Goal: Task Accomplishment & Management: Complete application form

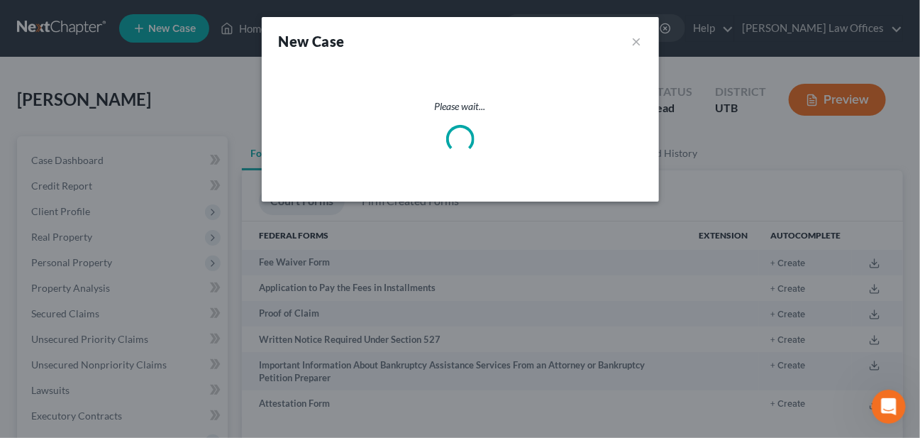
scroll to position [101, 0]
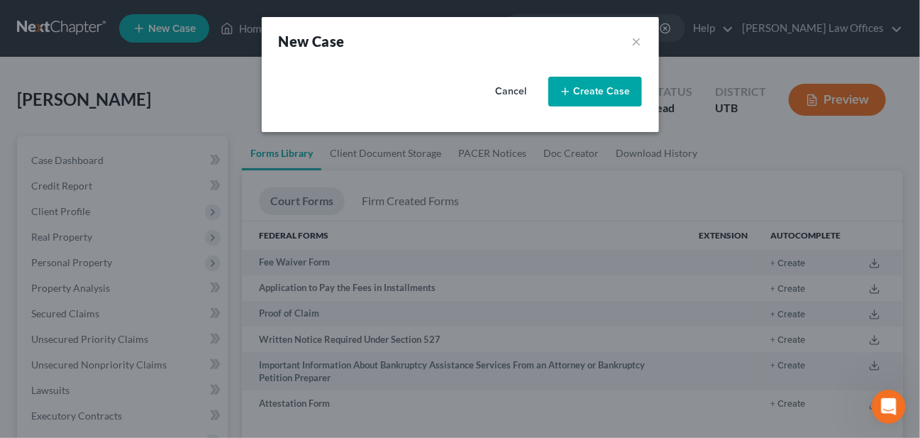
select select "81"
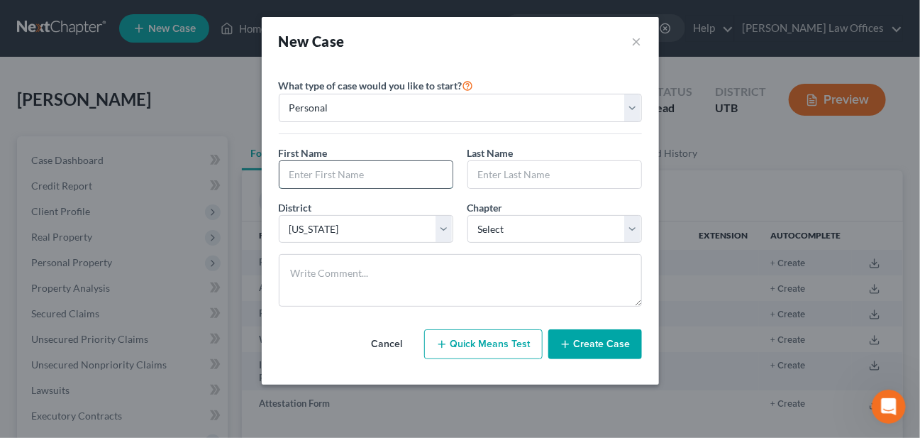
click at [330, 161] on input "text" at bounding box center [365, 174] width 173 height 27
type input "[PERSON_NAME]"
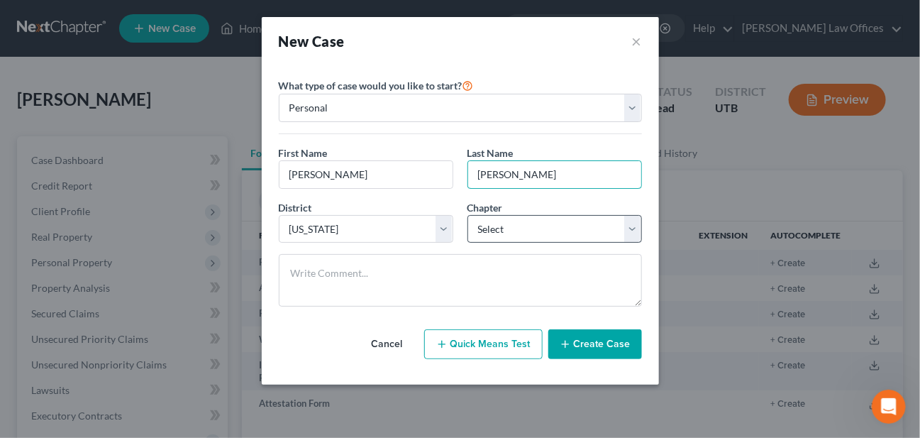
type input "[PERSON_NAME]"
click at [523, 221] on select "Select 7 11 12 13" at bounding box center [554, 229] width 174 height 28
select select "0"
click at [467, 215] on select "Select 7 11 12 13" at bounding box center [554, 229] width 174 height 28
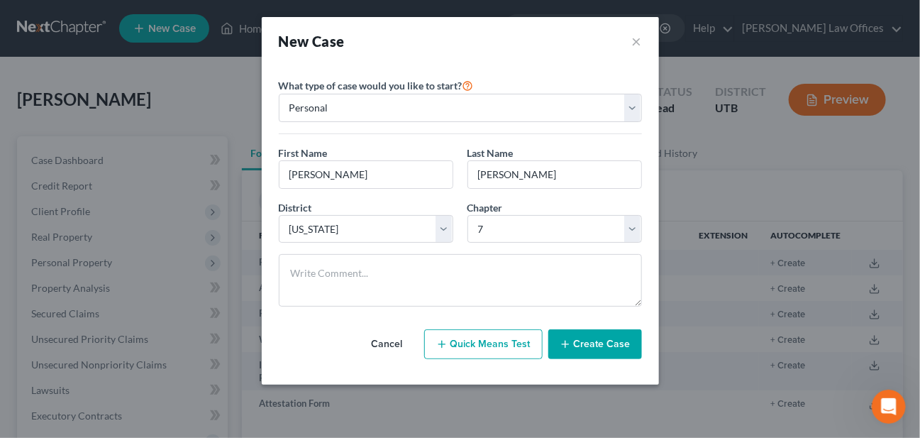
click at [588, 345] on button "Create Case" at bounding box center [595, 344] width 94 height 30
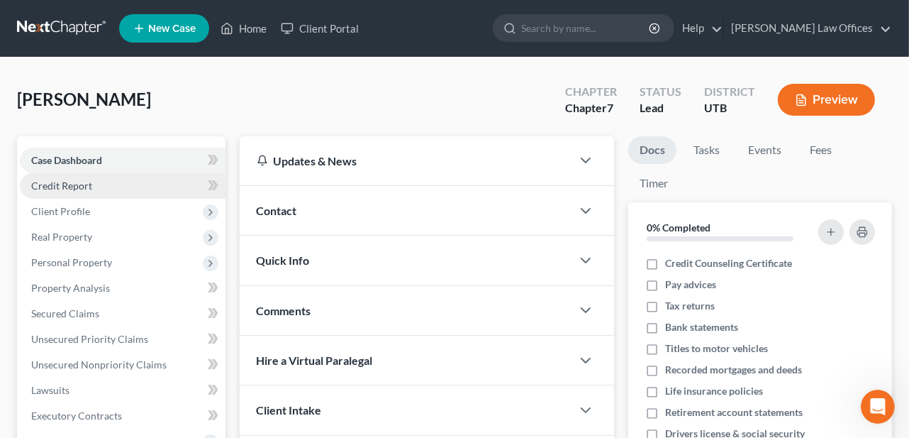
click at [74, 177] on link "Credit Report" at bounding box center [123, 186] width 206 height 26
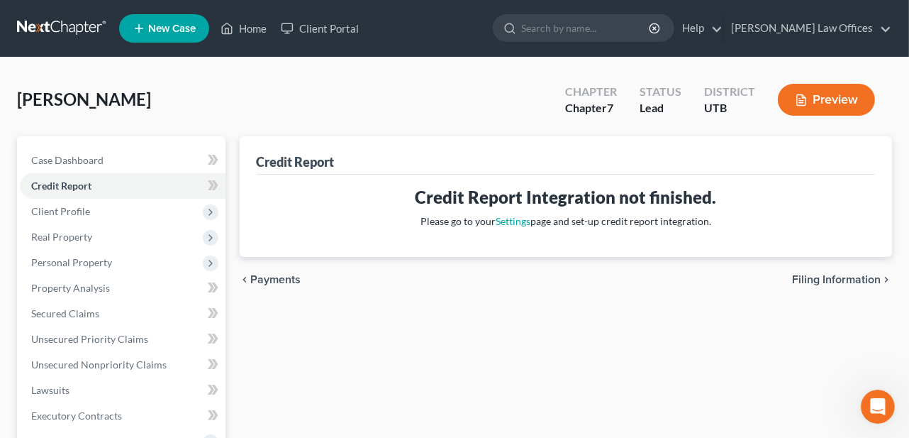
click at [817, 277] on span "Filing Information" at bounding box center [836, 279] width 89 height 11
select select "1"
select select "0"
select select "81"
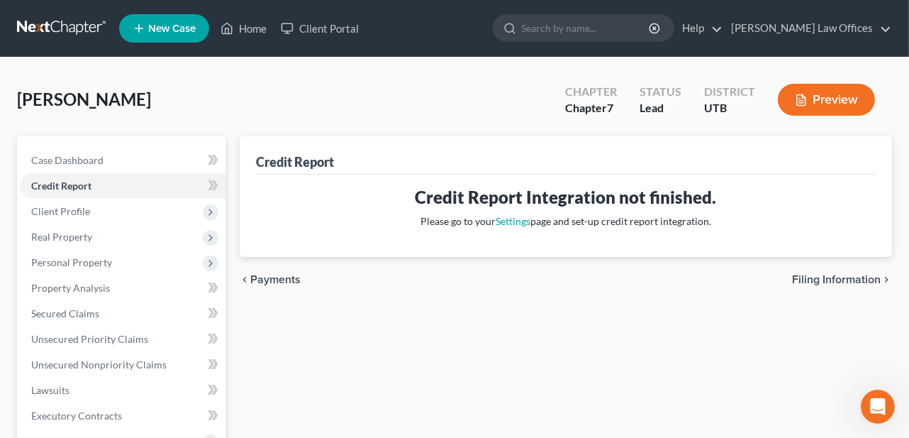
select select "46"
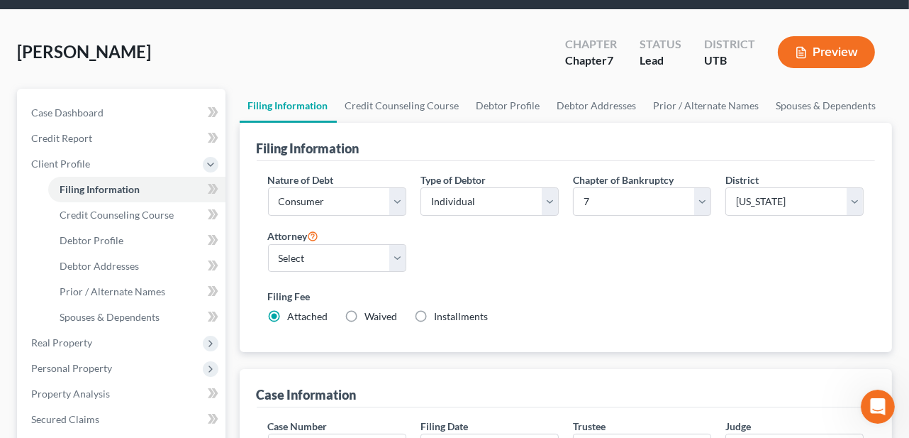
scroll to position [71, 0]
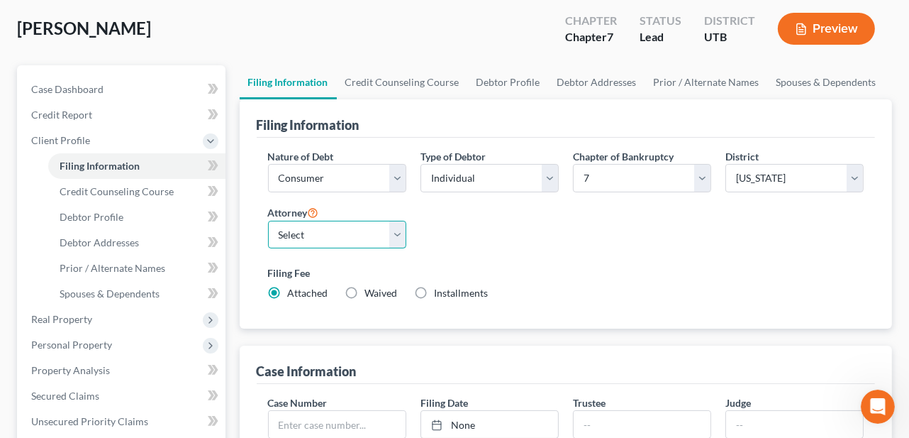
drag, startPoint x: 396, startPoint y: 221, endPoint x: 248, endPoint y: 257, distance: 152.6
click at [396, 221] on select "Select [PERSON_NAME] [PERSON_NAME] - UTB [PERSON_NAME] [PERSON_NAME] - UTB" at bounding box center [337, 235] width 138 height 28
select select "0"
click at [268, 221] on select "Select [PERSON_NAME] [PERSON_NAME] - UTB [PERSON_NAME] [PERSON_NAME] - UTB" at bounding box center [337, 235] width 138 height 28
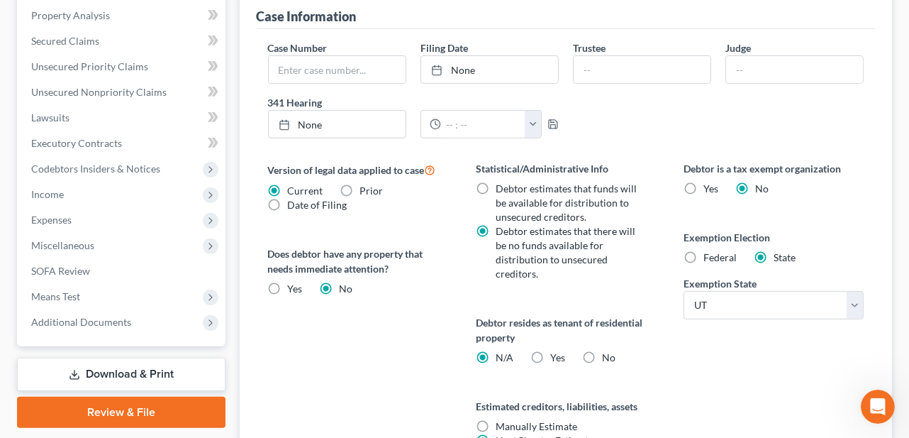
scroll to position [565, 0]
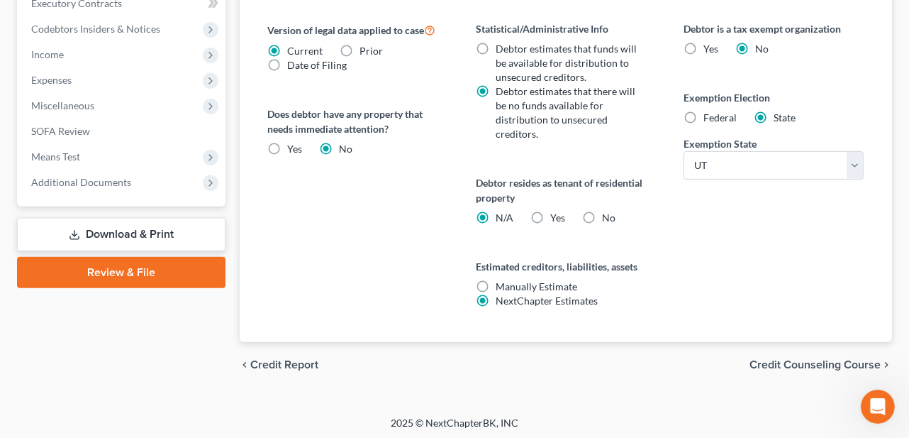
click at [550, 211] on label "Yes Yes" at bounding box center [557, 218] width 15 height 14
click at [556, 211] on input "Yes Yes" at bounding box center [560, 215] width 9 height 9
radio input "true"
radio input "false"
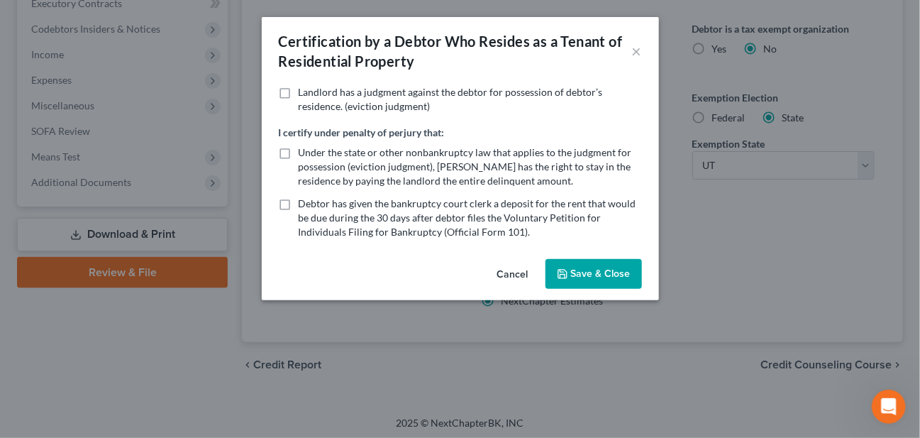
click at [507, 272] on button "Cancel" at bounding box center [513, 274] width 54 height 28
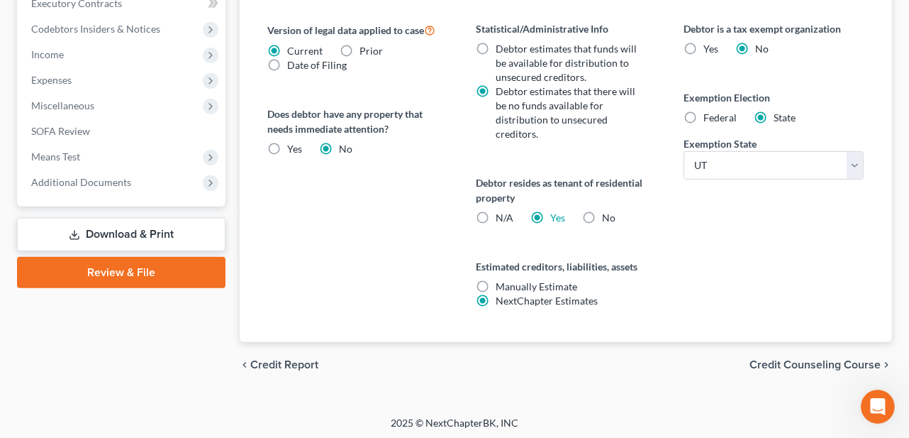
click at [705, 295] on div "Debtor is a tax exempt organization Yes No Exemption Election Federal State Exe…" at bounding box center [773, 181] width 208 height 321
click at [762, 365] on span "Credit Counseling Course" at bounding box center [815, 364] width 131 height 11
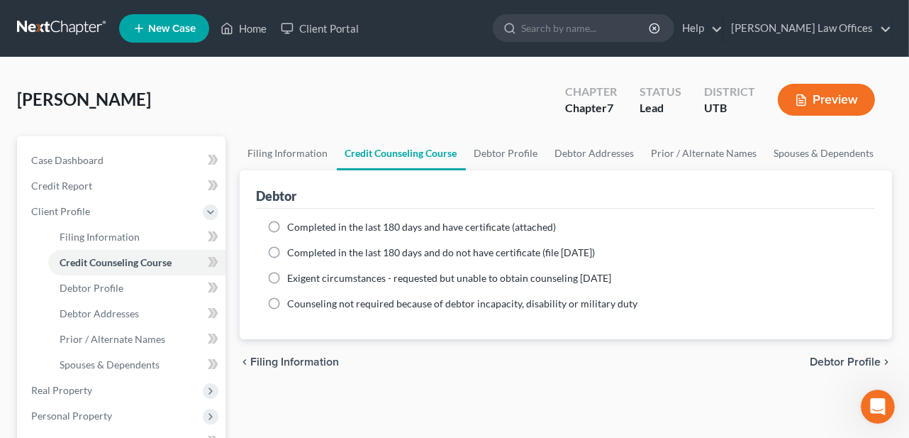
drag, startPoint x: 274, startPoint y: 225, endPoint x: 334, endPoint y: 269, distance: 75.0
click at [288, 225] on label "Completed in the last 180 days and have certificate (attached)" at bounding box center [422, 227] width 269 height 14
click at [294, 225] on input "Completed in the last 180 days and have certificate (attached)" at bounding box center [298, 224] width 9 height 9
radio input "true"
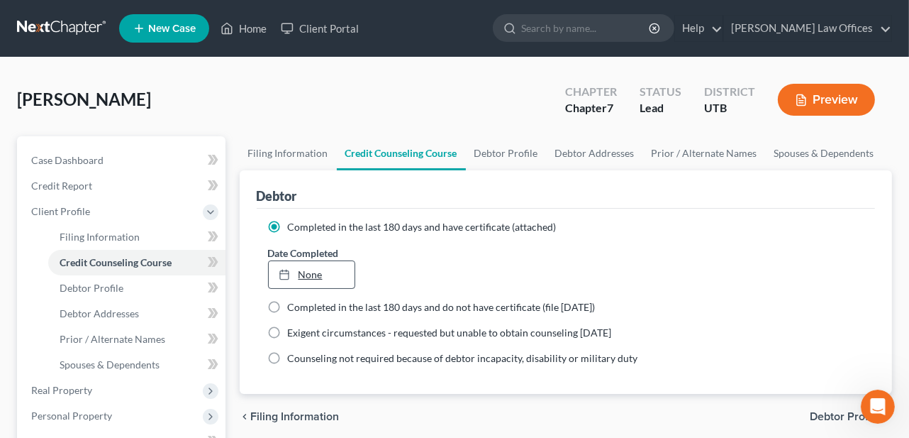
click at [309, 270] on link "None" at bounding box center [312, 274] width 86 height 27
type input "[DATE]"
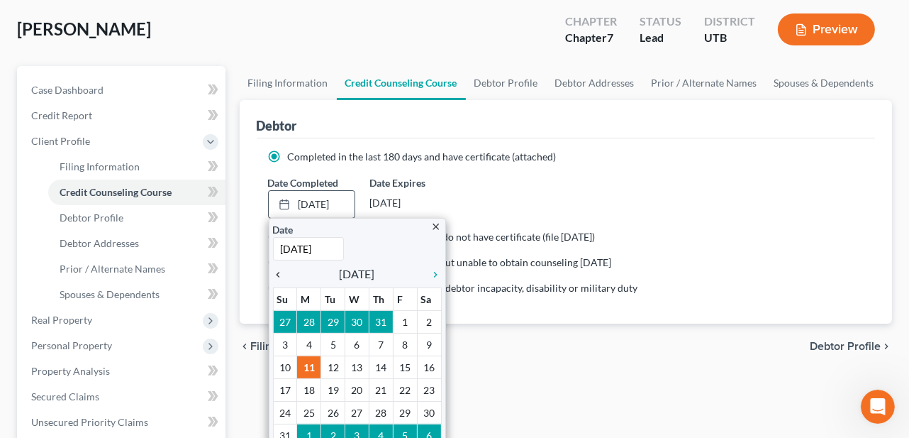
scroll to position [71, 0]
click at [281, 269] on icon "chevron_left" at bounding box center [282, 273] width 18 height 11
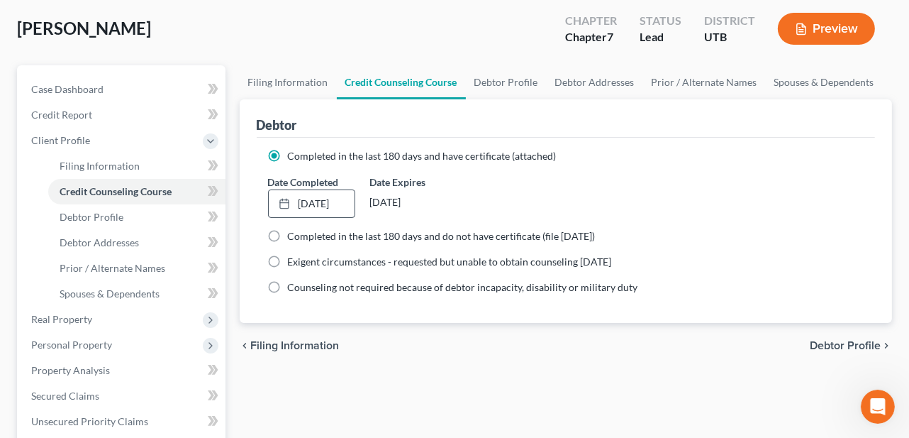
click at [447, 181] on label "Date Expires" at bounding box center [412, 181] width 87 height 15
click at [872, 341] on span "Debtor Profile" at bounding box center [845, 345] width 71 height 11
select select "0"
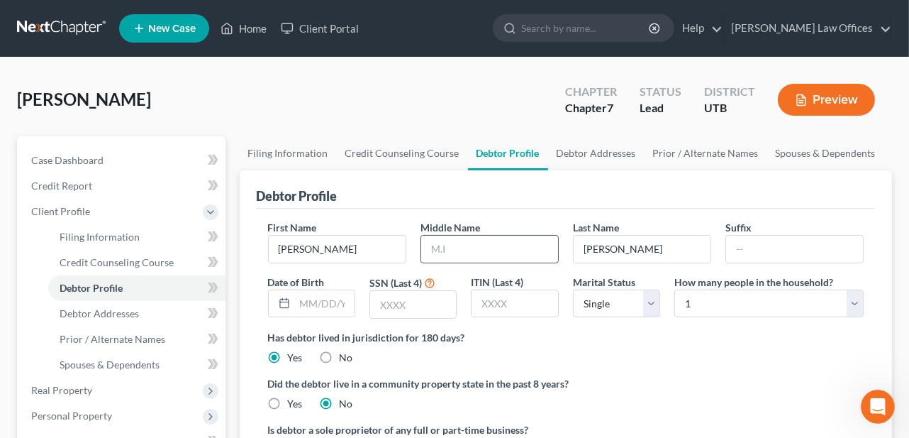
click at [455, 255] on input "text" at bounding box center [489, 248] width 137 height 27
type input "[PERSON_NAME]"
type input "[DATE]"
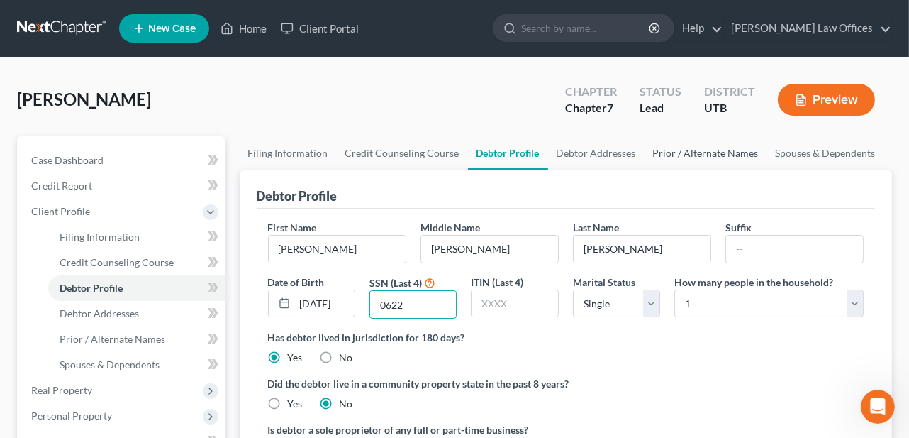
type input "0622"
click at [654, 304] on select "Select Single Married Separated Divorced Widowed" at bounding box center [616, 303] width 87 height 28
select select "3"
click at [573, 289] on select "Select Single Married Separated Divorced Widowed" at bounding box center [616, 303] width 87 height 28
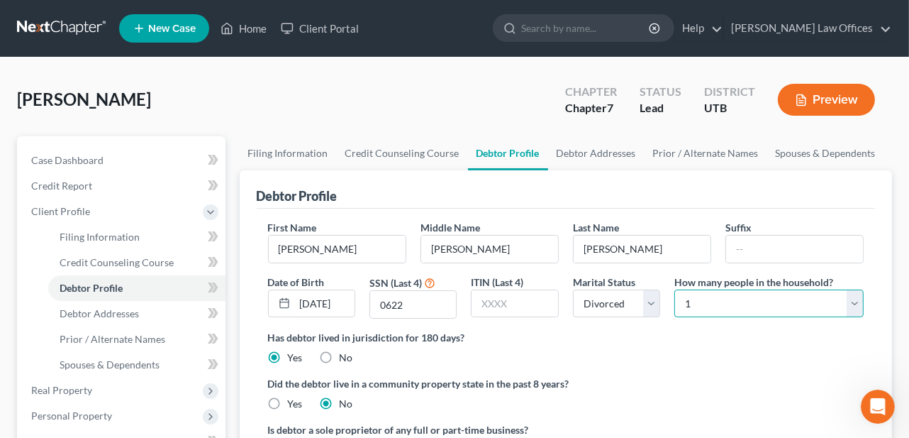
click at [852, 299] on select "Select 1 2 3 4 5 6 7 8 9 10 11 12 13 14 15 16 17 18 19 20" at bounding box center [768, 303] width 189 height 28
select select "1"
click at [674, 289] on select "Select 1 2 3 4 5 6 7 8 9 10 11 12 13 14 15 16 17 18 19 20" at bounding box center [768, 303] width 189 height 28
click at [661, 345] on div "Has debtor lived in jurisdiction for 180 days? Yes No Debtor must reside in jur…" at bounding box center [566, 347] width 596 height 35
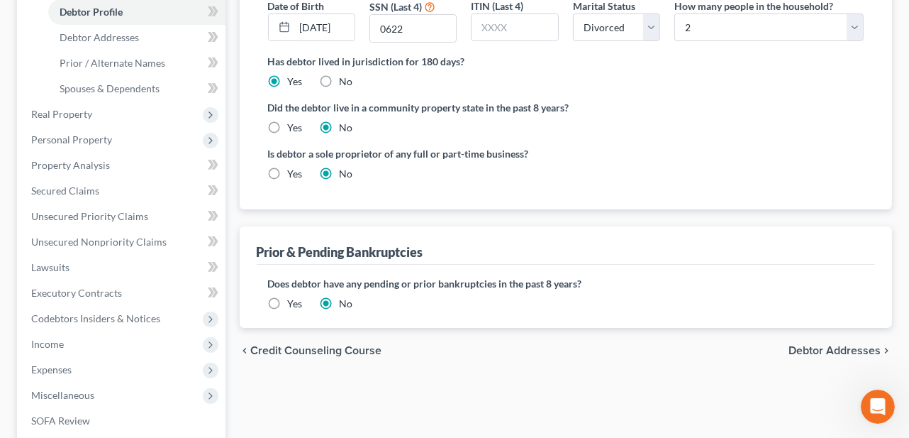
scroll to position [284, 0]
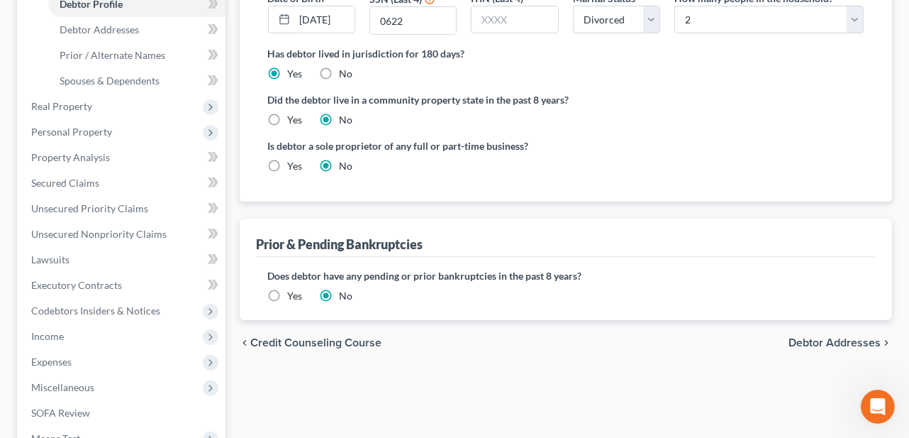
click at [798, 345] on span "Debtor Addresses" at bounding box center [835, 342] width 92 height 11
select select "0"
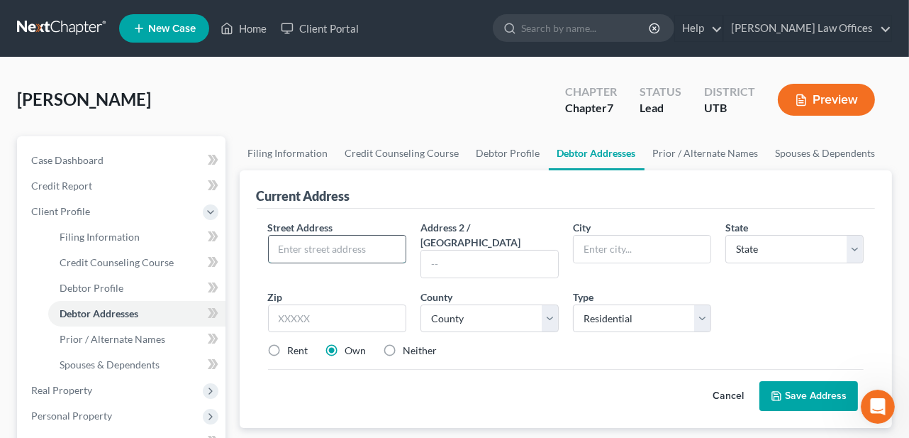
click at [338, 238] on input "text" at bounding box center [337, 248] width 137 height 27
type input "560 S 200 E"
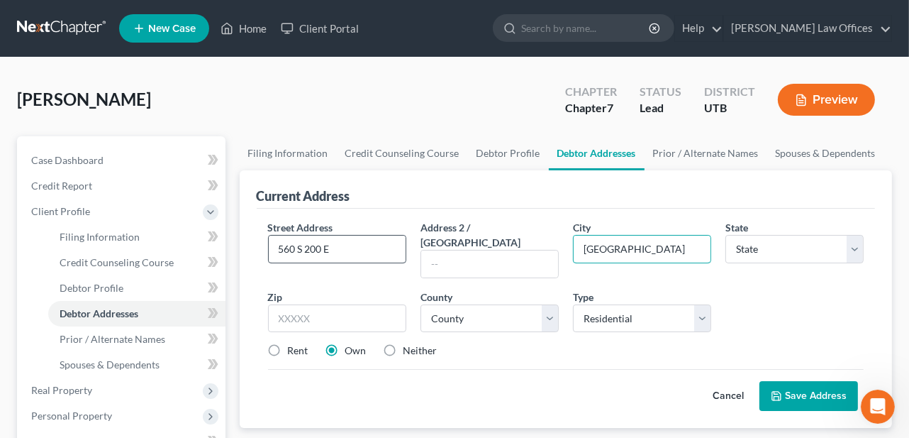
type input "[GEOGRAPHIC_DATA]"
select select "46"
type input "84302"
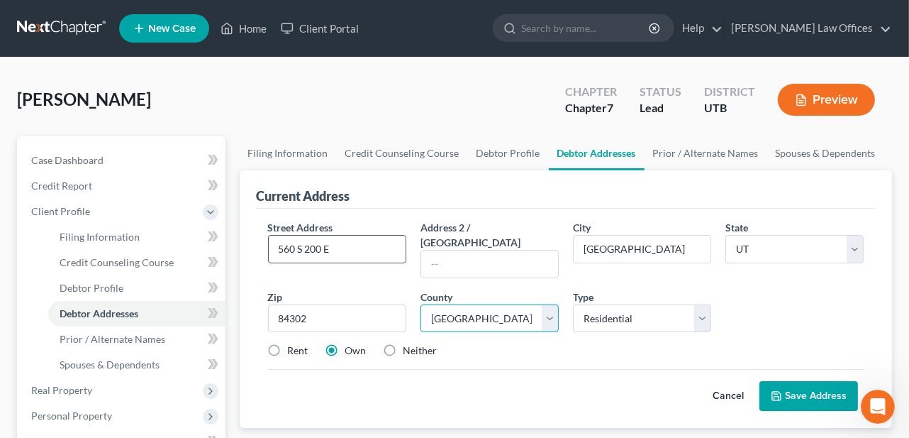
select select "1"
click at [699, 304] on select "Select Residential Mailing Rental Business" at bounding box center [642, 318] width 138 height 28
select select "2"
click at [573, 304] on select "Select Residential Mailing Rental Business" at bounding box center [642, 318] width 138 height 28
click at [288, 343] on label "Rent" at bounding box center [298, 350] width 21 height 14
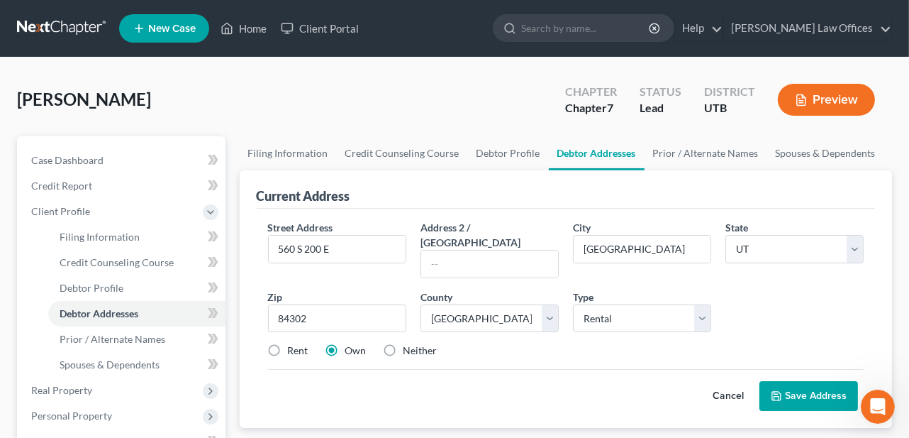
click at [294, 343] on input "Rent" at bounding box center [298, 347] width 9 height 9
radio input "true"
click at [640, 304] on select "Select Residential Mailing Rental Business" at bounding box center [642, 318] width 138 height 28
click at [518, 347] on div "Street Address * 560 S 200 E Address 2 / [GEOGRAPHIC_DATA] * [GEOGRAPHIC_DATA] …" at bounding box center [566, 295] width 611 height 150
click at [816, 384] on button "Save Address" at bounding box center [809, 396] width 99 height 30
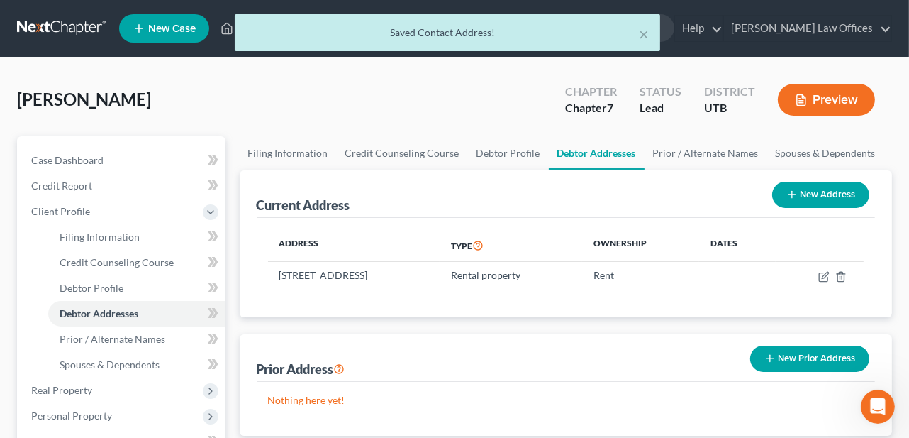
click at [807, 357] on button "New Prior Address" at bounding box center [809, 358] width 119 height 26
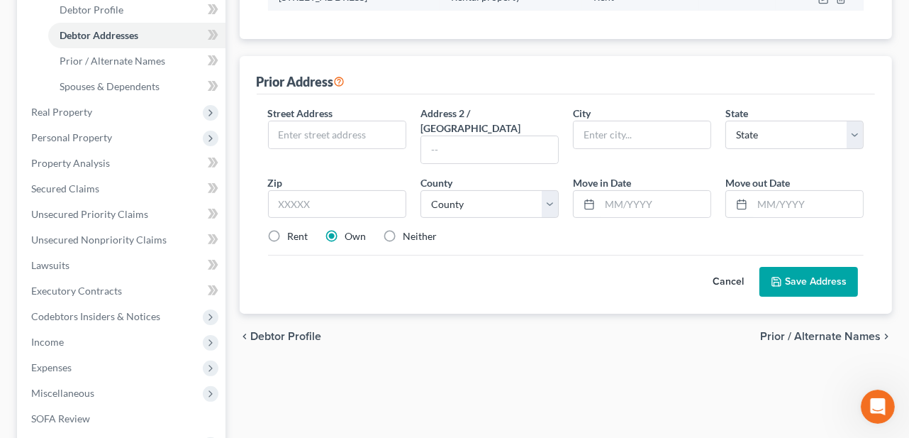
scroll to position [284, 0]
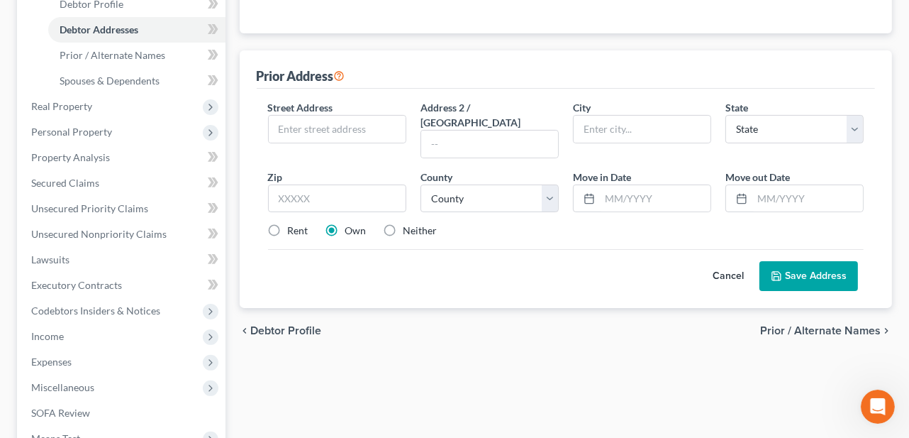
click at [293, 223] on label "Rent" at bounding box center [298, 230] width 21 height 14
click at [294, 223] on input "Rent" at bounding box center [298, 227] width 9 height 9
radio input "true"
click at [789, 325] on span "Prior / Alternate Names" at bounding box center [820, 330] width 121 height 11
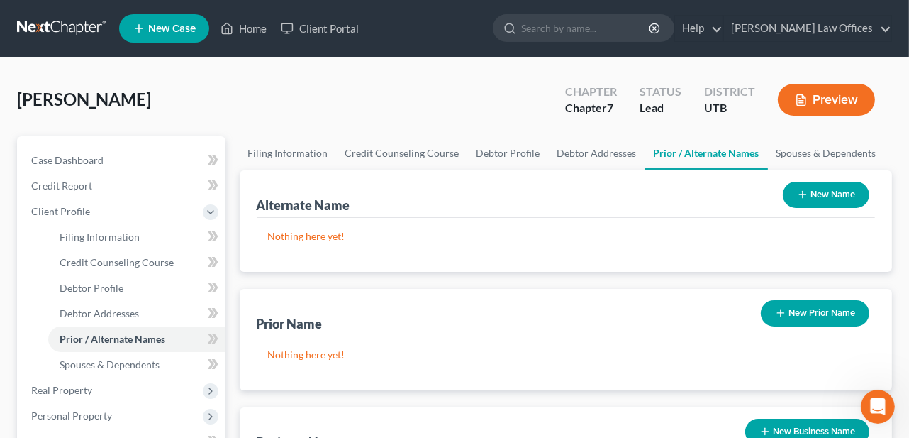
click at [835, 194] on button "New Name" at bounding box center [826, 195] width 87 height 26
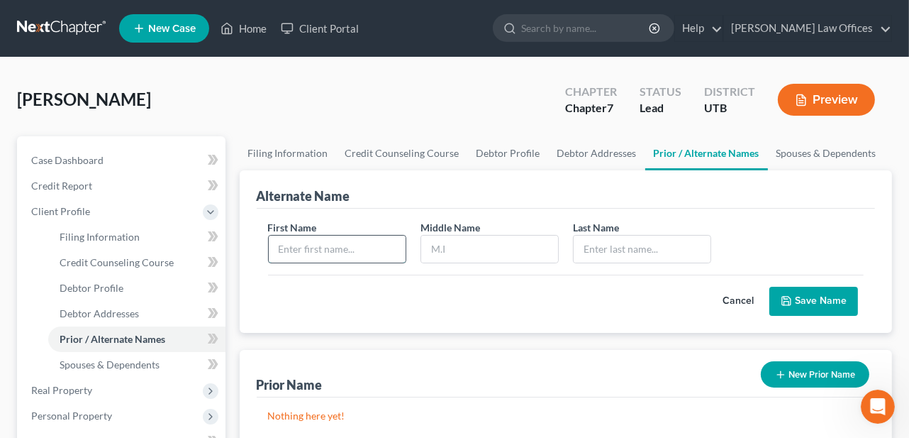
click at [358, 249] on input "text" at bounding box center [337, 248] width 137 height 27
type input "[PERSON_NAME]"
type input "T."
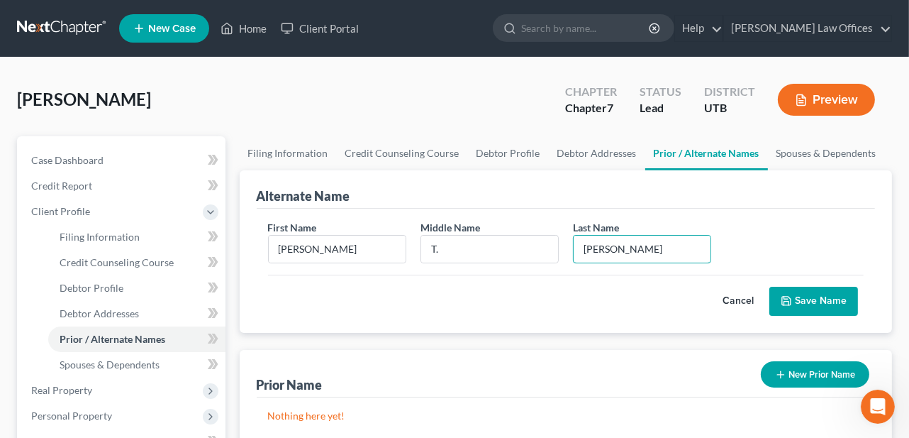
type input "[PERSON_NAME]"
click at [821, 296] on button "Save Name" at bounding box center [813, 302] width 89 height 30
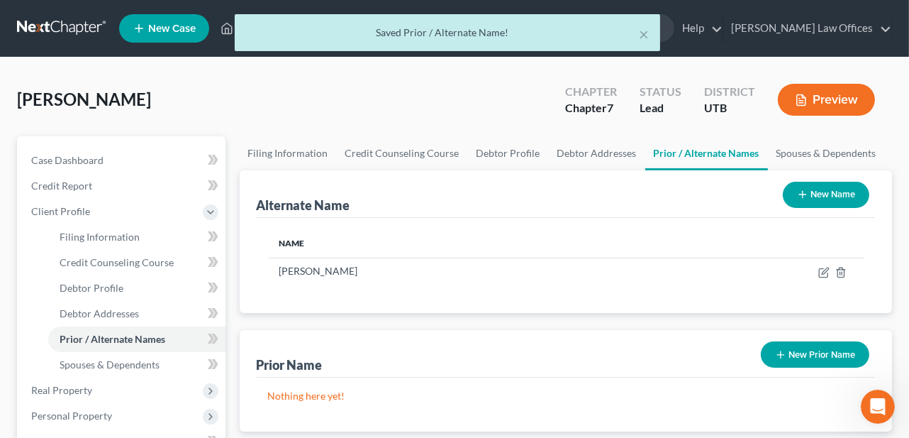
click at [801, 201] on button "New Name" at bounding box center [826, 195] width 87 height 26
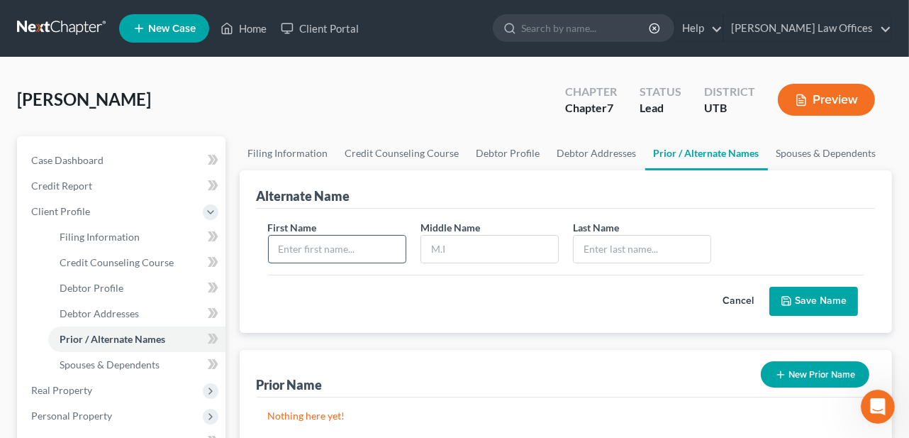
click at [338, 256] on input "text" at bounding box center [337, 248] width 137 height 27
type input "[PERSON_NAME]"
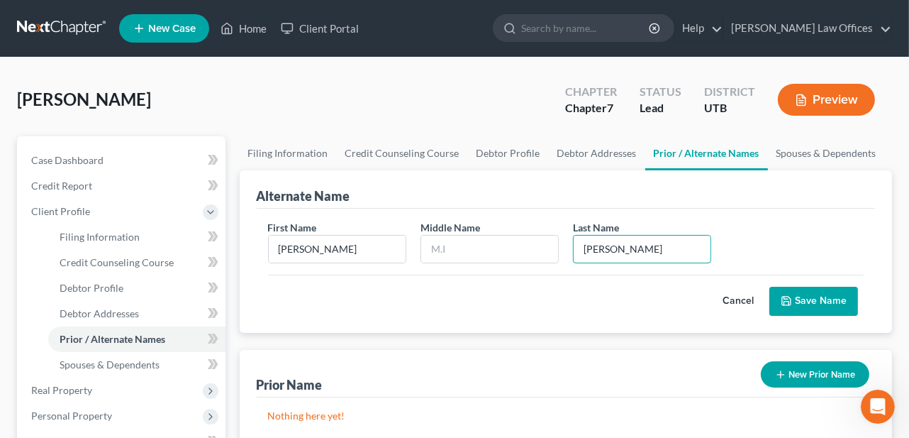
type input "[PERSON_NAME]"
click at [799, 294] on button "Save Name" at bounding box center [813, 302] width 89 height 30
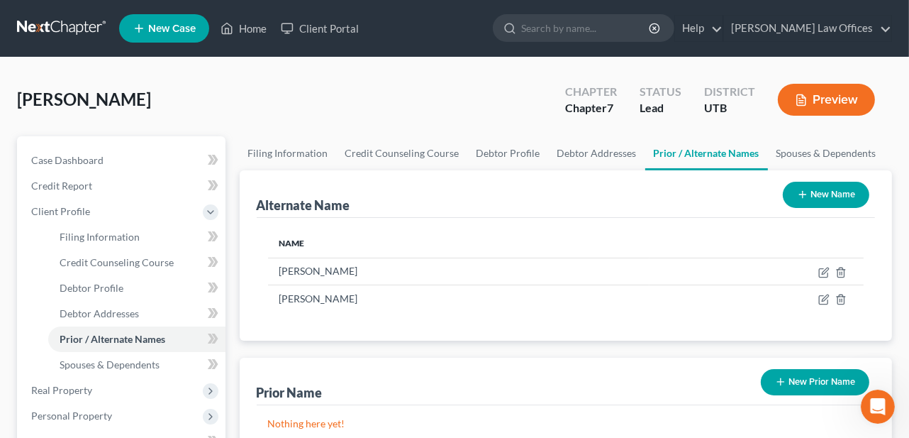
click at [835, 192] on button "New Name" at bounding box center [826, 195] width 87 height 26
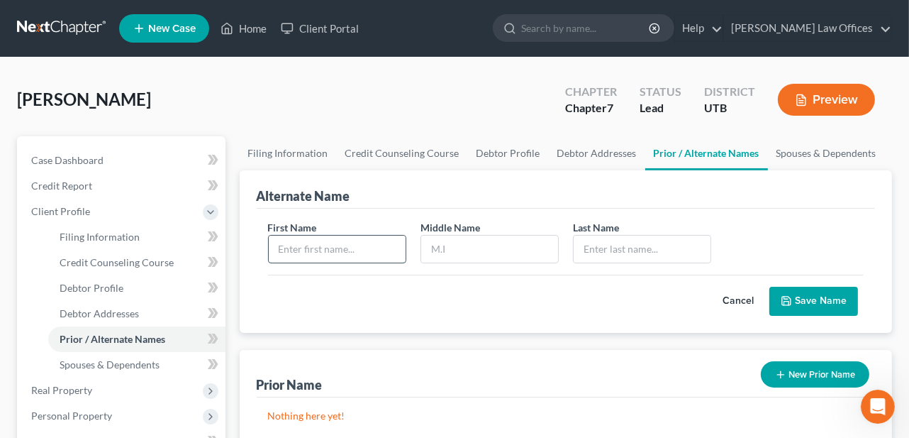
click at [357, 248] on input "text" at bounding box center [337, 248] width 137 height 27
type input "[PERSON_NAME]"
type input "T"
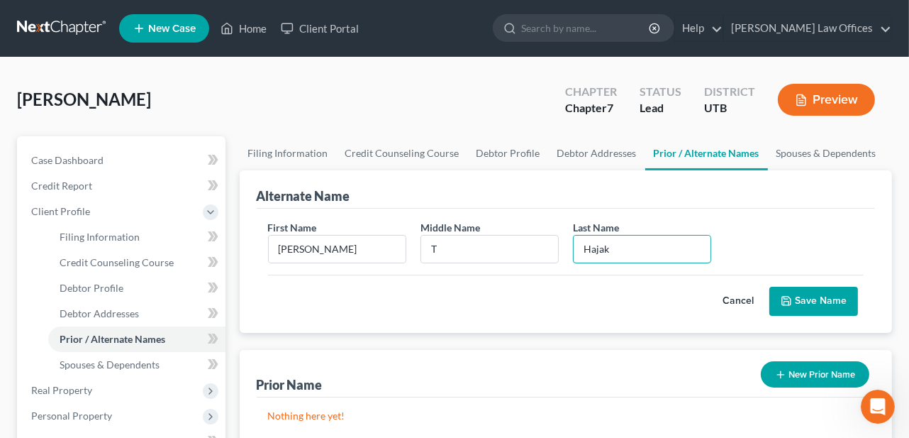
type input "Hajak"
click at [799, 299] on button "Save Name" at bounding box center [813, 302] width 89 height 30
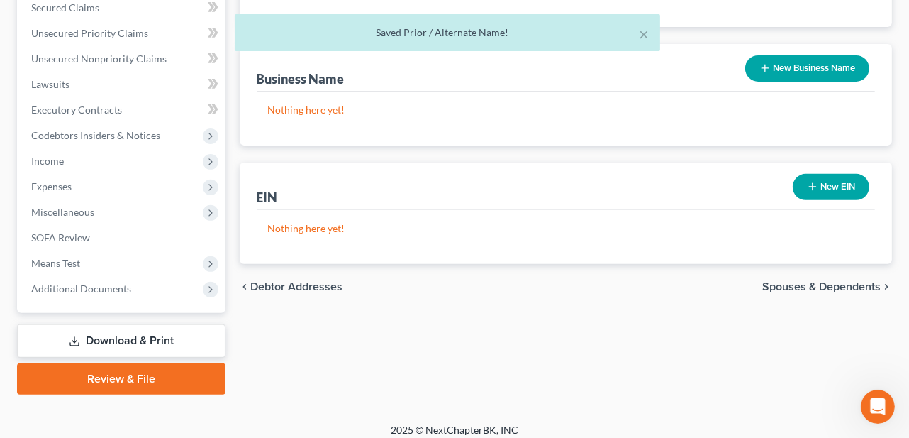
scroll to position [468, 0]
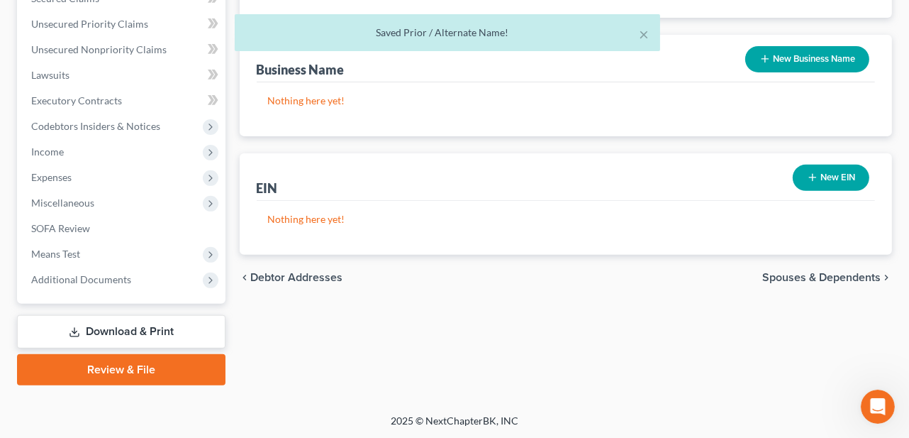
click at [838, 277] on span "Spouses & Dependents" at bounding box center [821, 277] width 118 height 11
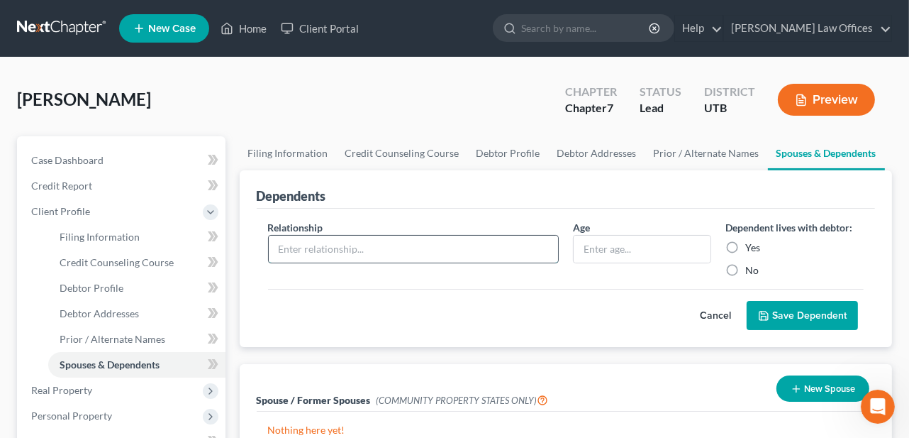
click at [435, 250] on input "text" at bounding box center [413, 248] width 289 height 27
type input "Son"
click at [605, 248] on input "text" at bounding box center [642, 248] width 137 height 27
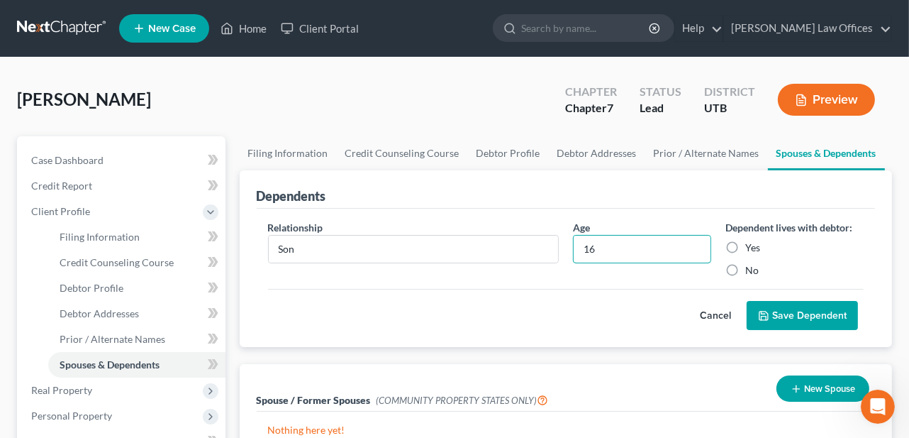
type input "16"
click at [745, 244] on label "Yes" at bounding box center [752, 247] width 15 height 14
click at [751, 244] on input "Yes" at bounding box center [755, 244] width 9 height 9
radio input "true"
click at [810, 315] on button "Save Dependent" at bounding box center [802, 316] width 111 height 30
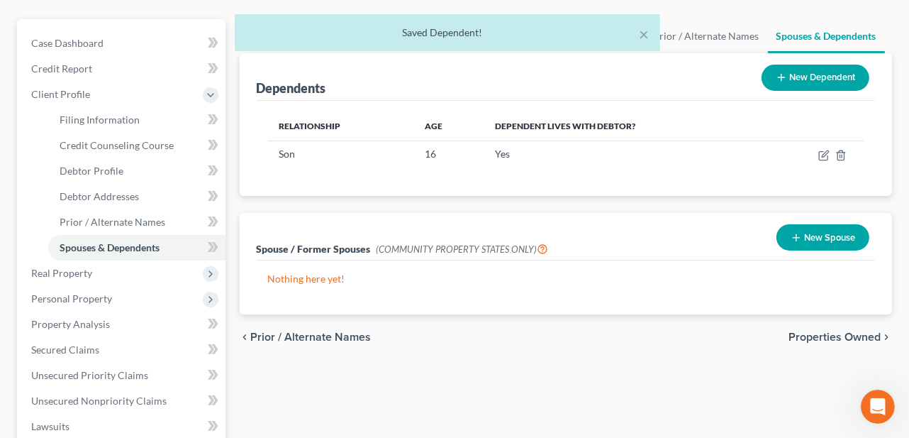
scroll to position [142, 0]
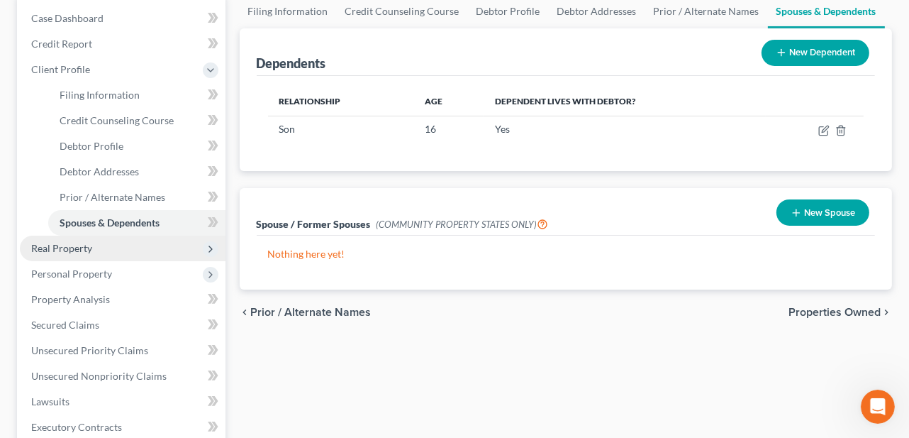
click at [184, 247] on span "Real Property" at bounding box center [123, 248] width 206 height 26
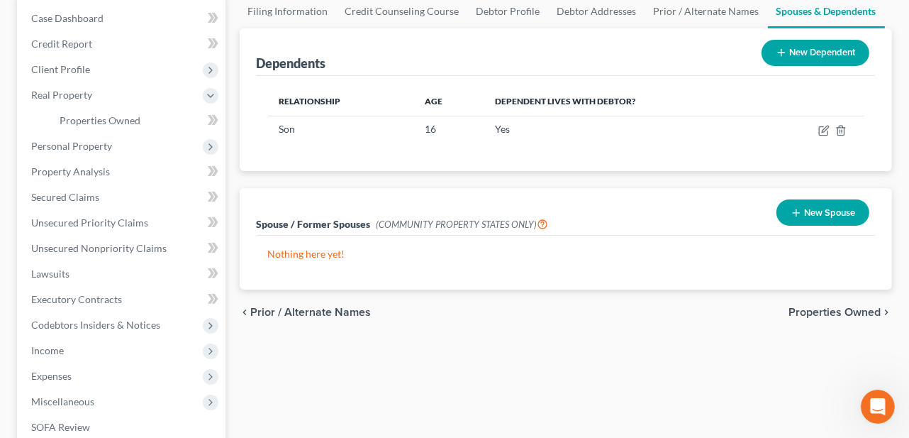
click at [860, 307] on span "Properties Owned" at bounding box center [835, 311] width 92 height 11
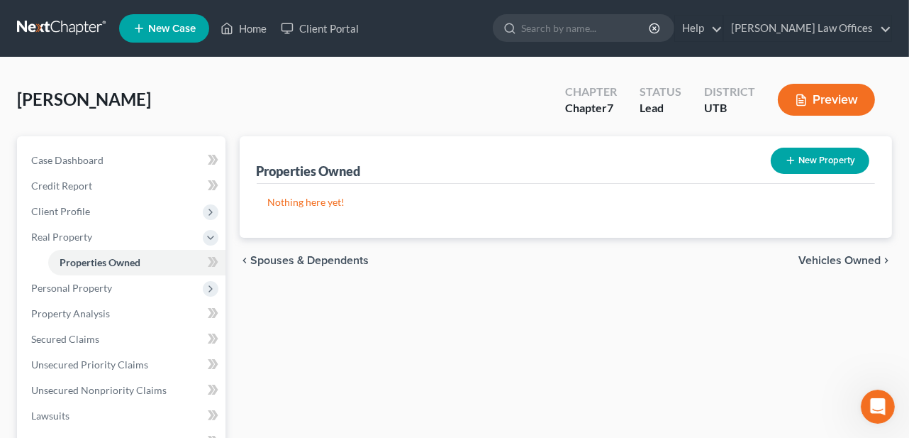
click at [843, 255] on span "Vehicles Owned" at bounding box center [840, 260] width 82 height 11
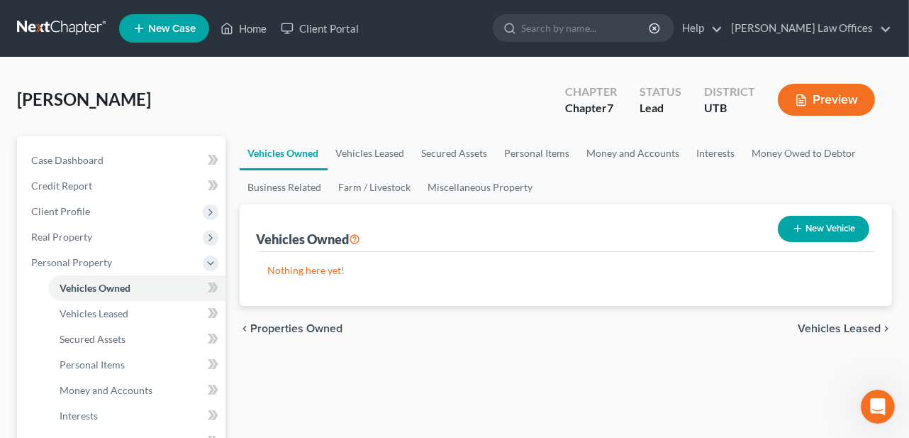
click at [834, 230] on button "New Vehicle" at bounding box center [823, 229] width 91 height 26
select select "0"
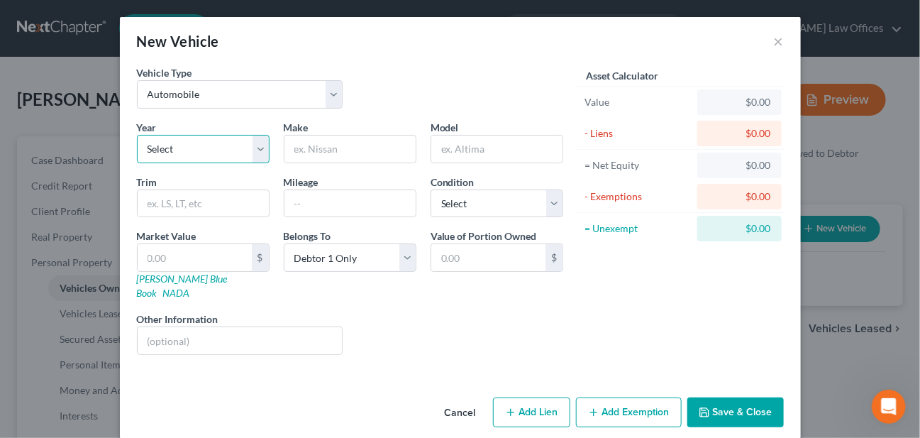
click at [233, 154] on select "Select 2026 2025 2024 2023 2022 2021 2020 2019 2018 2017 2016 2015 2014 2013 20…" at bounding box center [203, 149] width 133 height 28
select select "12"
click at [137, 135] on select "Select 2026 2025 2024 2023 2022 2021 2020 2019 2018 2017 2016 2015 2014 2013 20…" at bounding box center [203, 149] width 133 height 28
click at [365, 151] on input "text" at bounding box center [349, 148] width 131 height 27
type input "Honda"
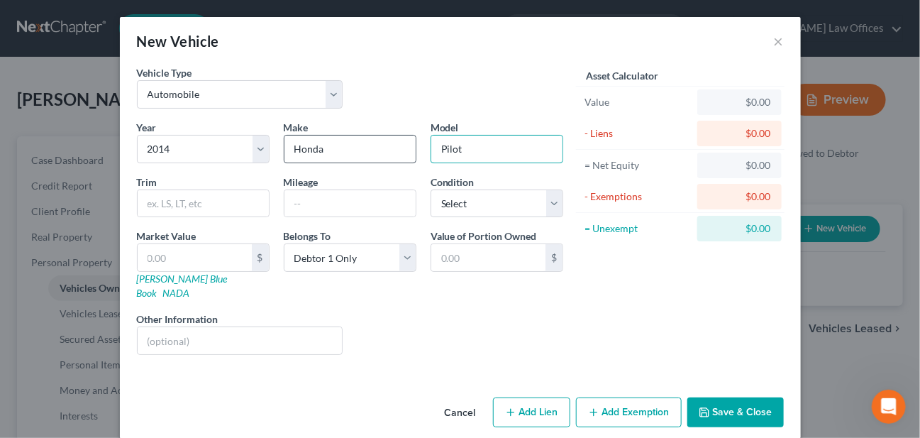
type input "Pilot"
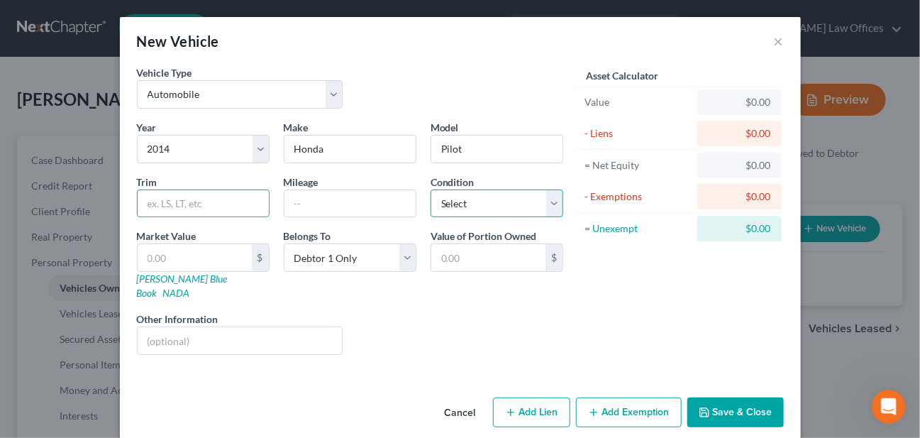
drag, startPoint x: 454, startPoint y: 201, endPoint x: 459, endPoint y: 214, distance: 13.7
click at [454, 201] on select "Select Excellent Very Good Good Fair Poor" at bounding box center [496, 203] width 133 height 28
select select "3"
click at [430, 189] on select "Select Excellent Very Good Good Fair Poor" at bounding box center [496, 203] width 133 height 28
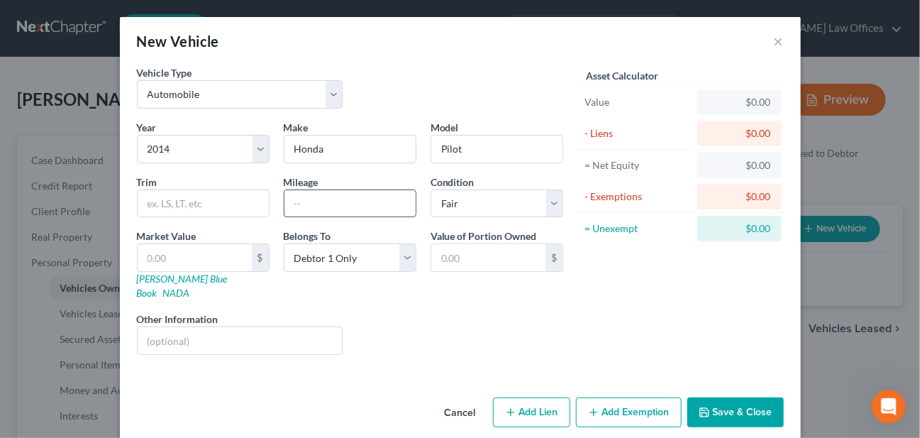
click at [376, 201] on input "text" at bounding box center [349, 203] width 131 height 27
type input "216,000"
click at [713, 397] on button "Save & Close" at bounding box center [735, 412] width 96 height 30
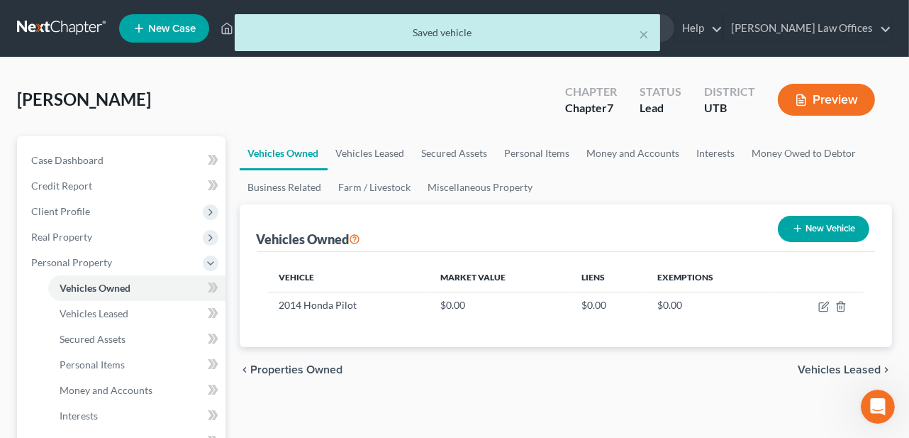
click at [811, 371] on span "Vehicles Leased" at bounding box center [839, 369] width 83 height 11
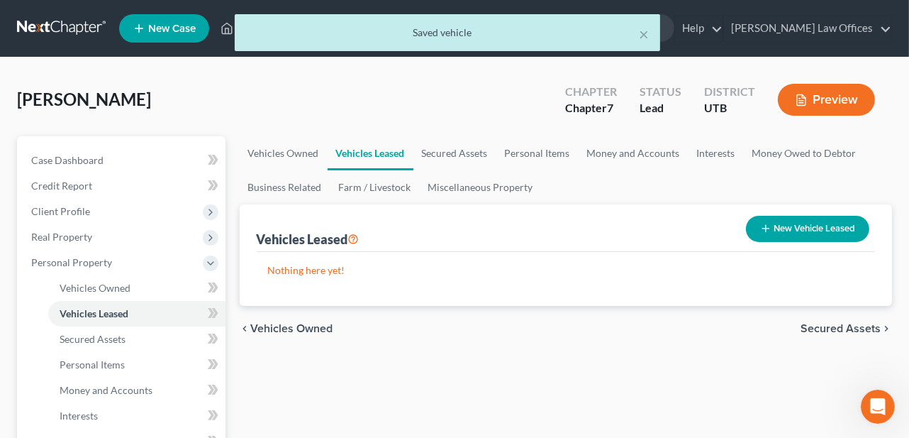
click at [852, 326] on span "Secured Assets" at bounding box center [841, 328] width 80 height 11
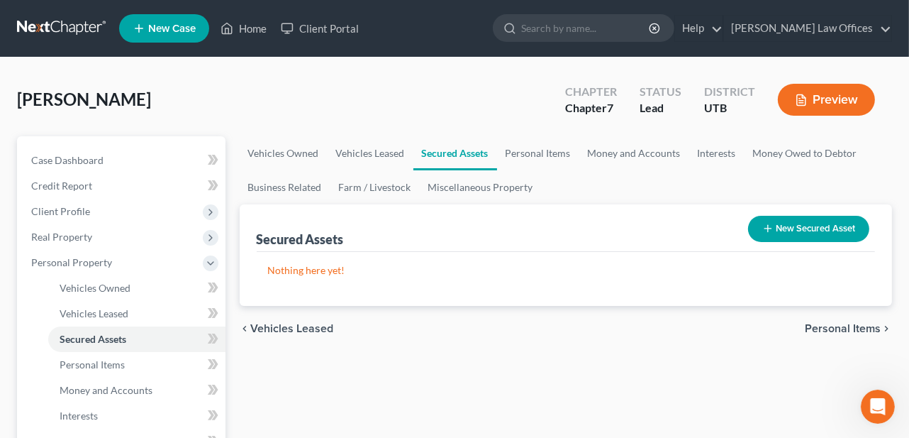
click at [852, 326] on span "Personal Items" at bounding box center [843, 328] width 76 height 11
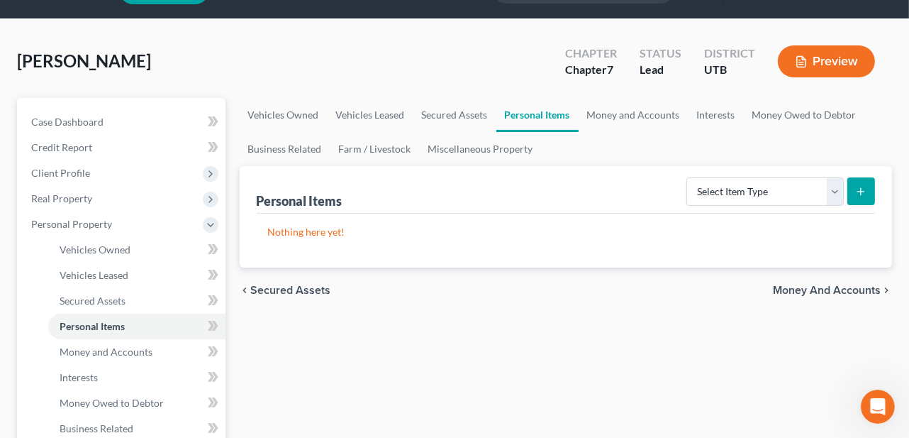
scroll to position [71, 0]
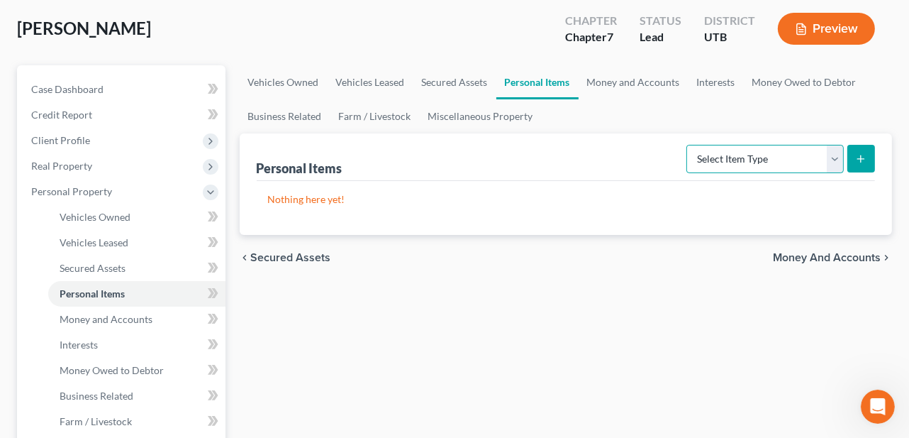
click at [835, 160] on select "Select Item Type Clothing Collectibles Of Value Electronics Firearms Household …" at bounding box center [764, 159] width 157 height 28
select select "electronics"
click at [689, 145] on select "Select Item Type Clothing Collectibles Of Value Electronics Firearms Household …" at bounding box center [764, 159] width 157 height 28
click at [861, 164] on button "submit" at bounding box center [861, 159] width 28 height 28
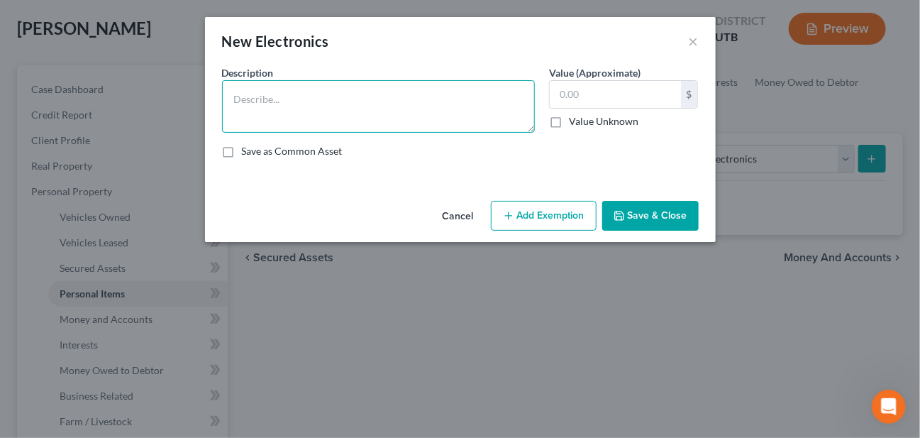
click at [273, 104] on textarea at bounding box center [378, 106] width 313 height 52
type textarea "Computer"
type input "1,000.00"
click at [641, 214] on button "Save & Close" at bounding box center [650, 216] width 96 height 30
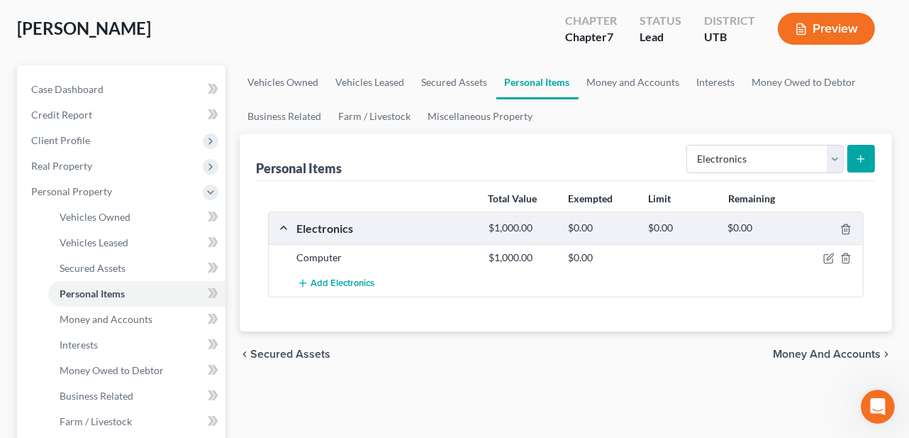
click at [801, 353] on span "Money and Accounts" at bounding box center [827, 353] width 108 height 11
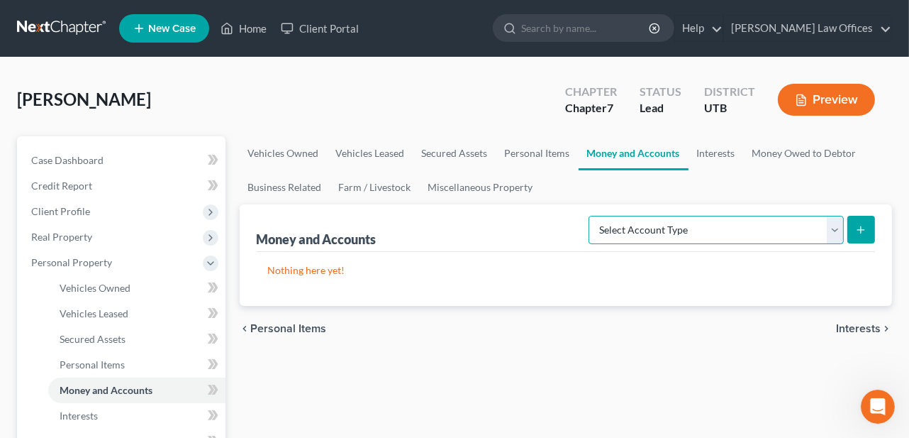
click at [834, 226] on select "Select Account Type Brokerage Cash on Hand Certificates of Deposit Checking Acc…" at bounding box center [716, 230] width 255 height 28
select select "checking"
click at [592, 216] on select "Select Account Type Brokerage Cash on Hand Certificates of Deposit Checking Acc…" at bounding box center [716, 230] width 255 height 28
click at [872, 228] on button "submit" at bounding box center [861, 230] width 28 height 28
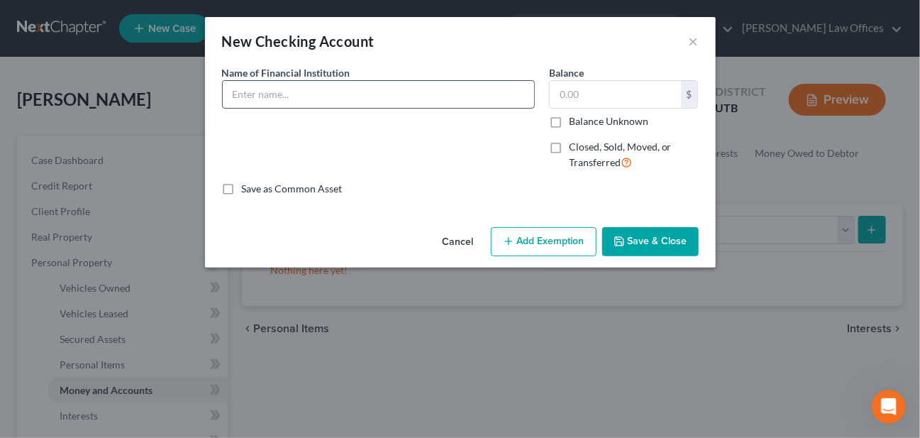
click at [257, 91] on input "text" at bounding box center [378, 94] width 311 height 27
type input "Mountain America Credit Union - acct. 4804"
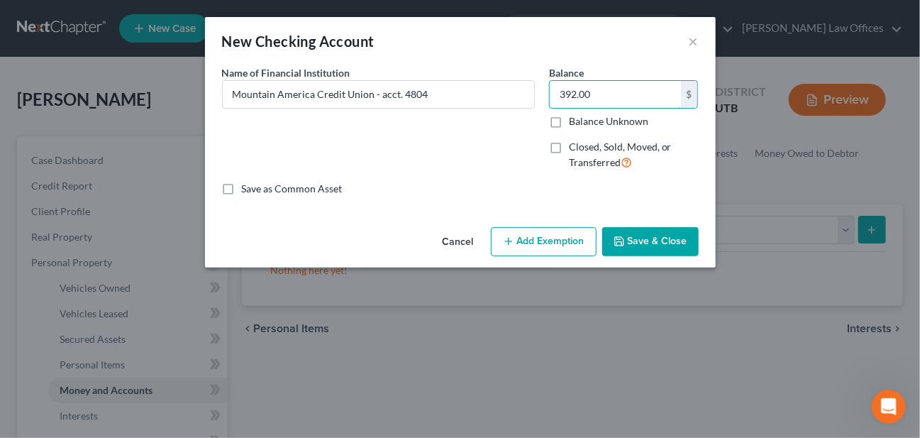
type input "392.00"
click at [669, 249] on button "Save & Close" at bounding box center [650, 242] width 96 height 30
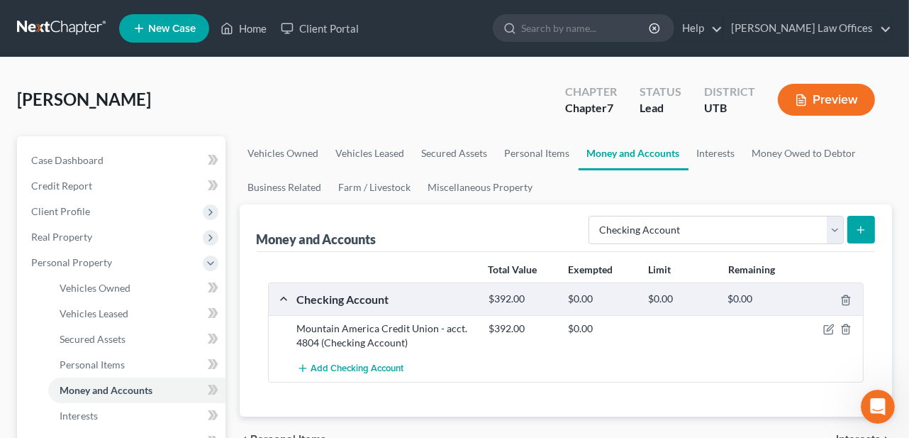
click at [866, 224] on icon "submit" at bounding box center [860, 229] width 11 height 11
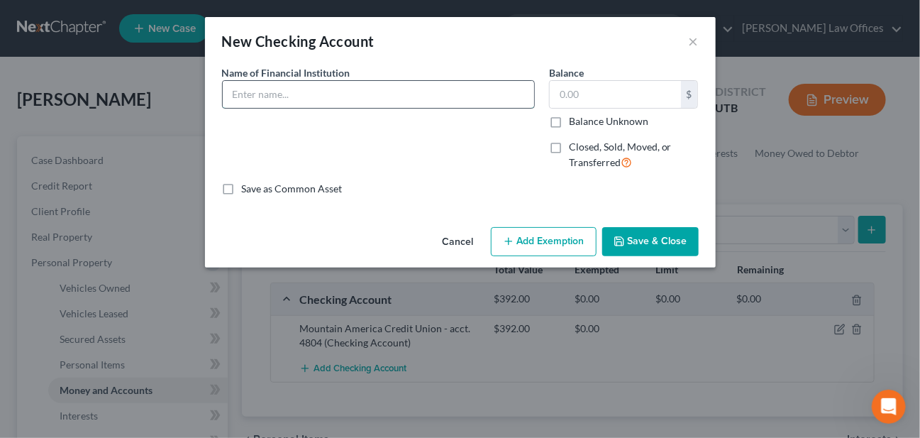
click at [340, 101] on input "text" at bounding box center [378, 94] width 311 height 27
click at [443, 91] on input "Mountain" at bounding box center [378, 94] width 311 height 27
type input "Mountain America Credit Union - acct. 6582"
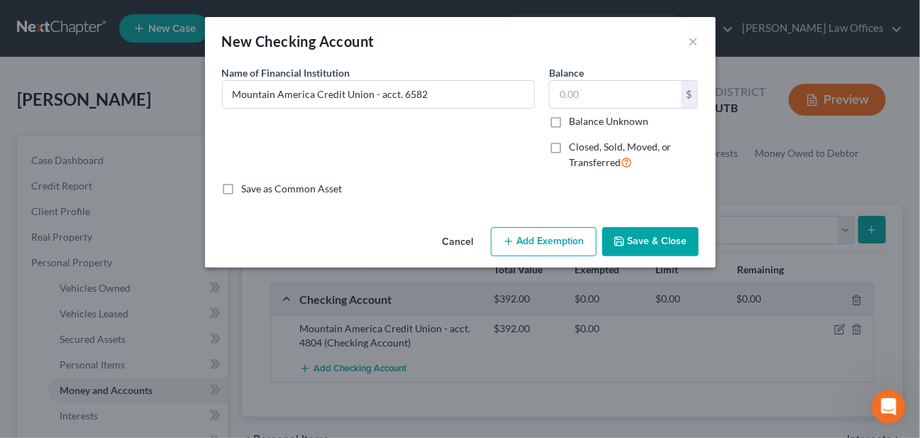
click at [466, 246] on button "Cancel" at bounding box center [458, 242] width 54 height 28
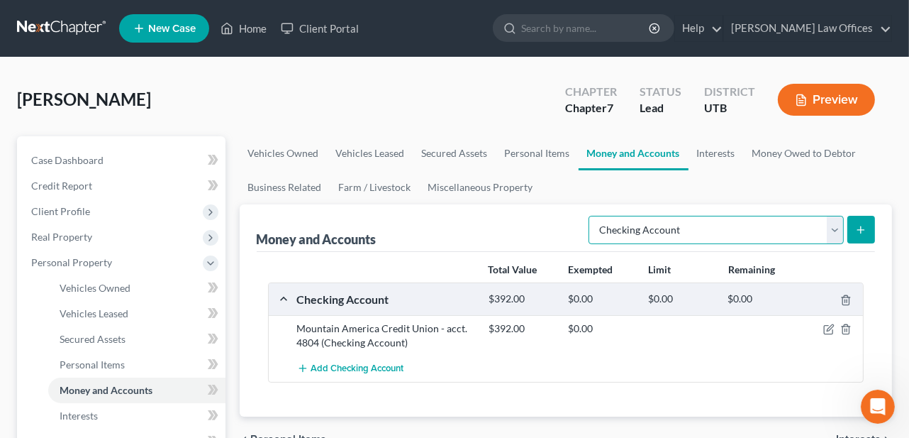
click at [837, 226] on select "Select Account Type Brokerage Cash on Hand Certificates of Deposit Checking Acc…" at bounding box center [716, 230] width 255 height 28
select select "savings"
click at [592, 216] on select "Select Account Type Brokerage Cash on Hand Certificates of Deposit Checking Acc…" at bounding box center [716, 230] width 255 height 28
click at [855, 223] on button "submit" at bounding box center [861, 230] width 28 height 28
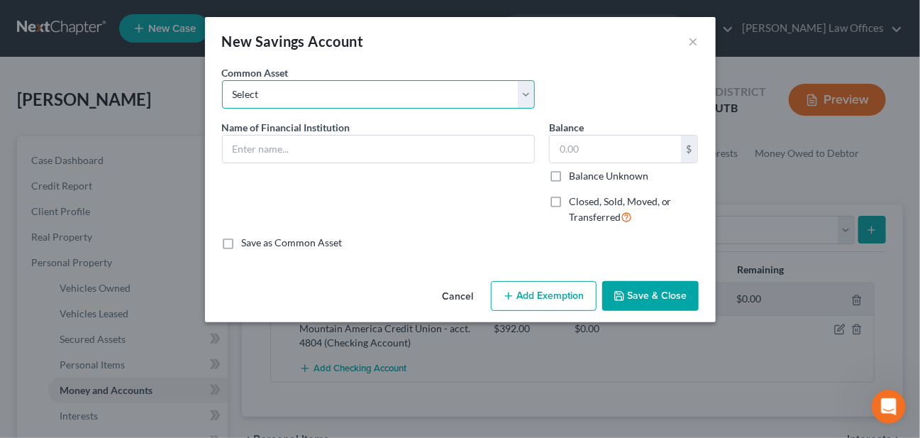
click at [296, 96] on select "Select America First Credit Union - Account [FINANCIAL_ID]" at bounding box center [378, 94] width 313 height 28
drag, startPoint x: 440, startPoint y: 85, endPoint x: 350, endPoint y: 130, distance: 100.5
click at [440, 85] on select "Select America First Credit Union - Account [FINANCIAL_ID]" at bounding box center [378, 94] width 313 height 28
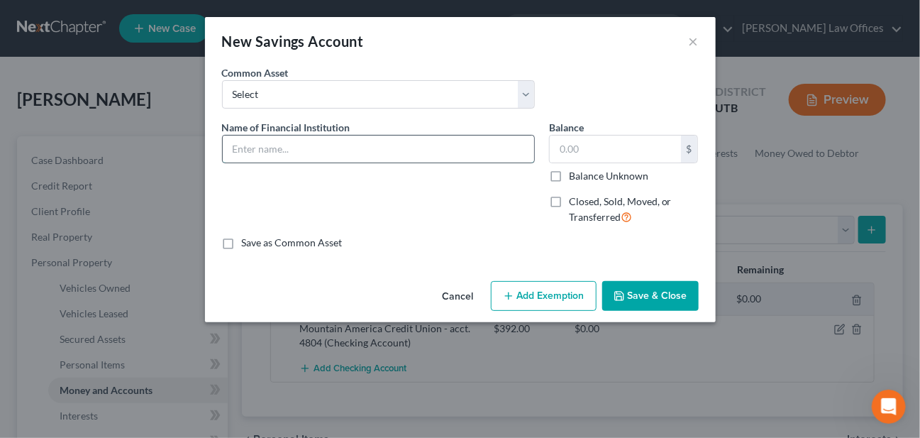
click at [313, 147] on input "text" at bounding box center [378, 148] width 311 height 27
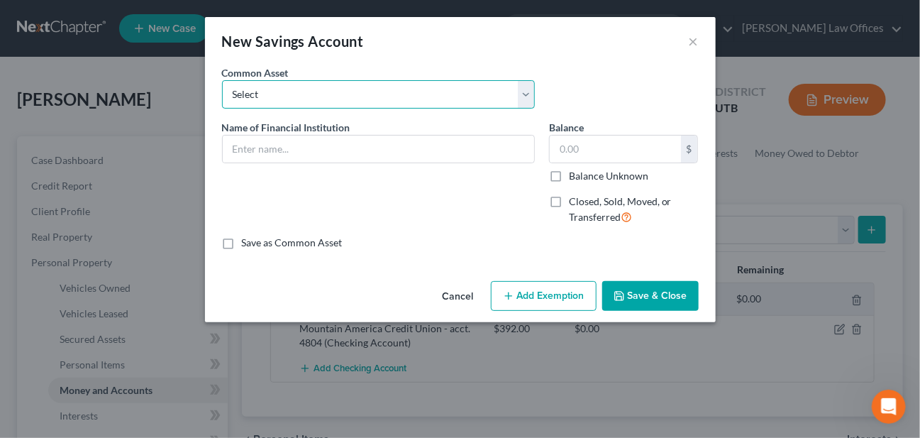
click at [302, 83] on select "Select America First Credit Union - Account [FINANCIAL_ID]" at bounding box center [378, 94] width 313 height 28
click at [342, 94] on select "Select America First Credit Union - Account [FINANCIAL_ID]" at bounding box center [378, 94] width 313 height 28
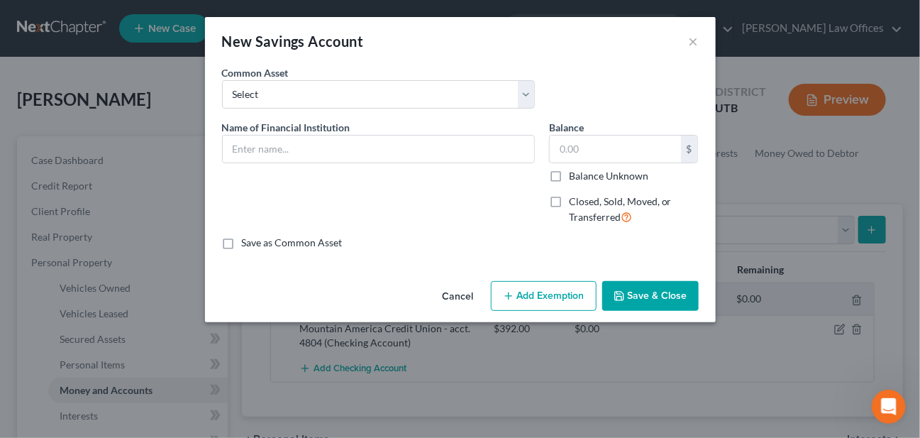
click at [584, 80] on div "Common Asset Select America First Credit Union - Account [FINANCIAL_ID]" at bounding box center [460, 92] width 491 height 55
click at [395, 152] on input "text" at bounding box center [378, 148] width 311 height 27
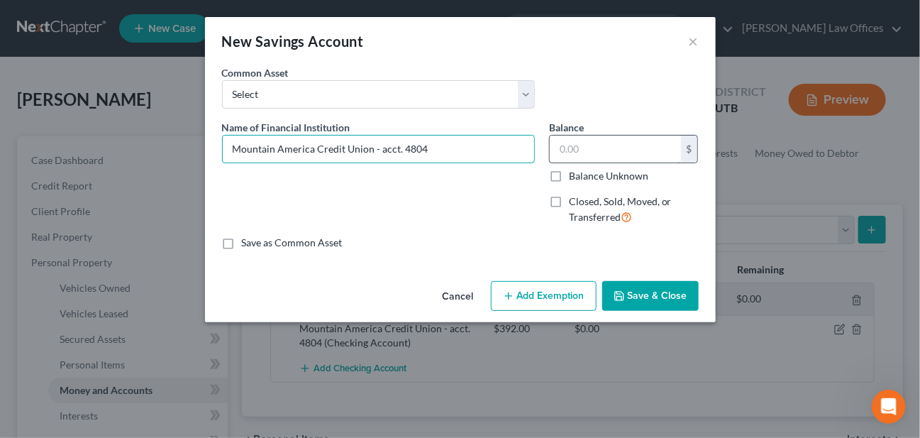
type input "Mountain America Credit Union - acct. 4804"
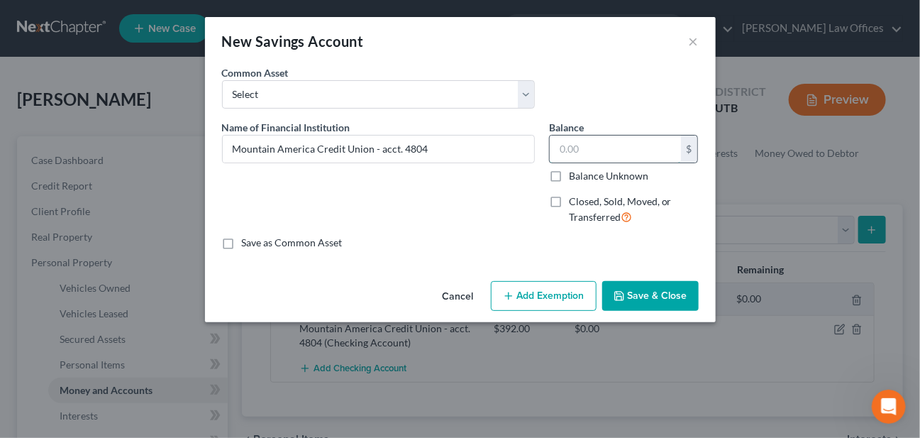
click at [628, 144] on input "text" at bounding box center [615, 148] width 131 height 27
type input "0.12"
click at [661, 291] on button "Save & Close" at bounding box center [650, 296] width 96 height 30
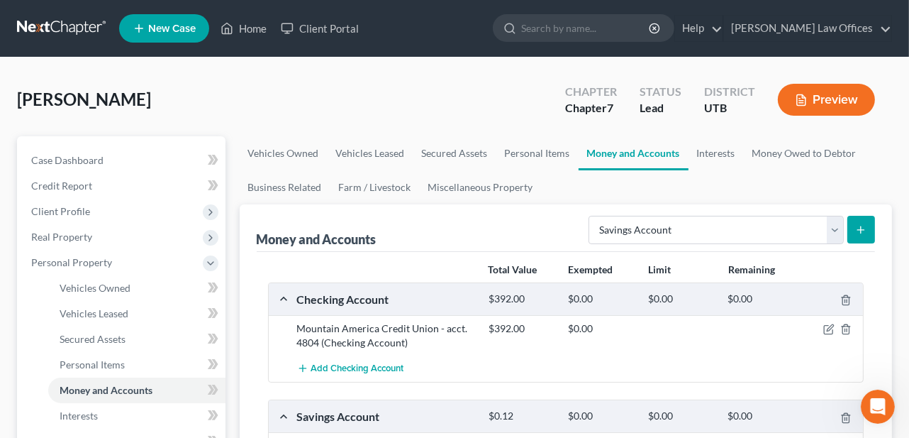
scroll to position [71, 0]
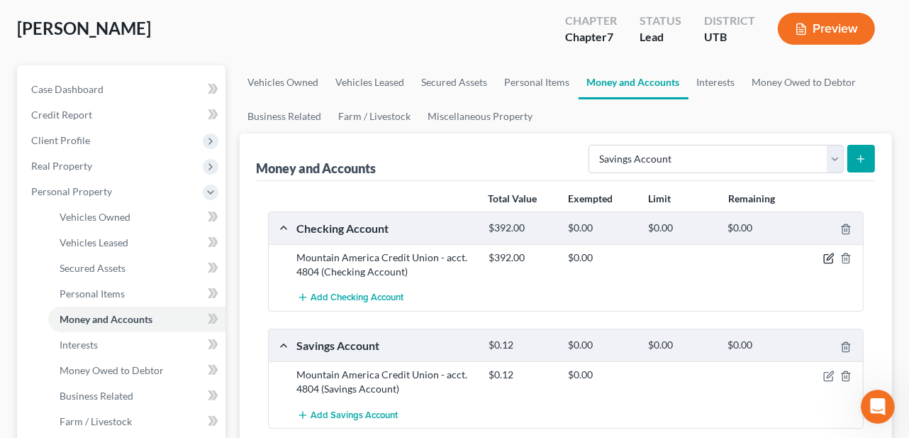
click at [826, 257] on icon "button" at bounding box center [828, 257] width 11 height 11
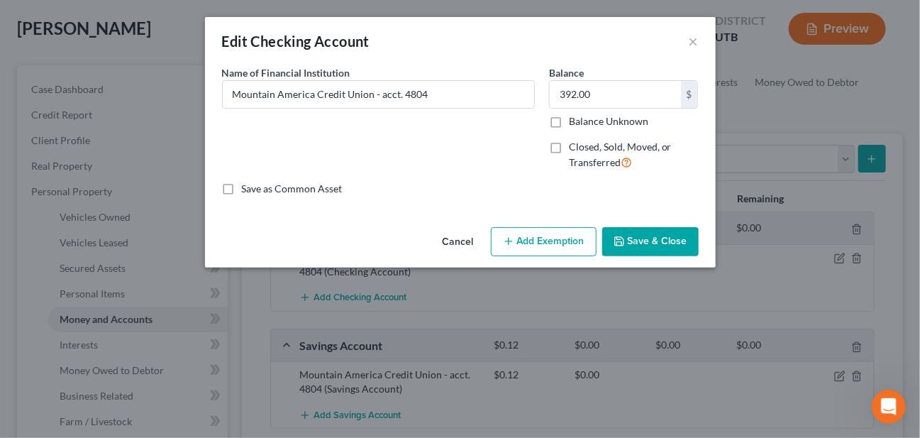
click at [242, 183] on label "Save as Common Asset" at bounding box center [292, 189] width 101 height 14
click at [248, 183] on input "Save as Common Asset" at bounding box center [252, 186] width 9 height 9
checkbox input "true"
click at [664, 232] on button "Save & Close" at bounding box center [650, 242] width 96 height 30
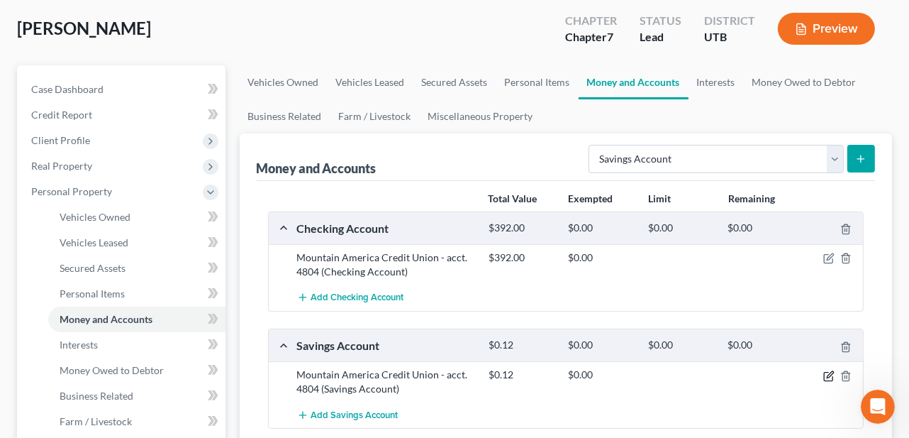
click at [823, 370] on icon "button" at bounding box center [828, 375] width 11 height 11
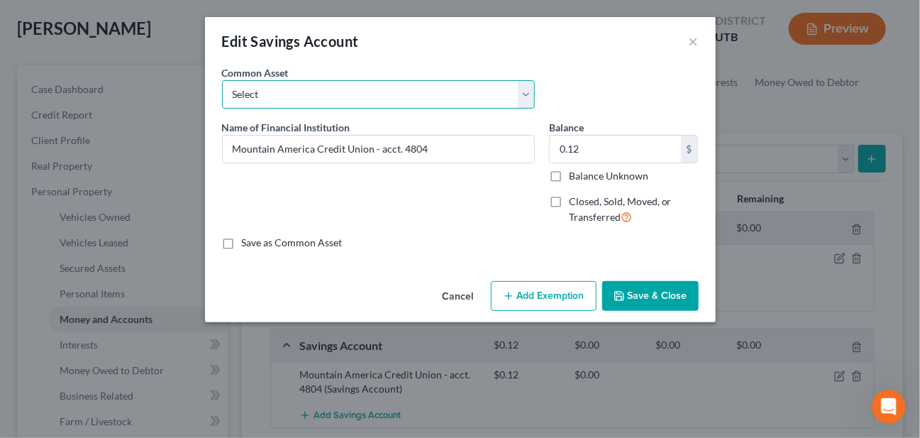
click at [525, 99] on select "Select America First Credit Union - Account [FINANCIAL_ID]" at bounding box center [378, 94] width 313 height 28
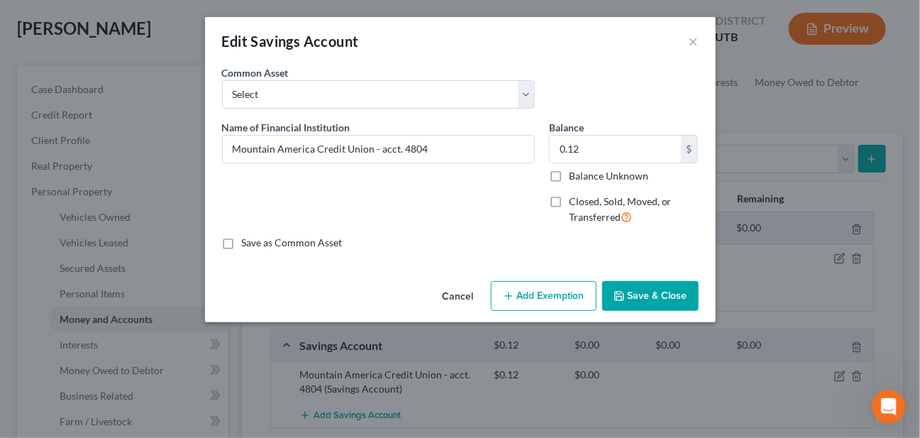
click at [630, 57] on div "Edit Savings Account ×" at bounding box center [460, 41] width 511 height 48
click at [689, 38] on button "×" at bounding box center [694, 41] width 10 height 17
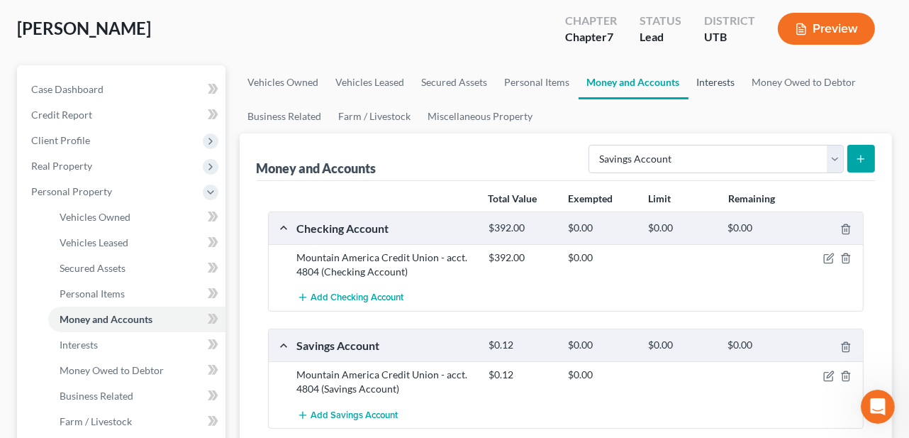
click at [730, 77] on link "Interests" at bounding box center [716, 82] width 55 height 34
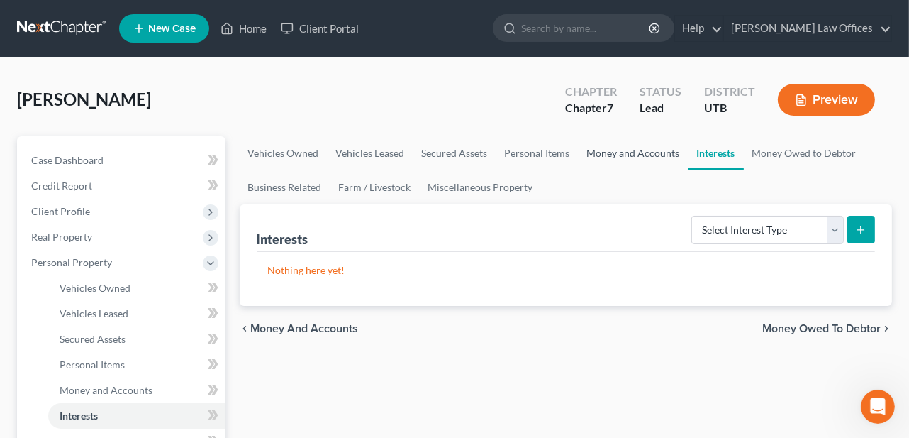
click at [626, 152] on link "Money and Accounts" at bounding box center [634, 153] width 110 height 34
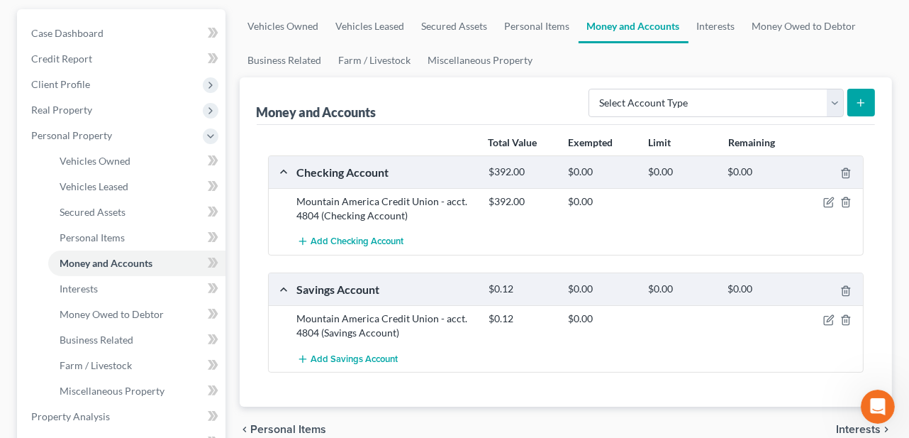
scroll to position [142, 0]
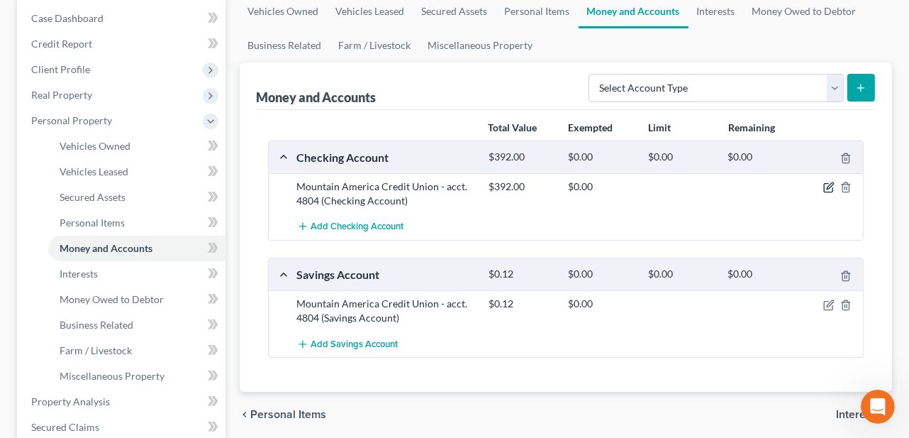
click at [830, 184] on icon "button" at bounding box center [828, 187] width 11 height 11
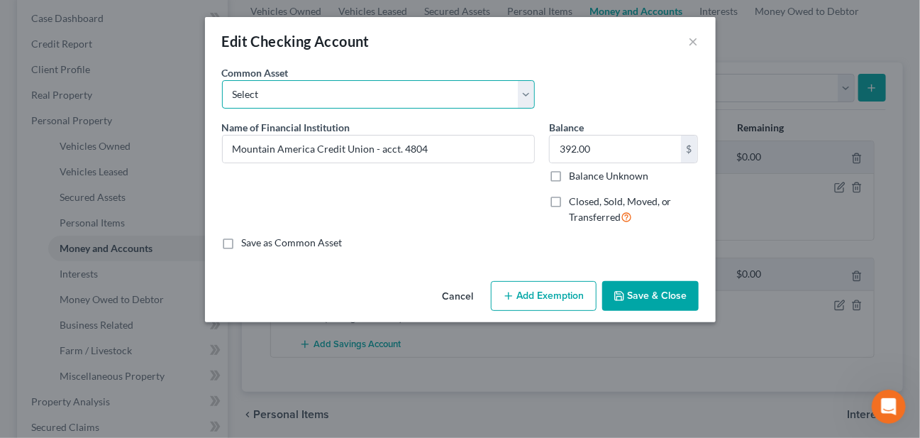
click at [421, 97] on select "Select Mountain America Credit Union - acct. 4804" at bounding box center [378, 94] width 313 height 28
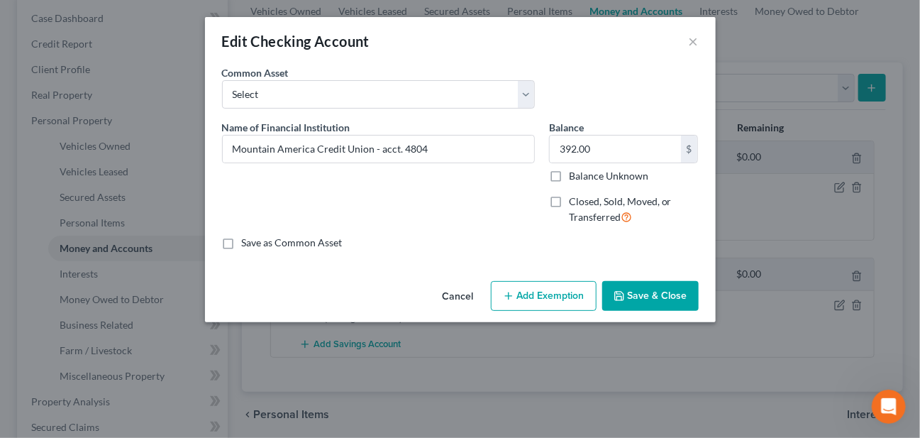
click at [641, 65] on div "Common Asset Select Mountain America Credit Union - acct. 4804" at bounding box center [460, 92] width 491 height 55
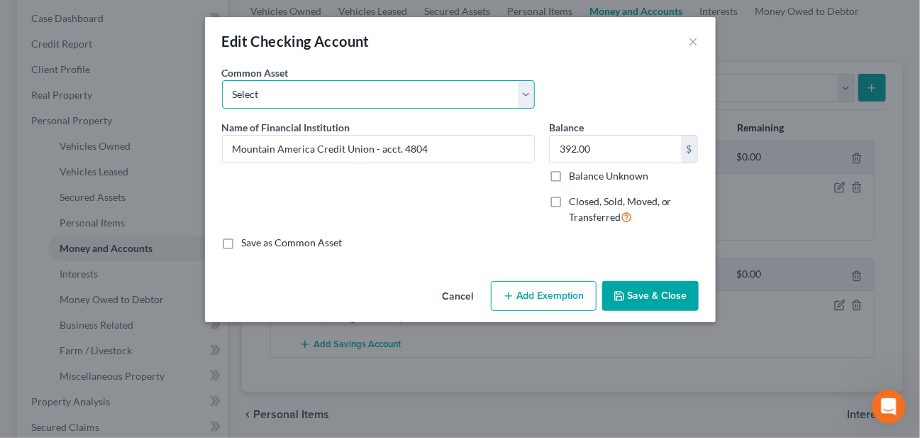
click at [525, 98] on select "Select Mountain America Credit Union - acct. 4804" at bounding box center [378, 94] width 313 height 28
select select "0"
click at [222, 80] on select "Select Mountain America Credit Union - acct. 4804" at bounding box center [378, 94] width 313 height 28
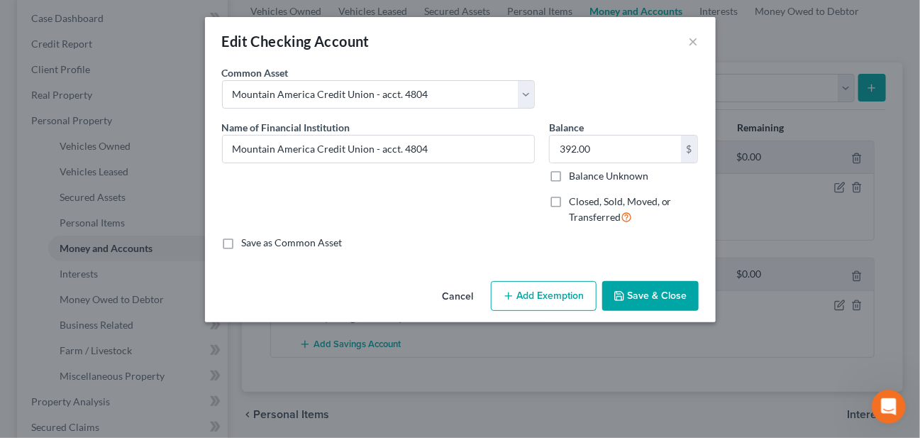
click at [623, 88] on div "Common Asset Select Mountain America Credit Union - acct. 4804" at bounding box center [460, 92] width 491 height 55
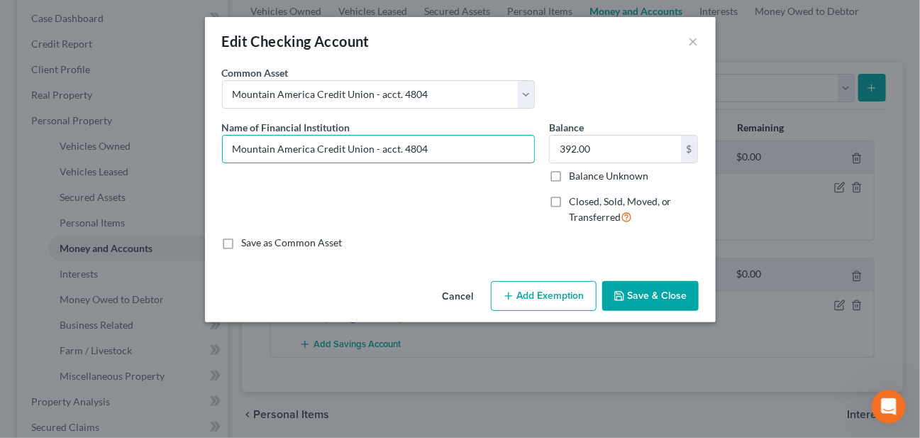
drag, startPoint x: 379, startPoint y: 150, endPoint x: 484, endPoint y: 215, distance: 123.6
click at [380, 150] on input "Mountain America Credit Union - acct. 4804" at bounding box center [378, 148] width 311 height 27
type input "Mountain America Credit Union - Checking Acct. 4804"
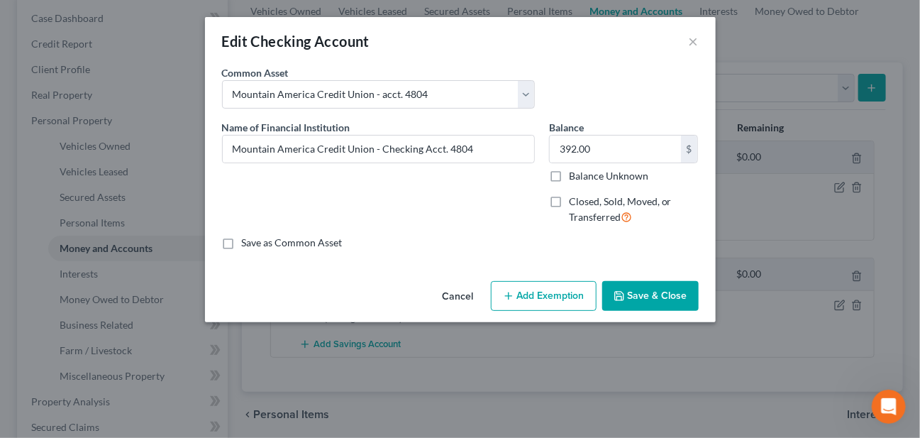
click at [652, 294] on button "Save & Close" at bounding box center [650, 296] width 96 height 30
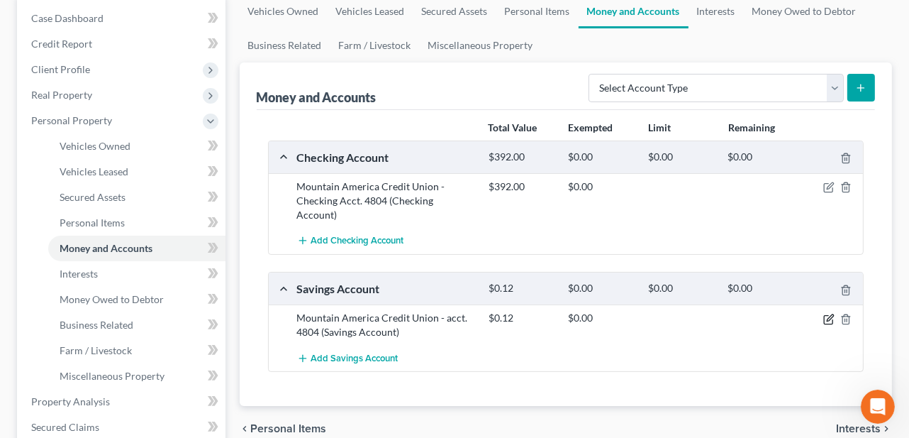
click at [827, 313] on icon "button" at bounding box center [828, 318] width 11 height 11
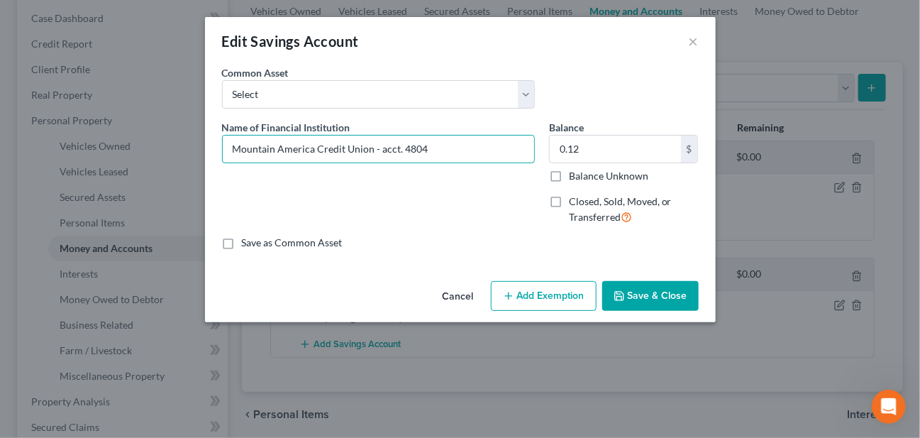
drag, startPoint x: 380, startPoint y: 151, endPoint x: 388, endPoint y: 182, distance: 32.2
click at [380, 152] on input "Mountain America Credit Union - acct. 4804" at bounding box center [378, 148] width 311 height 27
type input "Mountain America Credit Union - Savings Acct. 4804"
click at [627, 301] on button "Save & Close" at bounding box center [650, 296] width 96 height 30
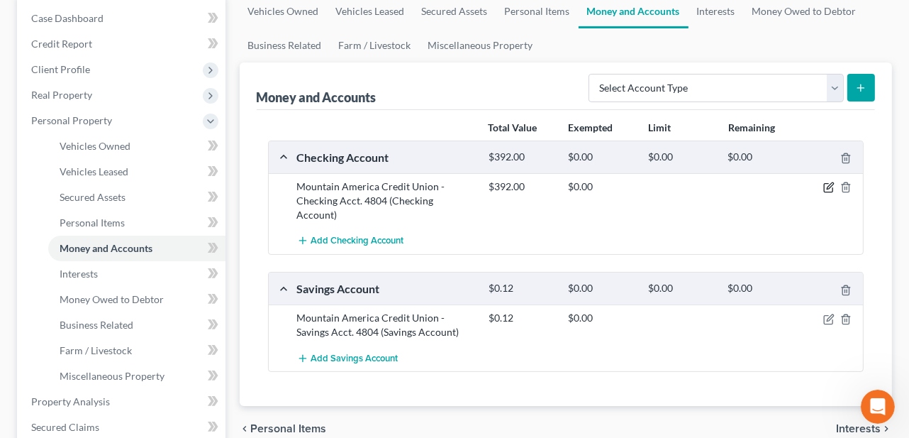
click at [829, 185] on icon "button" at bounding box center [828, 187] width 11 height 11
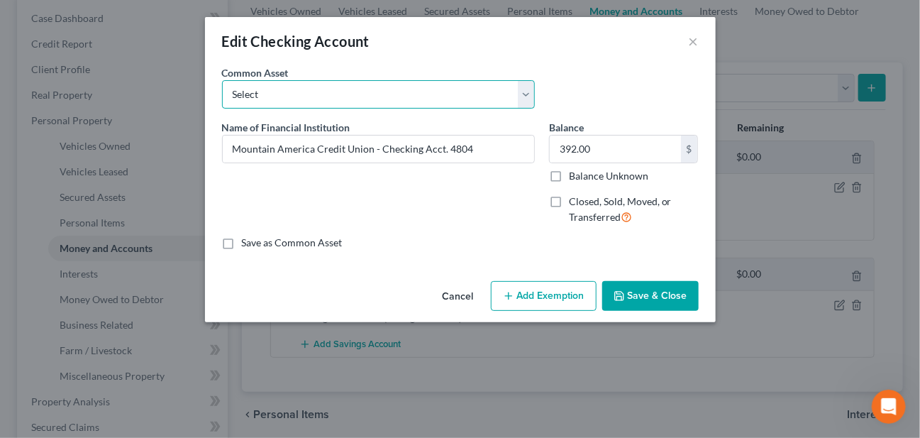
click at [528, 94] on select "Select Mountain America Credit Union - acct. 4804" at bounding box center [378, 94] width 313 height 28
click at [222, 80] on select "Select Mountain America Credit Union - acct. 4804" at bounding box center [378, 94] width 313 height 28
click at [523, 91] on select "Select Mountain America Credit Union - acct. 4804" at bounding box center [378, 94] width 313 height 28
select select "0"
click at [222, 80] on select "Select Mountain America Credit Union - acct. 4804" at bounding box center [378, 94] width 313 height 28
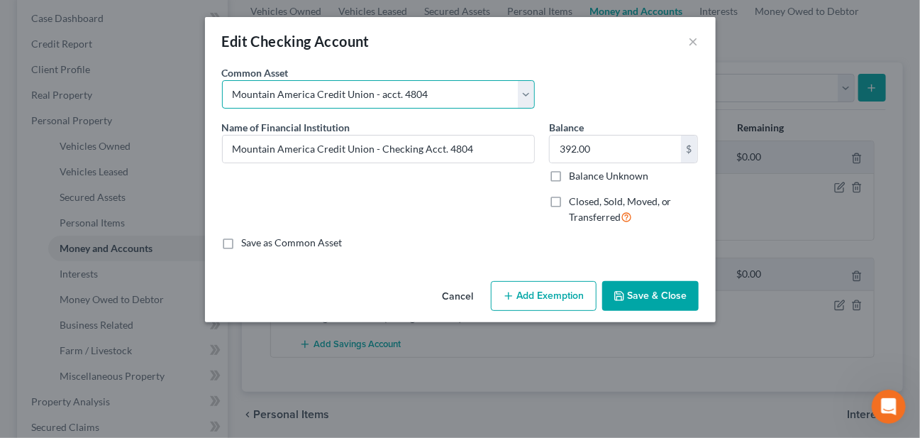
type input "Mountain America Credit Union - acct. 4804"
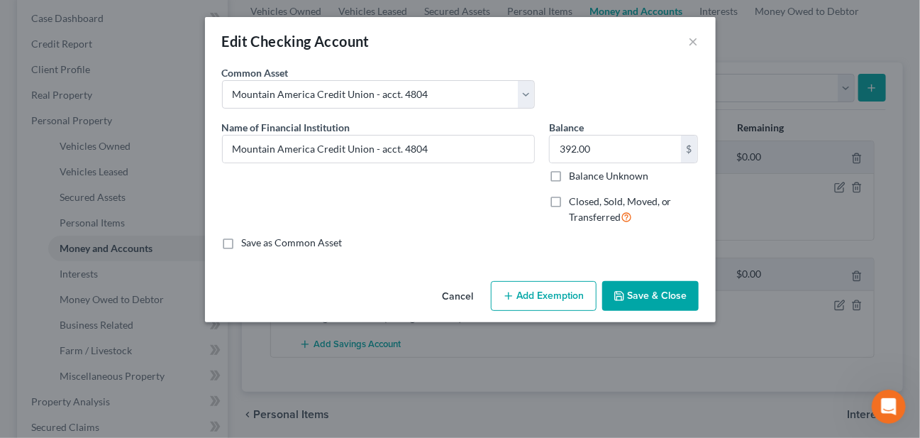
click at [622, 74] on div "Common Asset Select Mountain America Credit Union - acct. 4804" at bounding box center [460, 92] width 491 height 55
click at [699, 45] on div "Edit Checking Account ×" at bounding box center [460, 41] width 511 height 48
click at [694, 39] on button "×" at bounding box center [694, 41] width 10 height 17
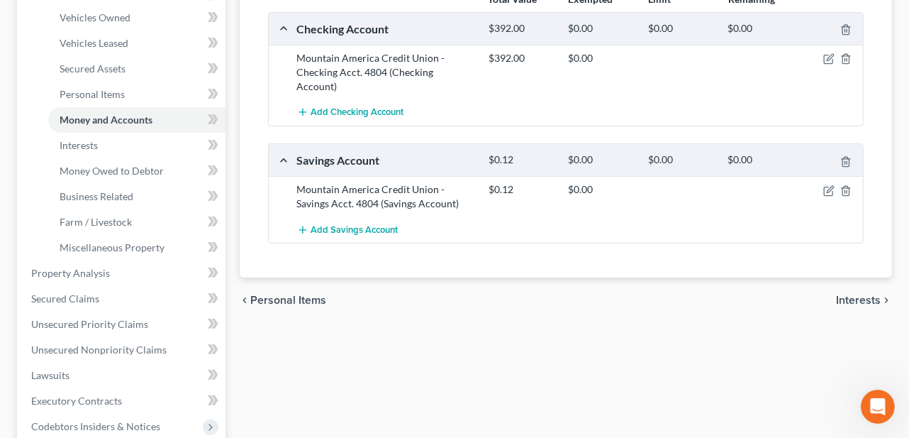
scroll to position [284, 0]
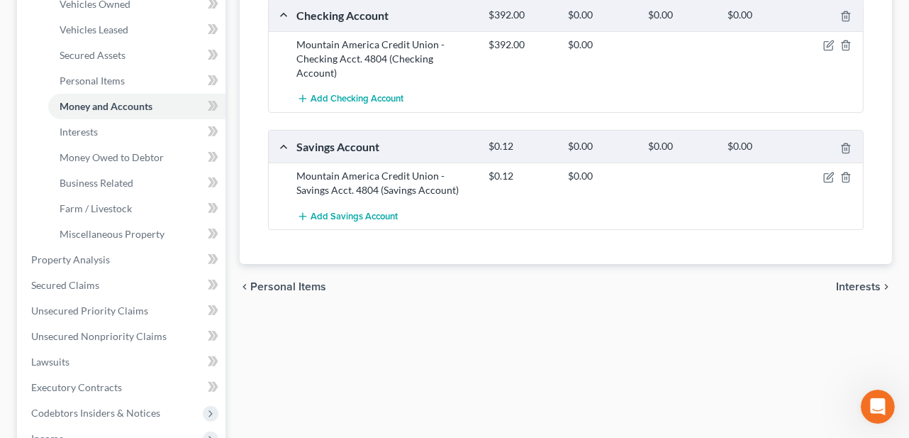
click at [877, 281] on span "Interests" at bounding box center [858, 286] width 45 height 11
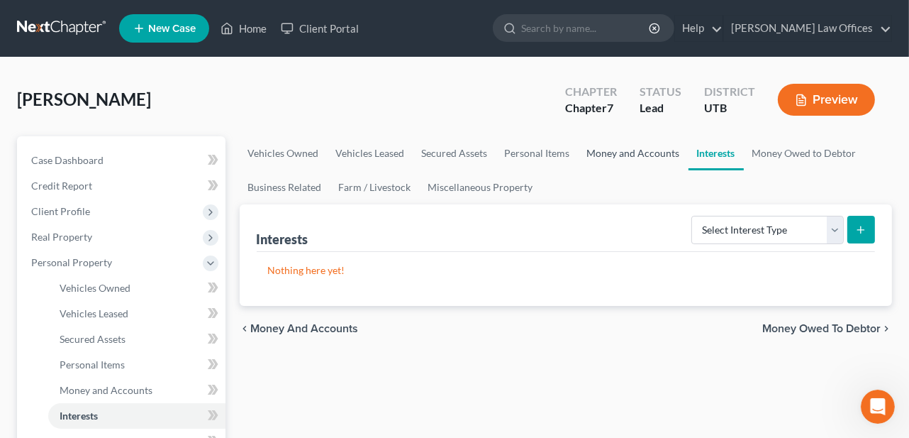
click at [634, 153] on link "Money and Accounts" at bounding box center [634, 153] width 110 height 34
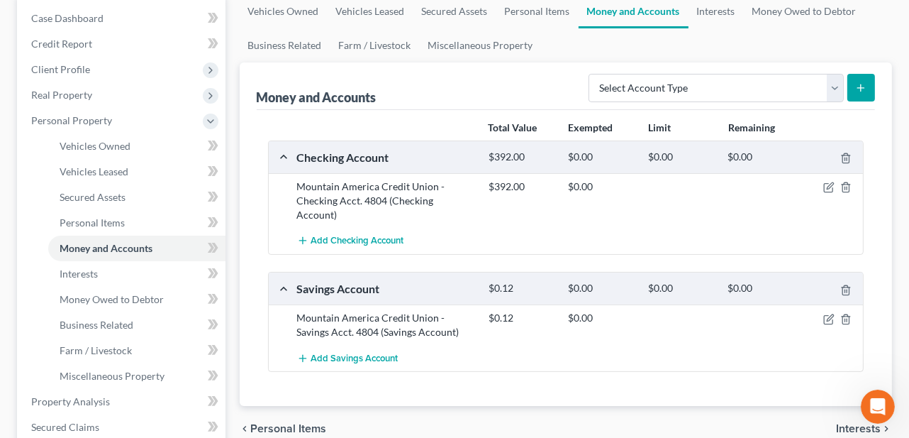
scroll to position [142, 0]
click at [838, 95] on select "Select Account Type Brokerage Cash on Hand Certificates of Deposit Checking Acc…" at bounding box center [716, 88] width 255 height 28
select select "other"
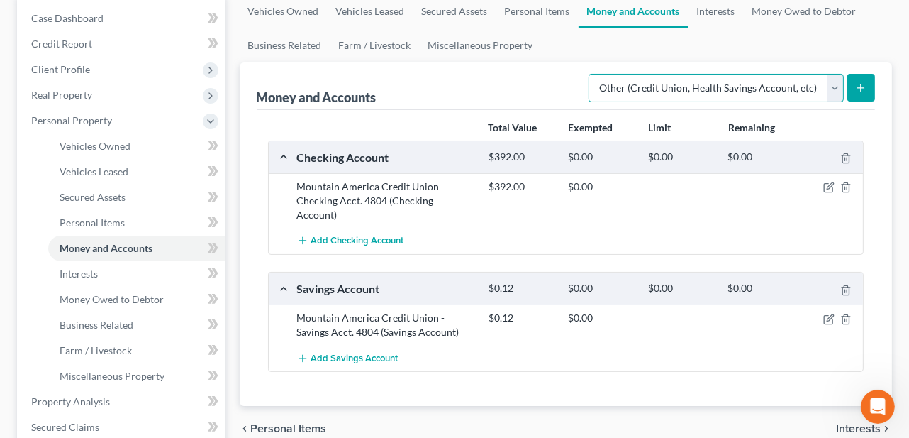
click at [592, 74] on select "Select Account Type Brokerage Cash on Hand Certificates of Deposit Checking Acc…" at bounding box center [716, 88] width 255 height 28
click at [861, 80] on button "submit" at bounding box center [861, 88] width 28 height 28
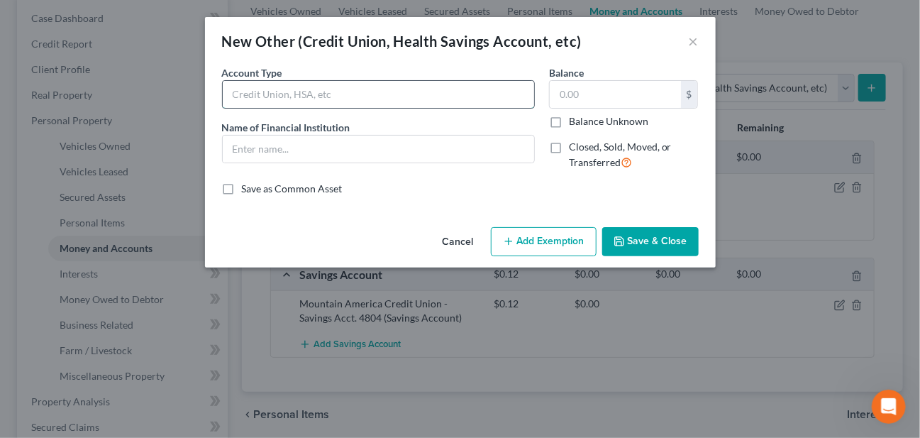
click at [396, 86] on input "text" at bounding box center [378, 94] width 311 height 27
type input "Peer-to-peer payment app"
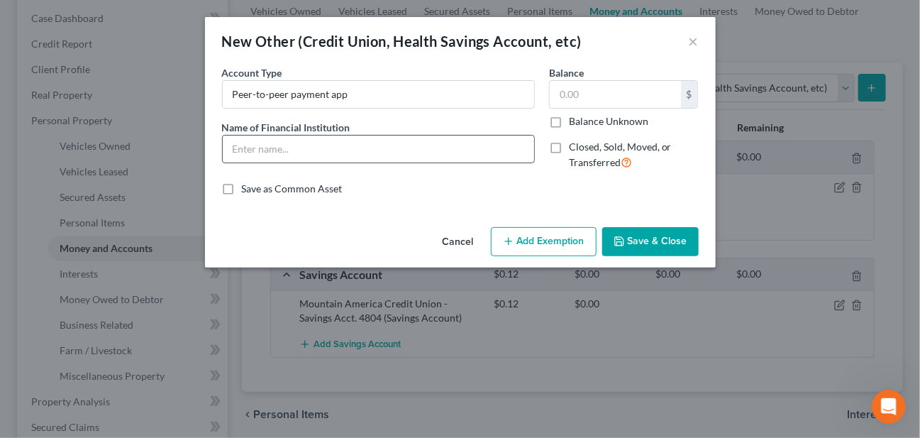
click at [309, 142] on input "text" at bounding box center [378, 148] width 311 height 27
type input "Venmo"
click at [597, 105] on input "text" at bounding box center [615, 94] width 131 height 27
type input "0.00"
click at [641, 248] on button "Save & Close" at bounding box center [650, 242] width 96 height 30
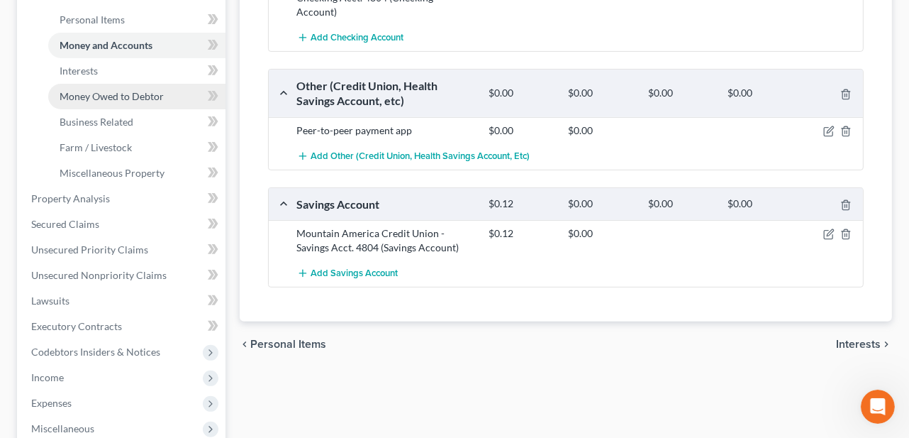
scroll to position [355, 0]
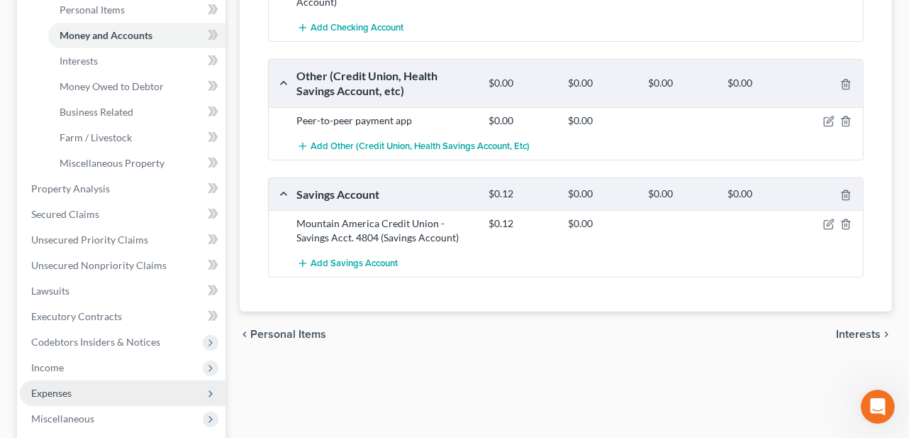
click at [92, 394] on span "Expenses" at bounding box center [123, 393] width 206 height 26
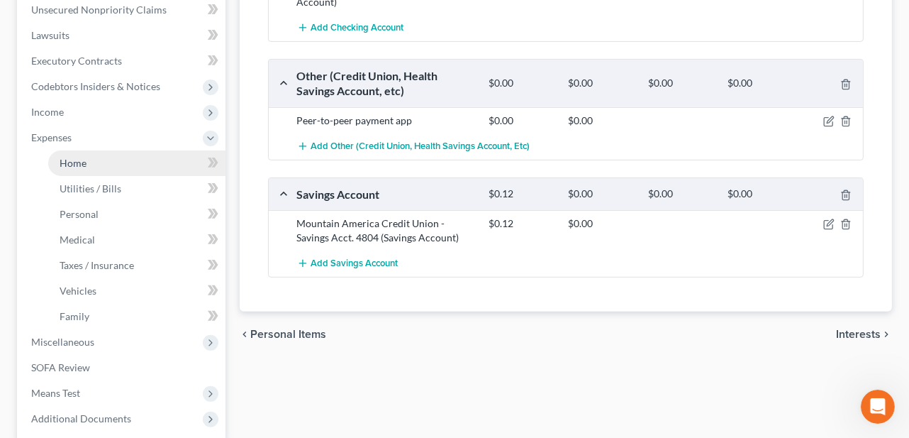
click at [108, 160] on link "Home" at bounding box center [136, 163] width 177 height 26
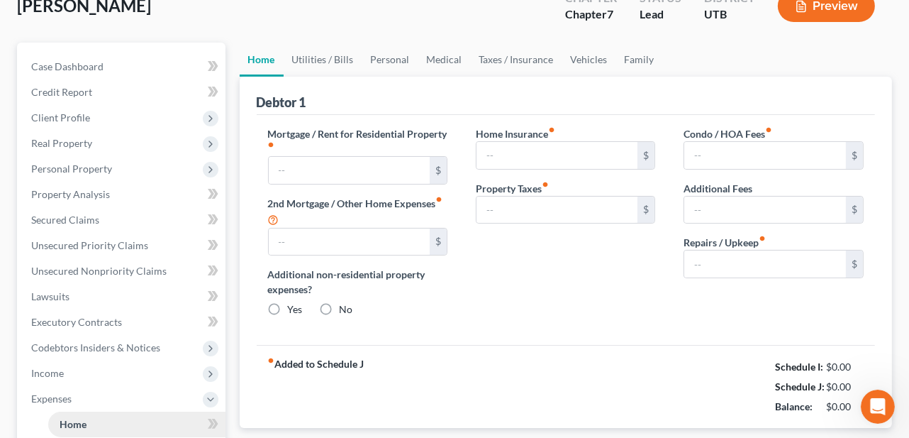
type input "0.00"
radio input "true"
type input "0.00"
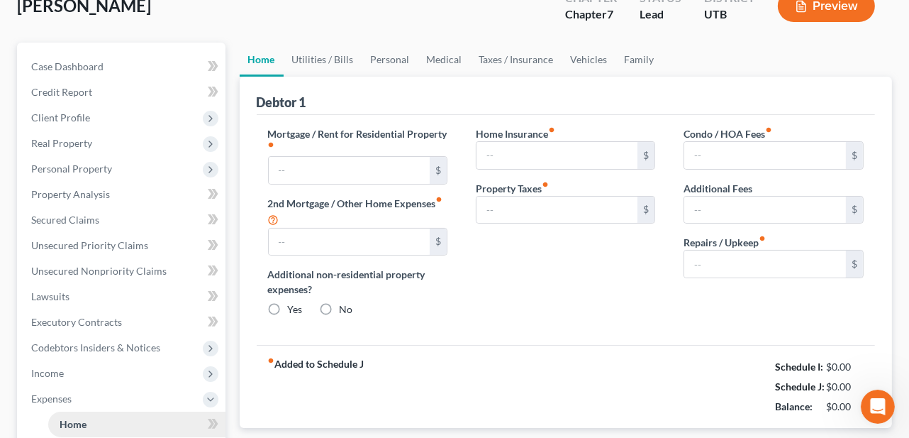
type input "0.00"
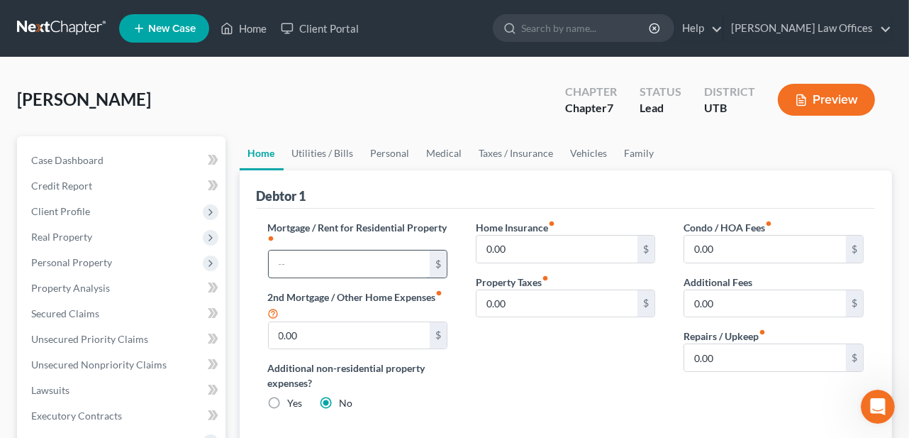
click at [344, 263] on input "text" at bounding box center [350, 263] width 162 height 27
type input "1,240.00"
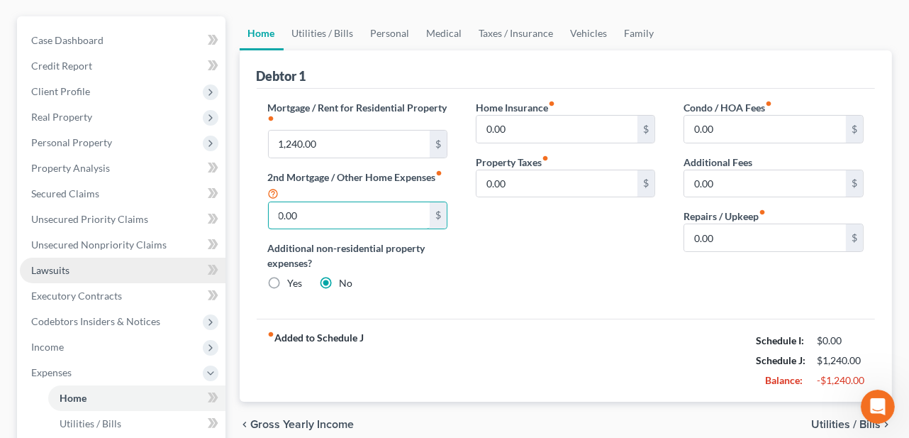
scroll to position [142, 0]
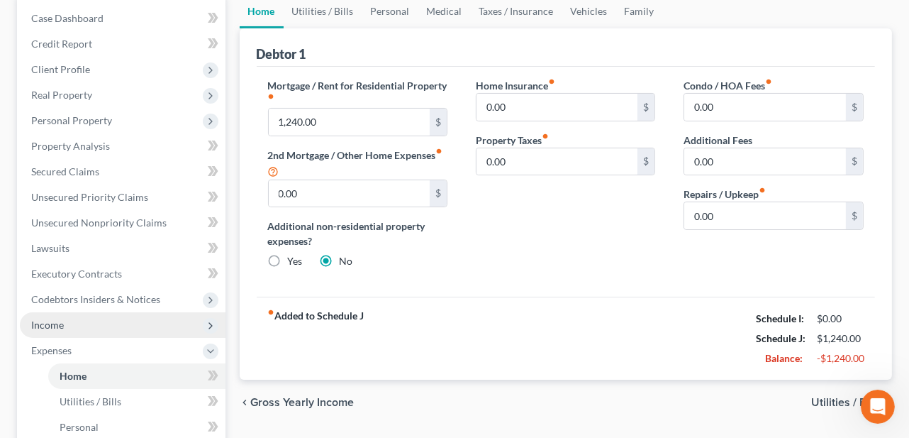
click at [67, 323] on span "Income" at bounding box center [123, 325] width 206 height 26
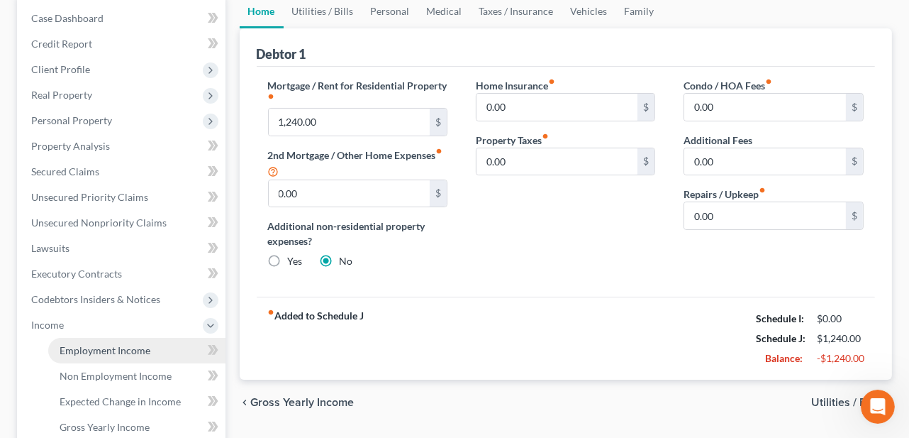
click at [91, 350] on span "Employment Income" at bounding box center [105, 350] width 91 height 12
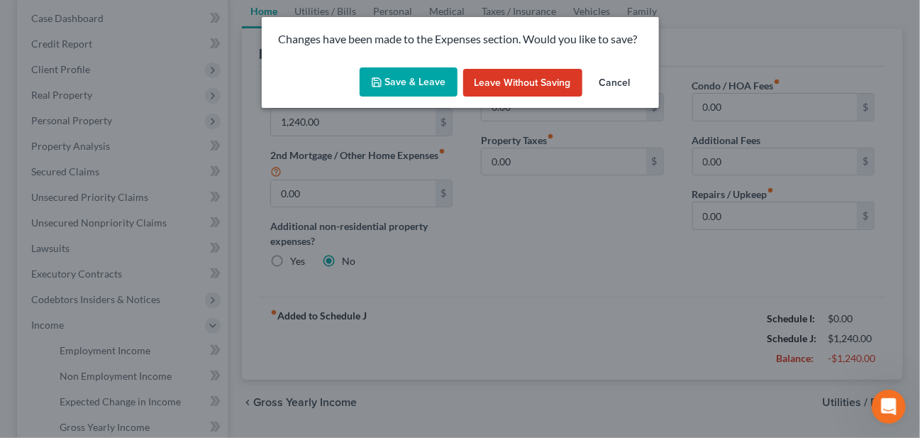
click at [430, 79] on button "Save & Leave" at bounding box center [409, 82] width 98 height 30
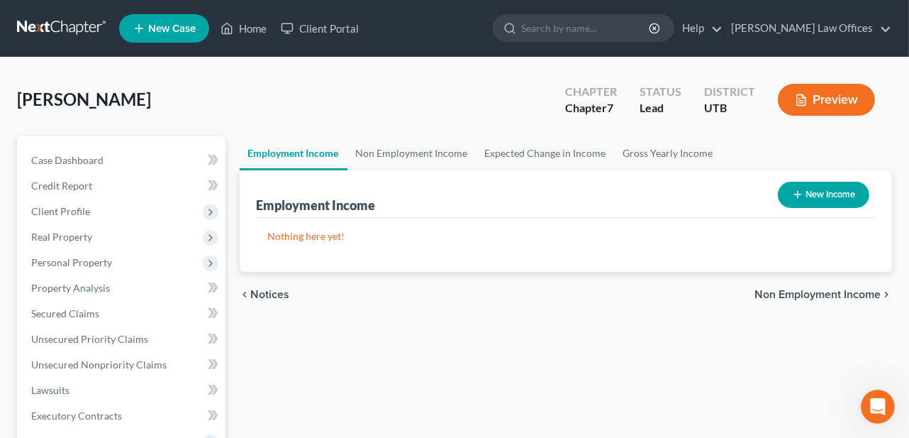
click at [802, 192] on button "New Income" at bounding box center [823, 195] width 91 height 26
select select "0"
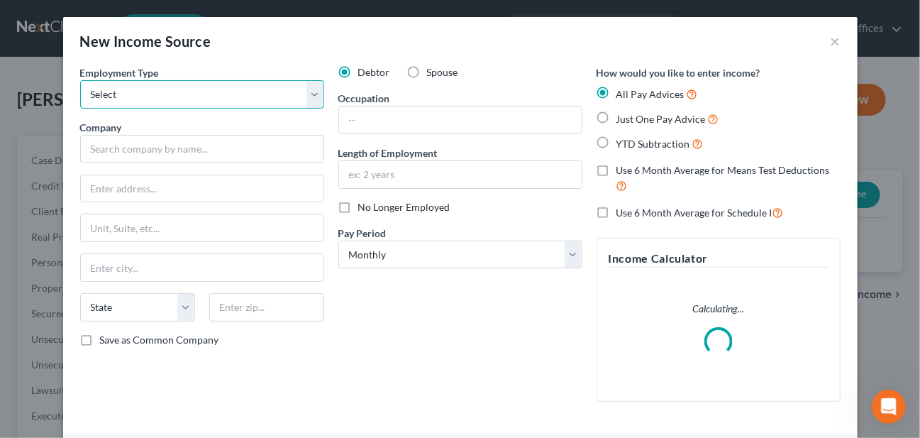
click at [169, 98] on select "Select Full or [DEMOGRAPHIC_DATA] Employment Self Employment" at bounding box center [202, 94] width 244 height 28
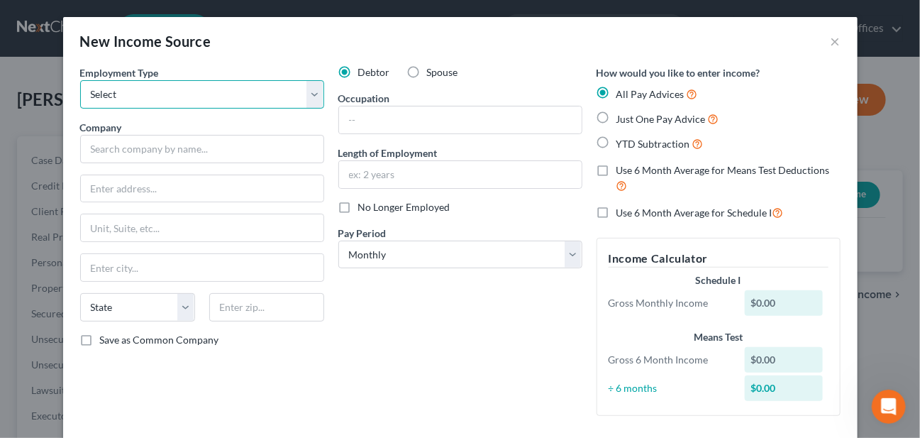
select select "0"
click at [80, 80] on select "Select Full or [DEMOGRAPHIC_DATA] Employment Self Employment" at bounding box center [202, 94] width 244 height 28
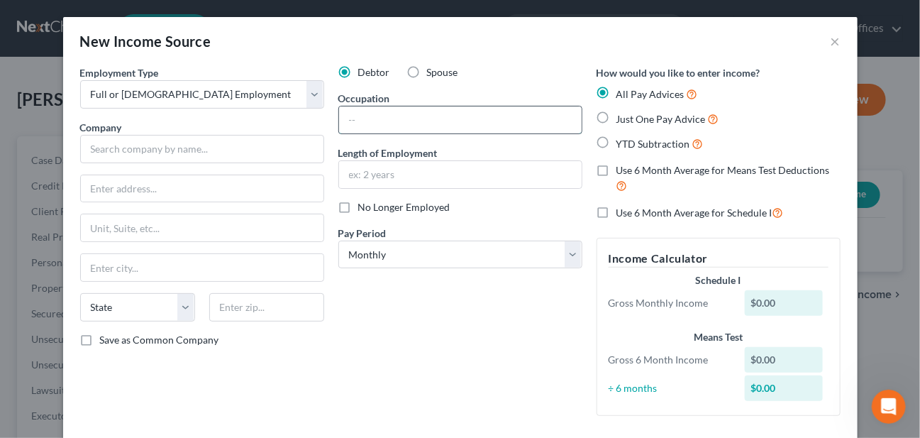
click at [368, 118] on input "text" at bounding box center [460, 119] width 243 height 27
type input "Cashier"
click at [136, 148] on input "text" at bounding box center [202, 149] width 244 height 28
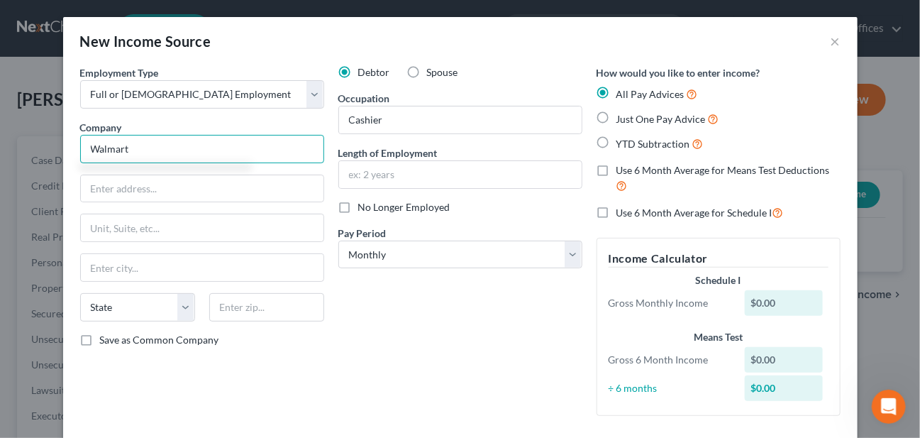
type input "Walmart"
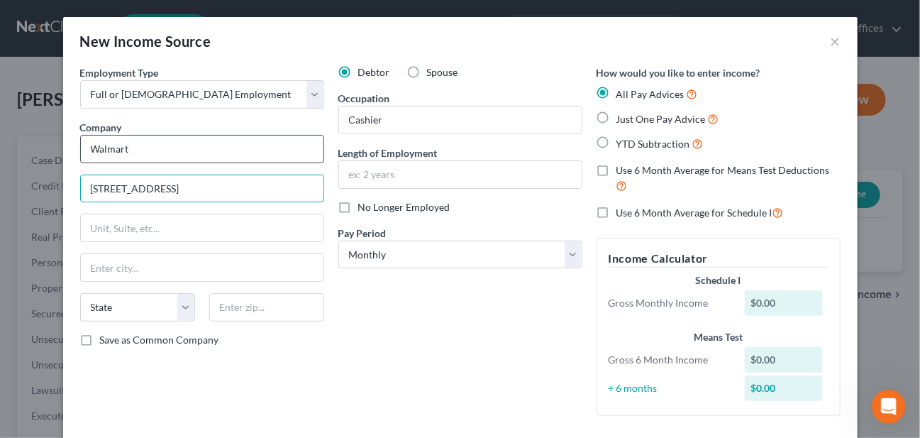
type input "[STREET_ADDRESS]"
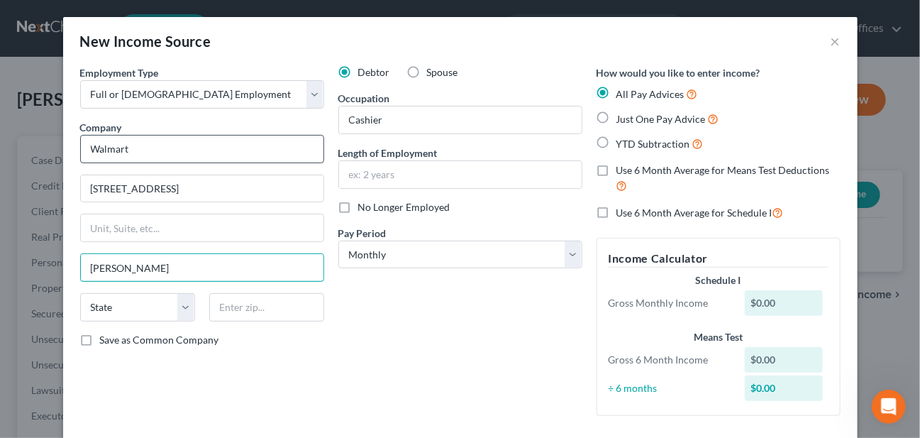
type input "[PERSON_NAME]"
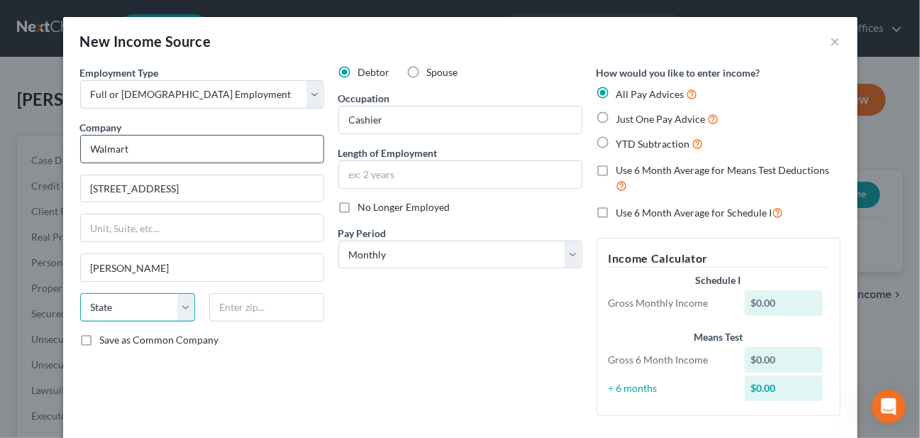
select select "46"
type input "84302"
type input "[GEOGRAPHIC_DATA]"
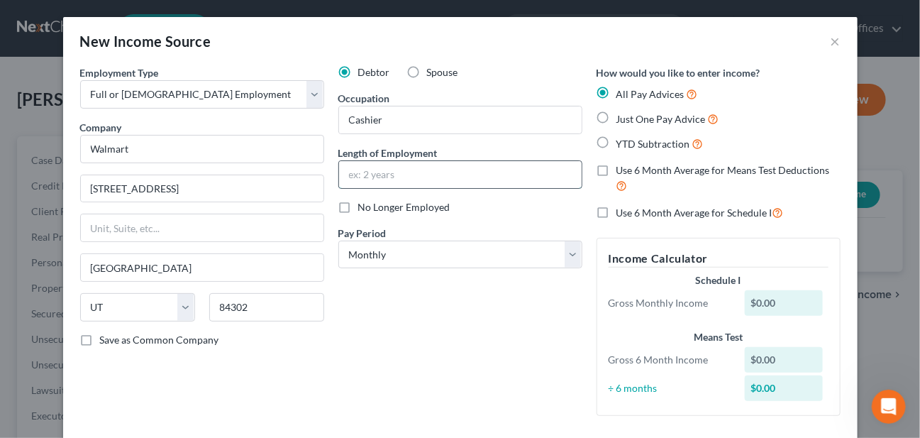
click at [367, 177] on input "text" at bounding box center [460, 174] width 243 height 27
type input "2 months"
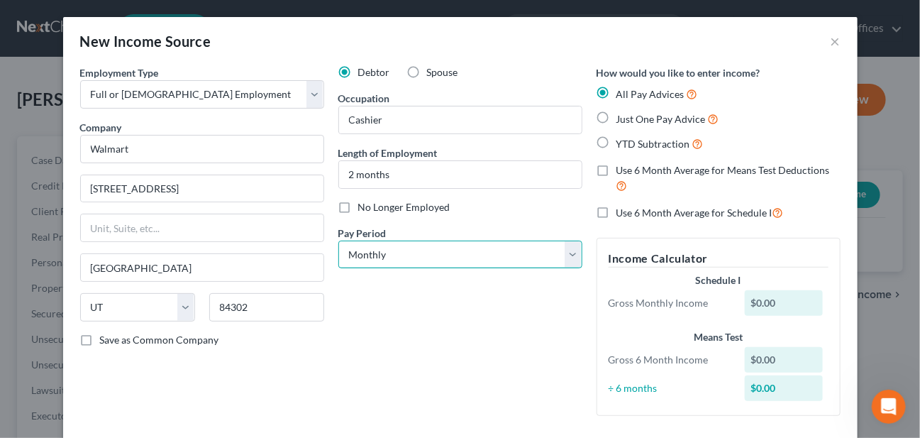
click at [443, 250] on select "Select Monthly Twice Monthly Every Other Week Weekly" at bounding box center [460, 254] width 244 height 28
select select "2"
click at [338, 240] on select "Select Monthly Twice Monthly Every Other Week Weekly" at bounding box center [460, 254] width 244 height 28
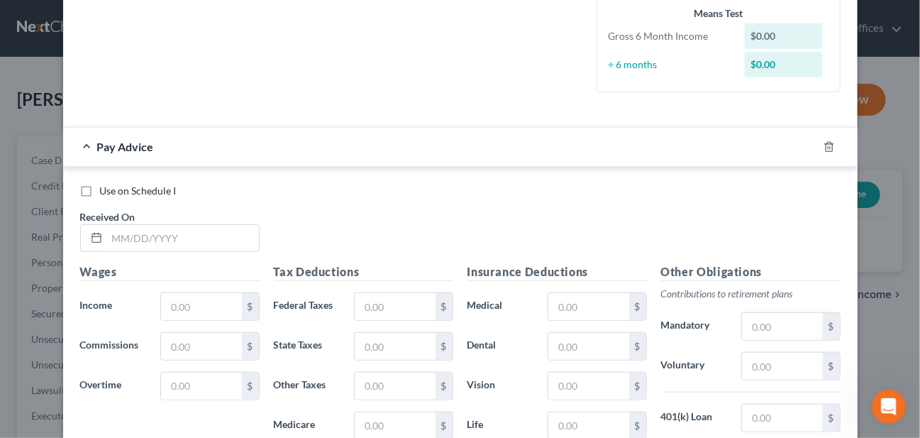
scroll to position [426, 0]
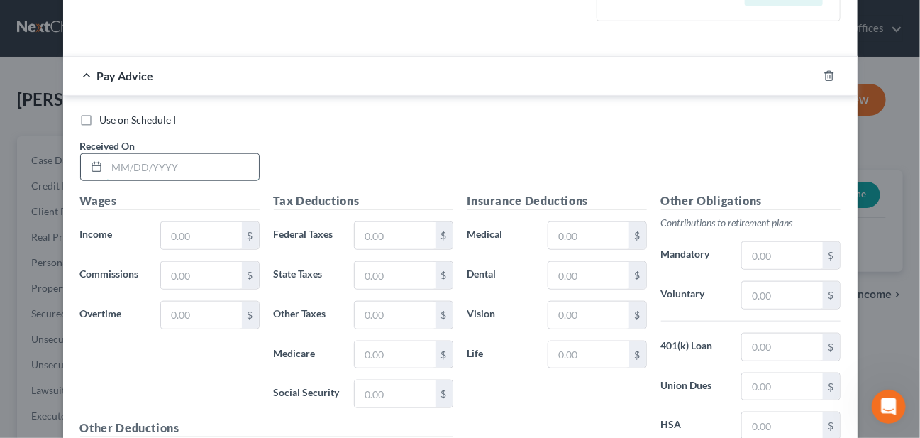
click at [155, 156] on input "text" at bounding box center [183, 167] width 152 height 27
type input "[DATE]"
type input "96.00"
type input "0.00"
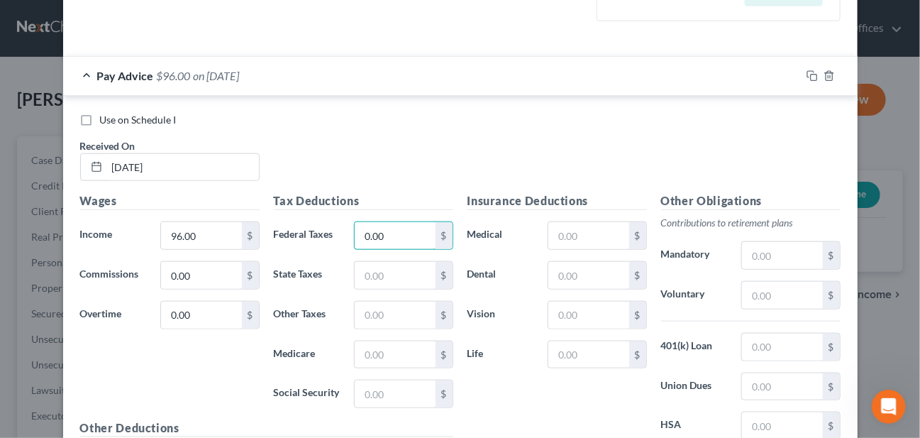
type input "0.00"
type input "1.39"
type input "5.95"
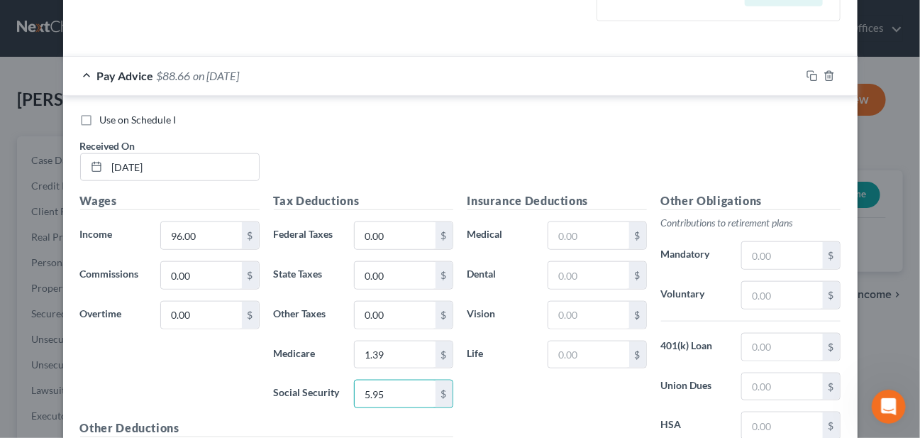
scroll to position [583, 0]
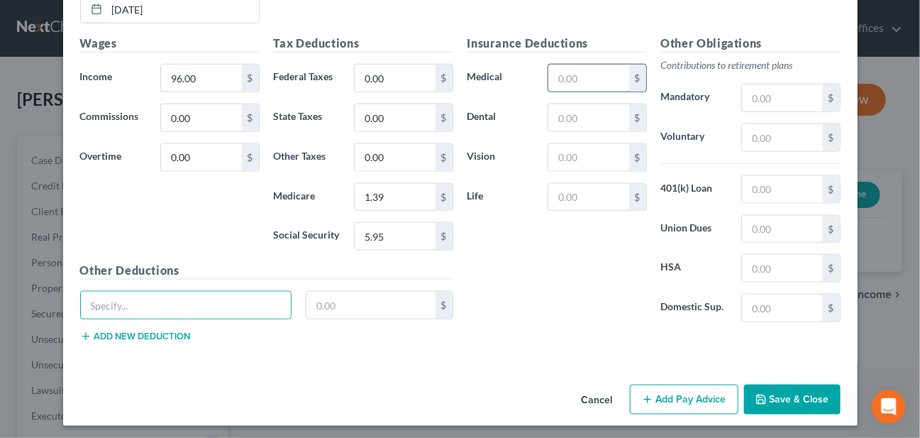
click at [562, 81] on input "text" at bounding box center [588, 78] width 80 height 27
type input "0.00"
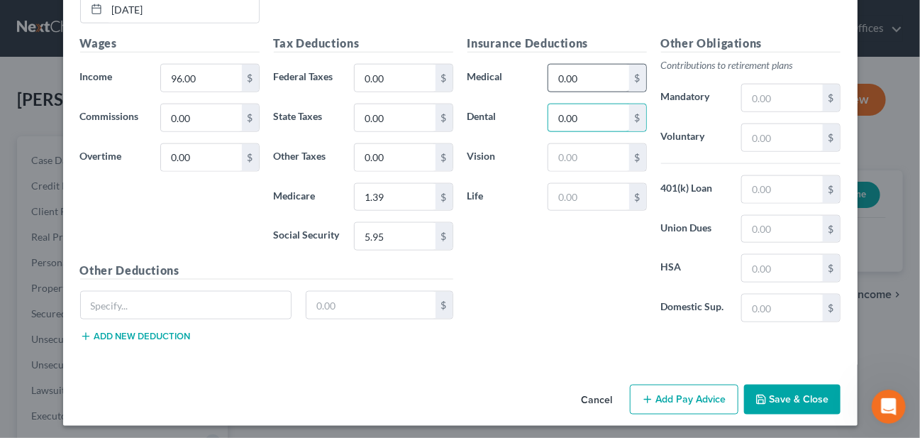
type input "0.00"
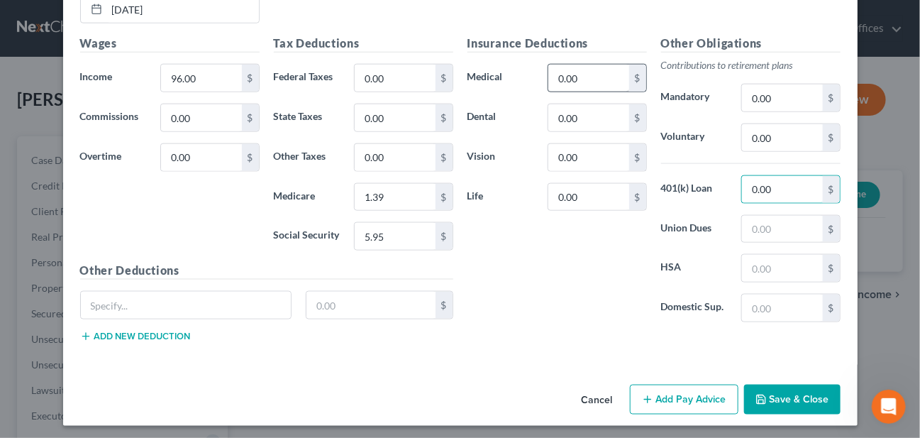
type input "0.00"
click at [712, 394] on button "Add Pay Advice" at bounding box center [684, 399] width 109 height 30
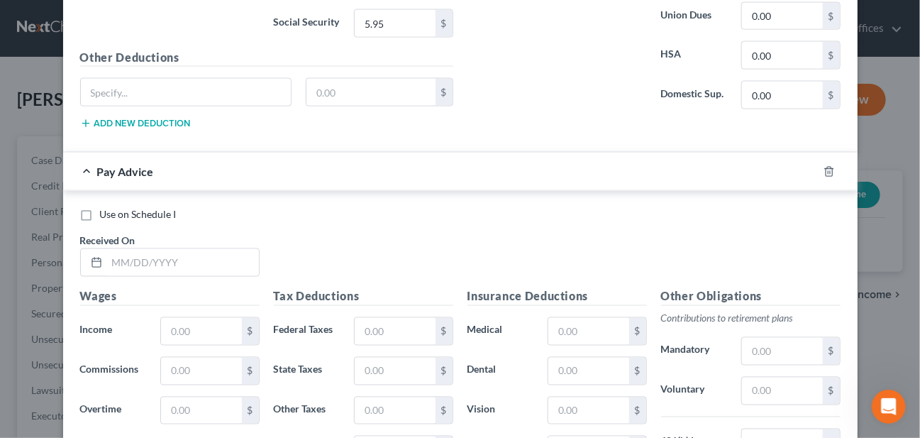
scroll to position [867, 0]
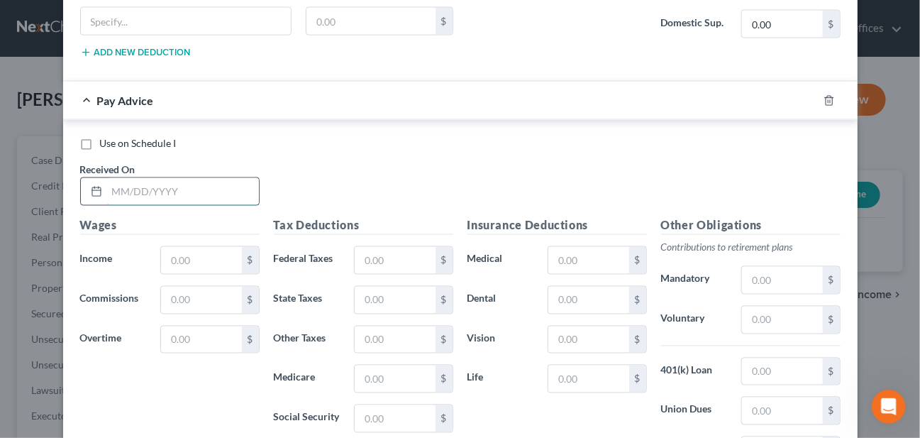
click at [158, 184] on input "text" at bounding box center [183, 191] width 152 height 27
type input "[DATE]"
type input "967.50"
type input "0.00"
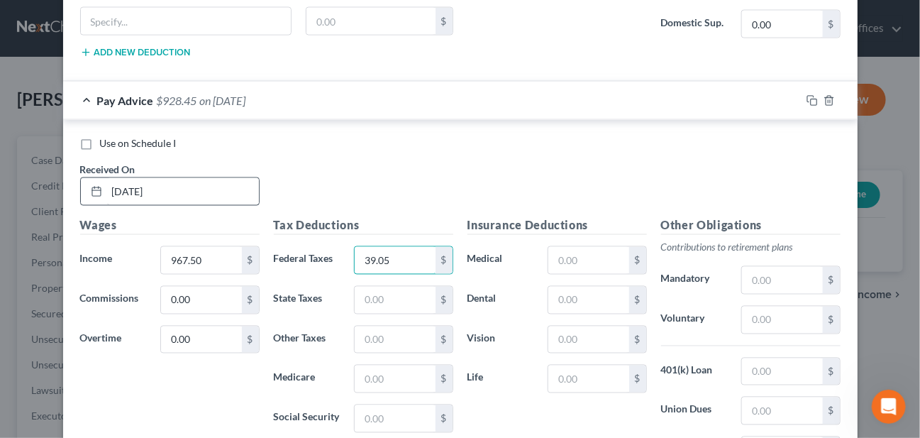
type input "39.05"
type input "34.25"
type input "0.00"
type input "14.03"
type input "59.99"
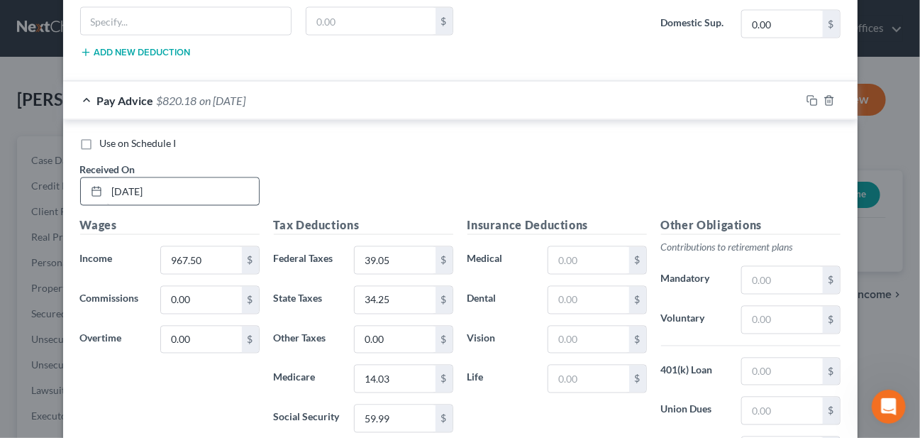
scroll to position [1045, 0]
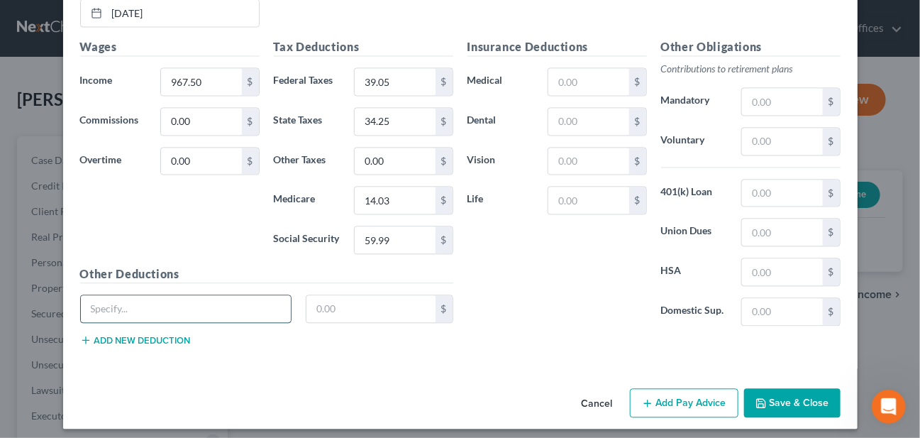
click at [130, 295] on input "text" at bounding box center [186, 308] width 211 height 27
type input "F"
type input "FAM/CHILD CSFX"
type input "397.59"
click at [145, 334] on button "Add new deduction" at bounding box center [135, 339] width 111 height 11
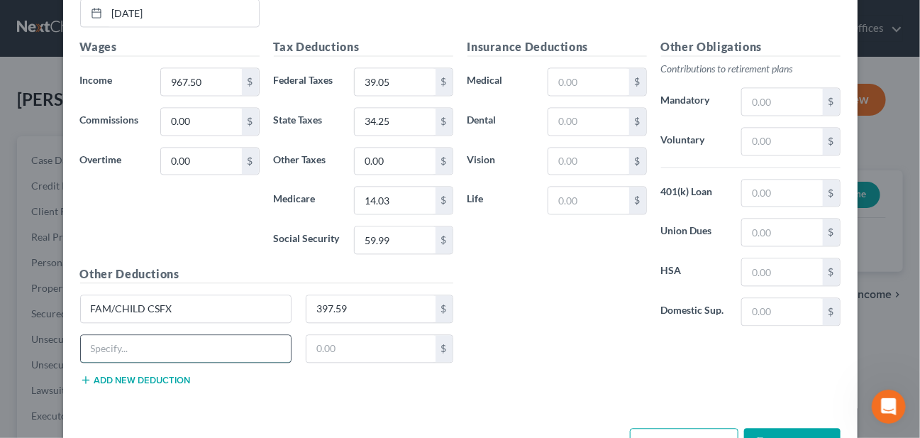
drag, startPoint x: 222, startPoint y: 345, endPoint x: 237, endPoint y: 352, distance: 16.5
click at [222, 345] on input "text" at bounding box center [186, 348] width 211 height 27
type input "Admin Fee"
type input "25.00"
type input "0.00"
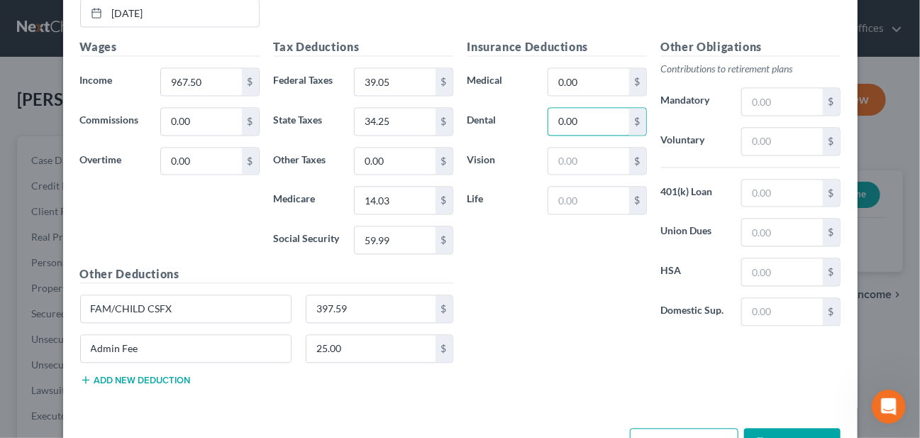
type input "0.00"
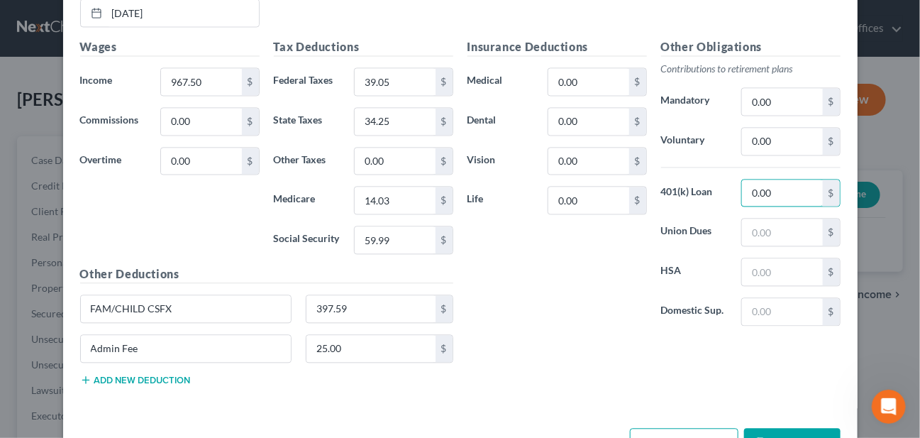
type input "0.00"
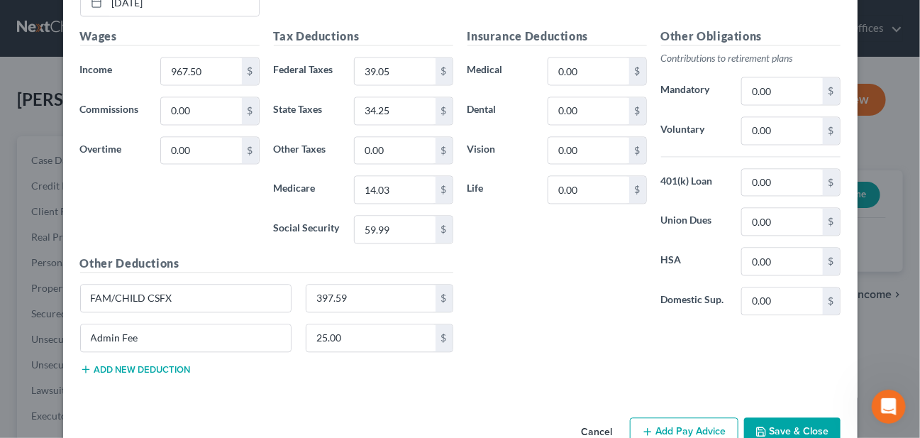
scroll to position [1084, 0]
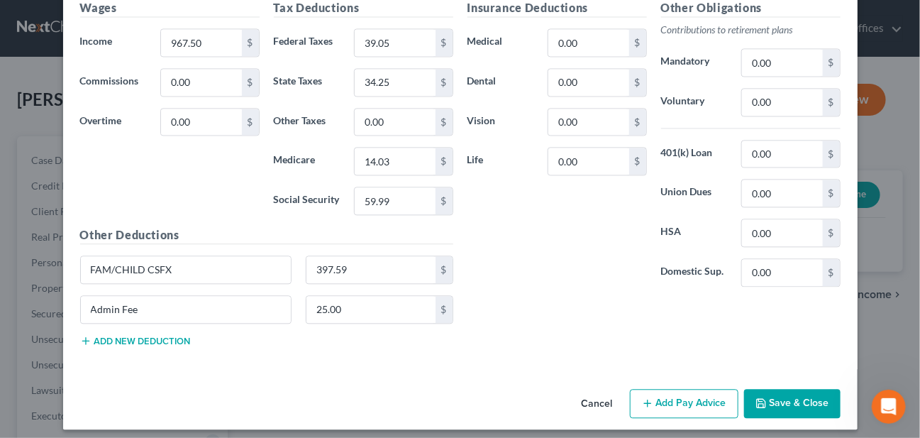
click at [676, 396] on button "Add Pay Advice" at bounding box center [684, 404] width 109 height 30
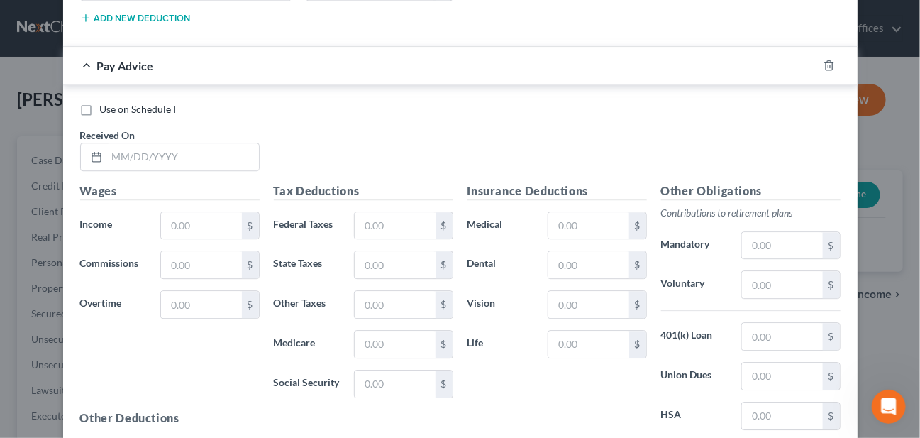
scroll to position [1439, 0]
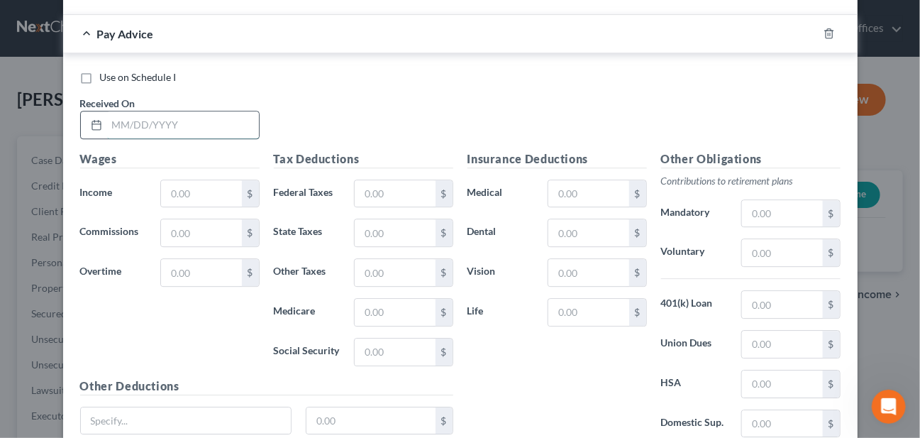
click at [151, 124] on input "text" at bounding box center [183, 124] width 152 height 27
type input "[DATE]"
type input "1,130.25"
type input "0.00"
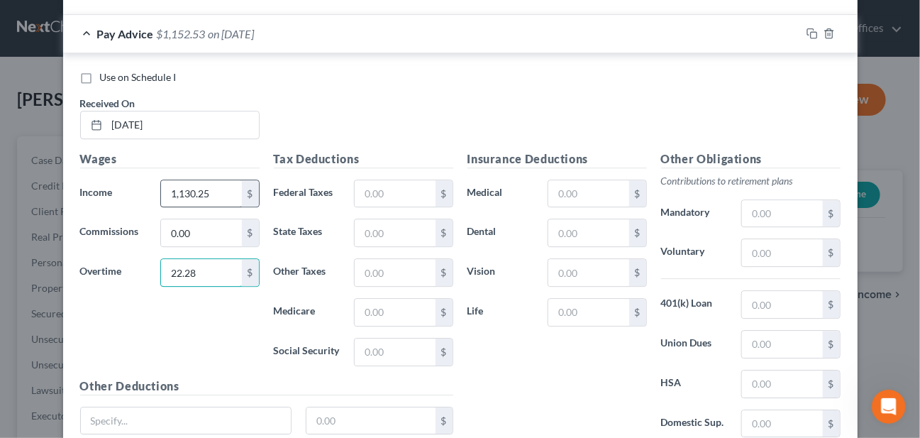
type input "22.28"
drag, startPoint x: 191, startPoint y: 182, endPoint x: 182, endPoint y: 211, distance: 30.5
click at [191, 182] on input "1,130.25" at bounding box center [201, 193] width 80 height 27
click at [189, 190] on input "1,130.25" at bounding box center [201, 193] width 80 height 27
click at [191, 186] on input "1,130.25" at bounding box center [201, 193] width 80 height 27
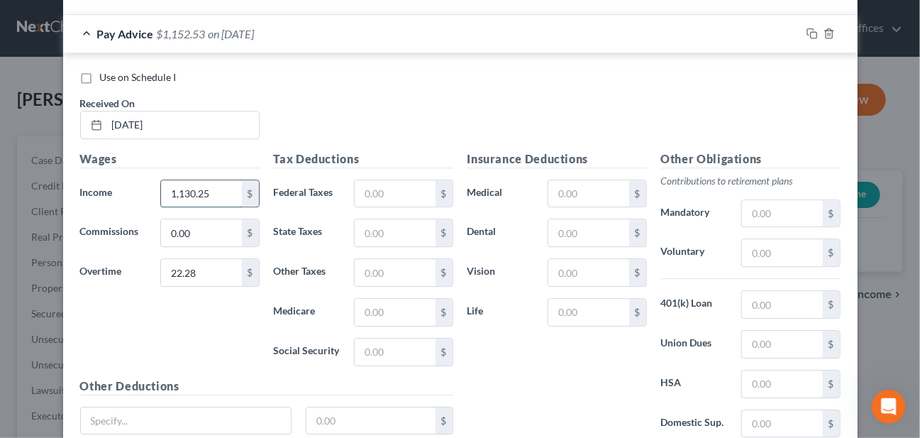
click at [186, 183] on input "1,130.25" at bounding box center [201, 193] width 80 height 27
type input "1"
type input "1,190.25"
click at [395, 180] on input "text" at bounding box center [395, 193] width 80 height 27
type input "67.09"
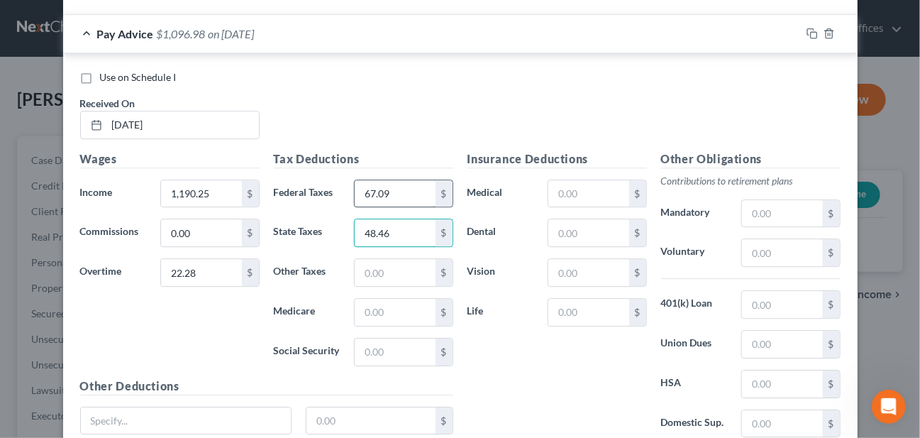
type input "48.46"
type input "0.00"
type input "17.59"
type input "75.18"
click at [604, 185] on input "text" at bounding box center [588, 193] width 80 height 27
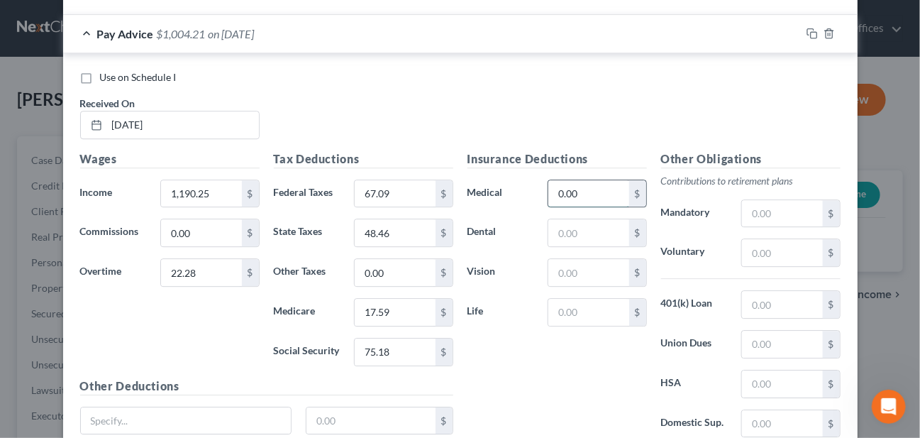
type input "0.00"
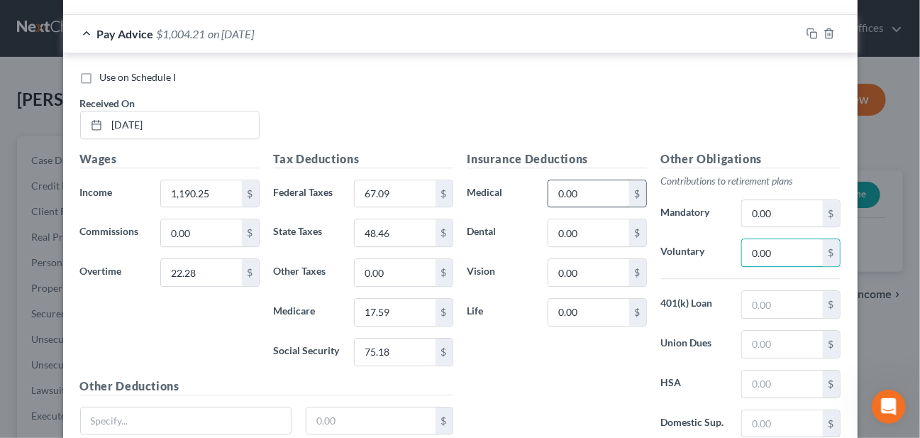
type input "0.00"
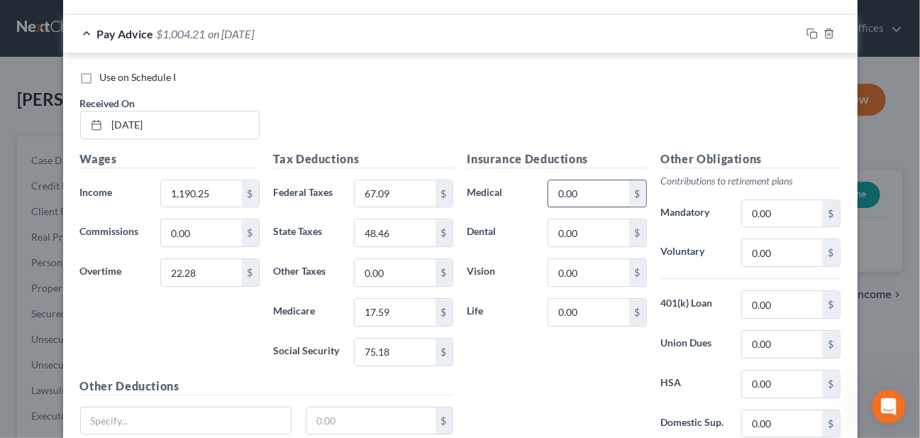
scroll to position [1547, 0]
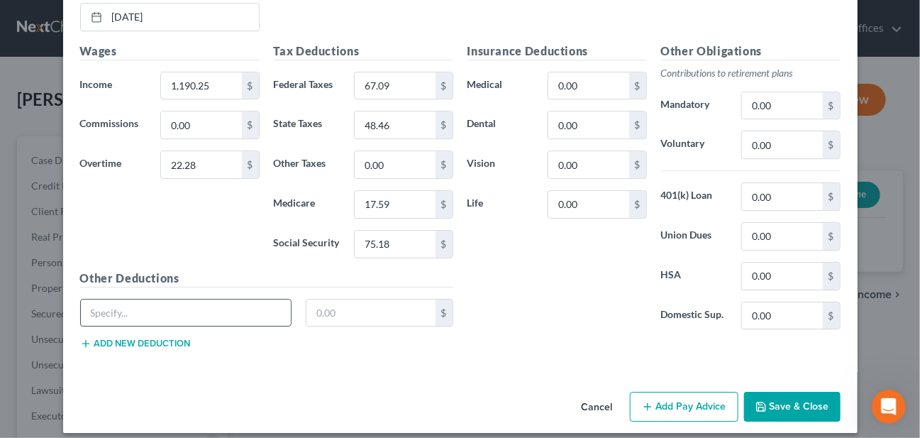
click at [151, 301] on input "text" at bounding box center [186, 312] width 211 height 27
type input "FAM/CHILD CSFX"
type input "453.55"
click at [745, 391] on button "Save & Close" at bounding box center [792, 406] width 96 height 30
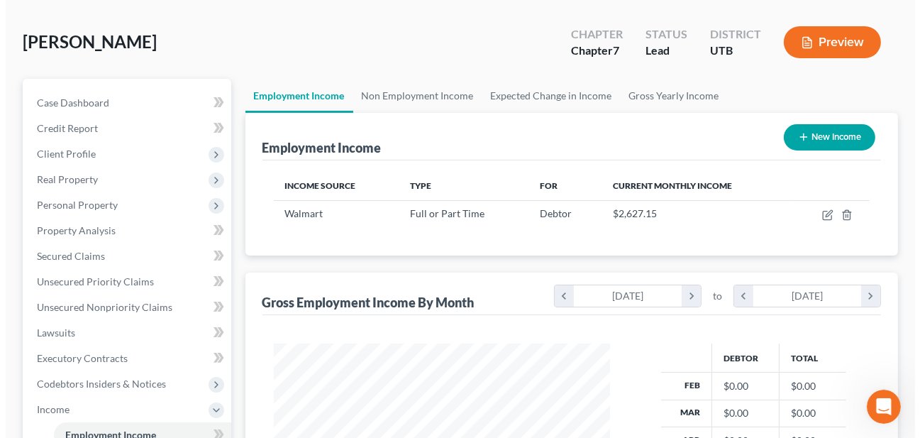
scroll to position [0, 0]
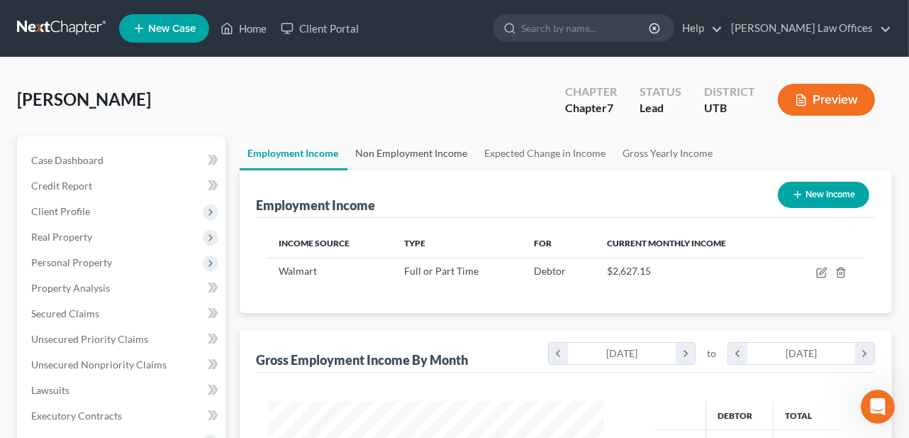
click at [384, 152] on link "Non Employment Income" at bounding box center [411, 153] width 129 height 34
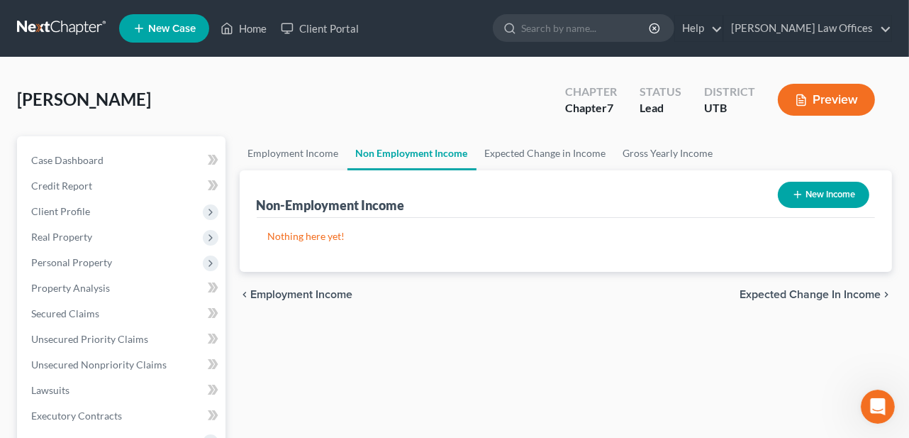
click at [816, 189] on button "New Income" at bounding box center [823, 195] width 91 height 26
select select "0"
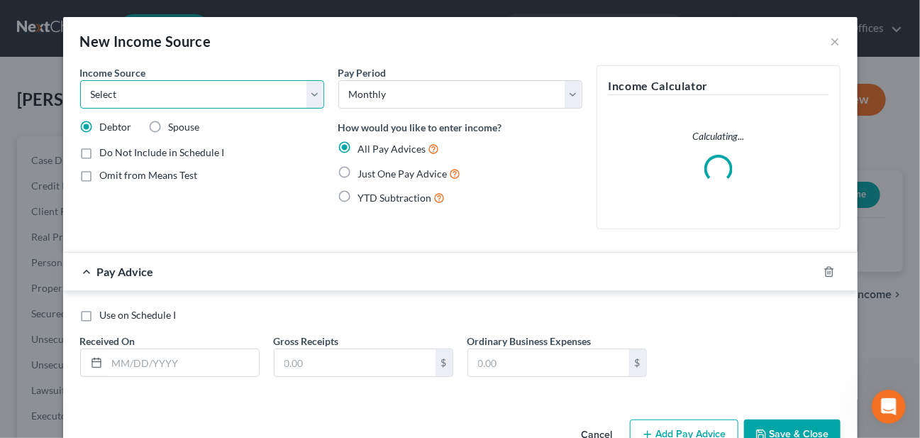
click at [104, 96] on select "Select Unemployment Disability (from employer) Pension Retirement Social Securi…" at bounding box center [202, 94] width 244 height 28
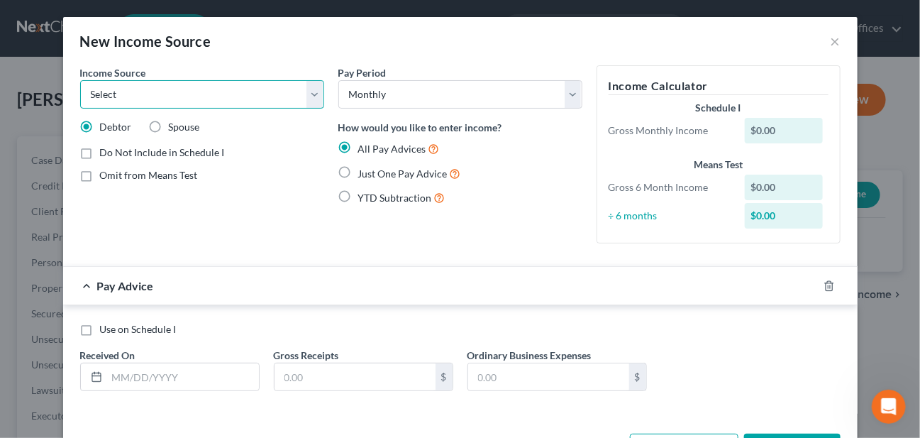
select select "0"
click at [80, 80] on select "Select Unemployment Disability (from employer) Pension Retirement Social Securi…" at bounding box center [202, 94] width 244 height 28
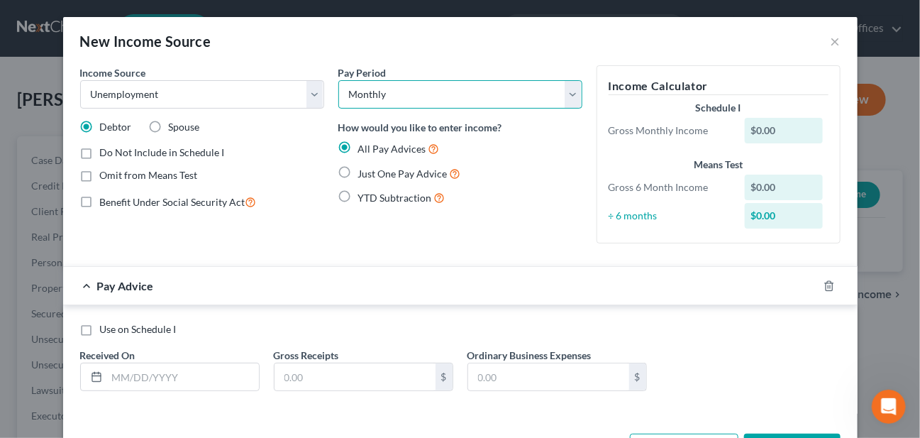
click at [396, 96] on select "Select Monthly Twice Monthly Every Other Week Weekly" at bounding box center [460, 94] width 244 height 28
select select "3"
click at [338, 80] on select "Select Monthly Twice Monthly Every Other Week Weekly" at bounding box center [460, 94] width 244 height 28
click at [536, 196] on div "YTD Subtraction" at bounding box center [460, 197] width 244 height 16
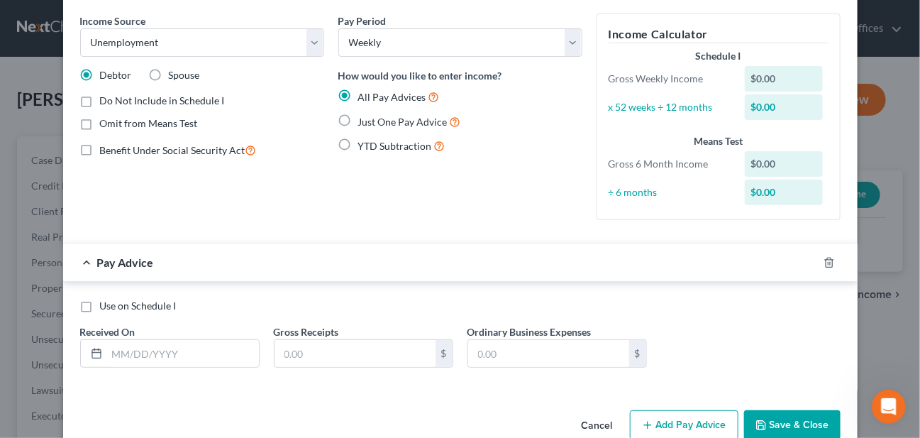
scroll to position [80, 0]
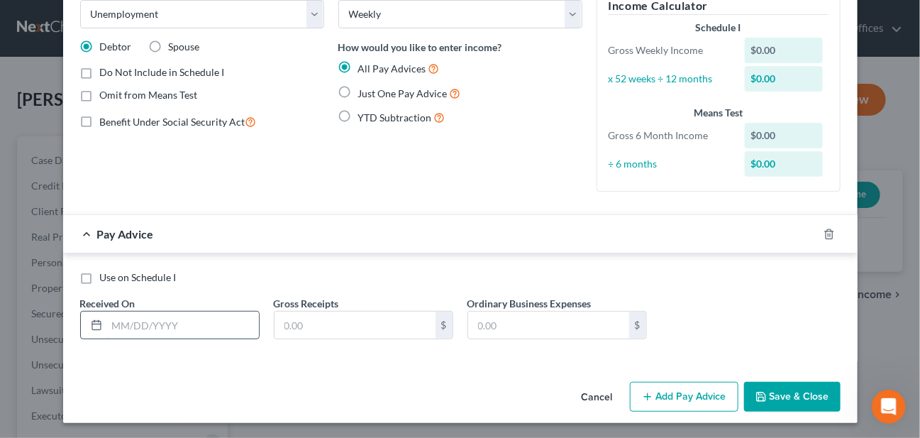
click at [171, 326] on input "text" at bounding box center [183, 324] width 152 height 27
click at [147, 322] on input "text" at bounding box center [183, 324] width 152 height 27
type input "[DATE]"
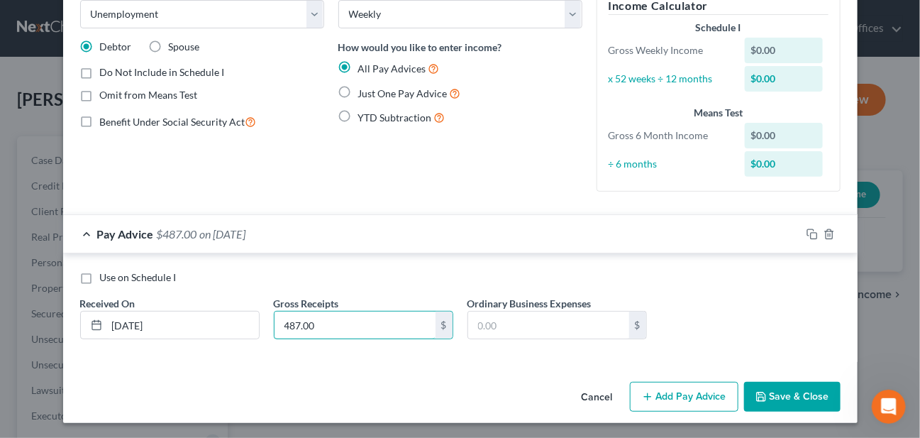
type input "487.00"
click at [660, 392] on button "Add Pay Advice" at bounding box center [684, 397] width 109 height 30
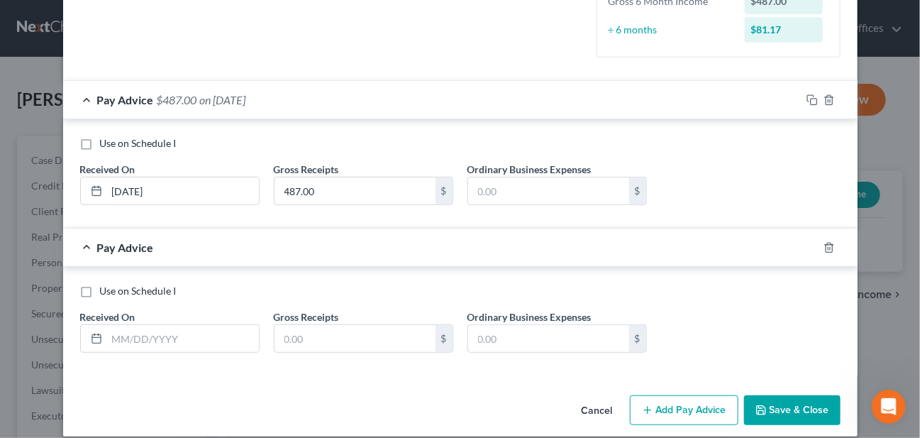
scroll to position [222, 0]
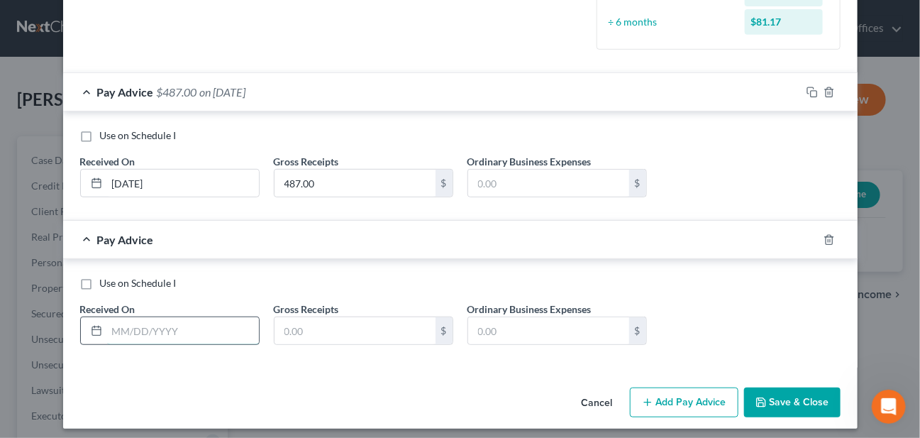
click at [165, 324] on input "text" at bounding box center [183, 330] width 152 height 27
type input "[DATE]"
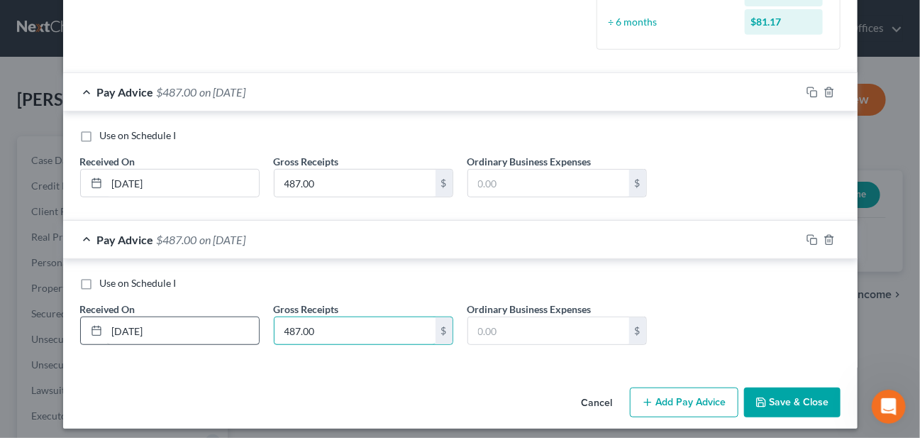
type input "487.00"
click at [672, 403] on button "Add Pay Advice" at bounding box center [684, 402] width 109 height 30
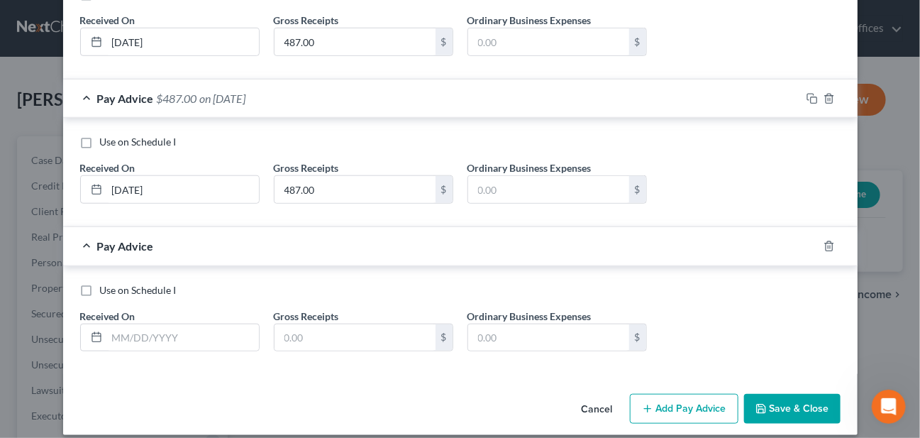
scroll to position [374, 0]
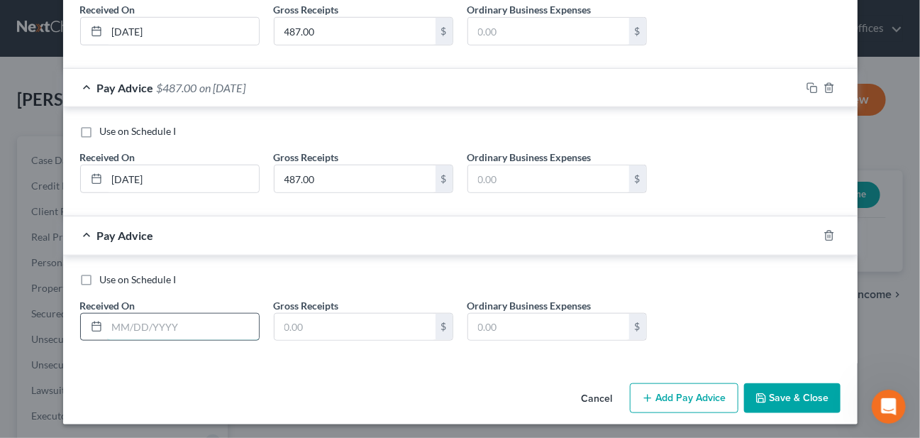
click at [142, 324] on input "text" at bounding box center [183, 326] width 152 height 27
type input "[DATE]"
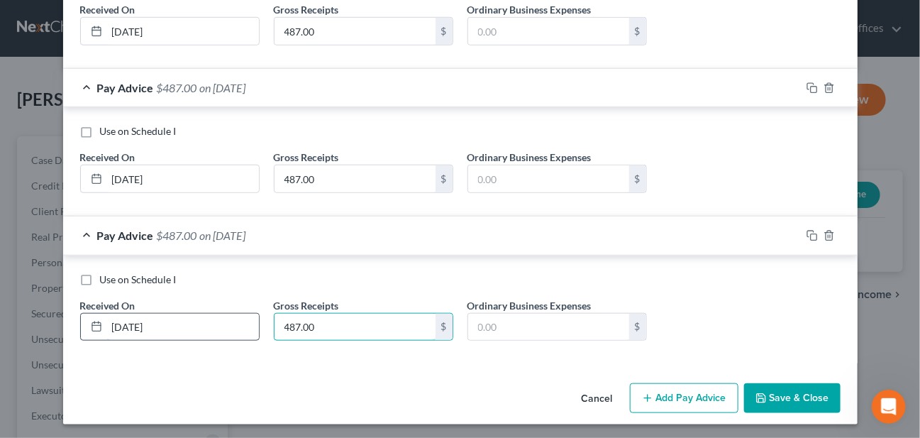
type input "487.00"
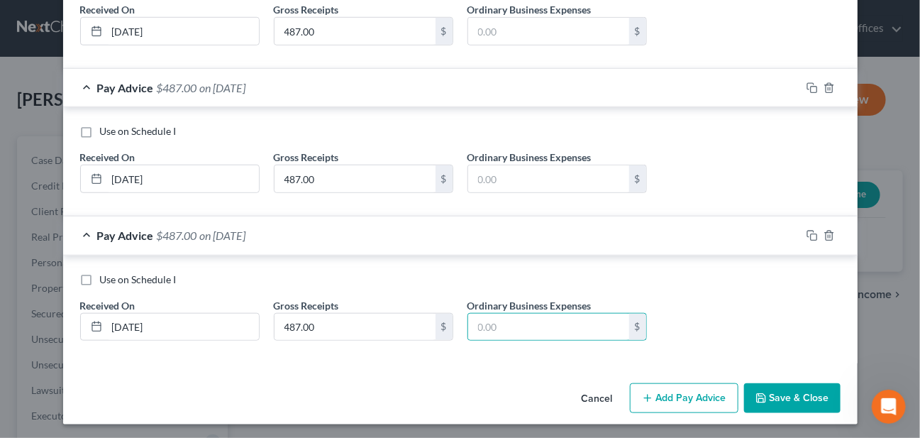
click at [709, 396] on button "Add Pay Advice" at bounding box center [684, 398] width 109 height 30
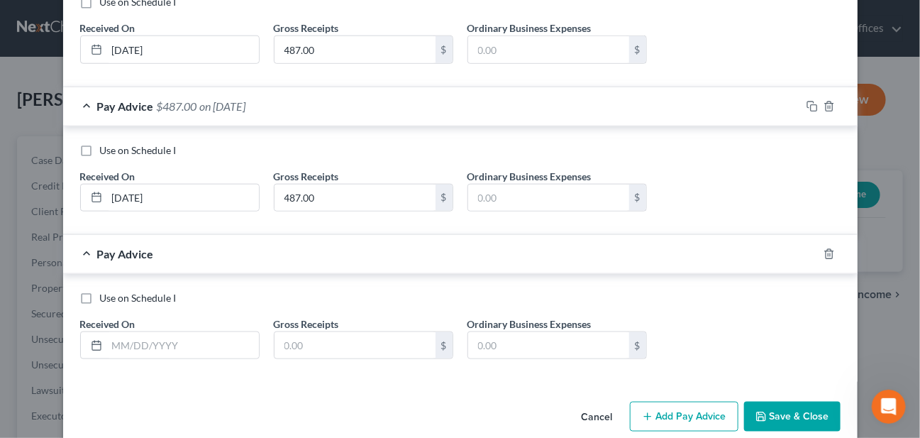
scroll to position [521, 0]
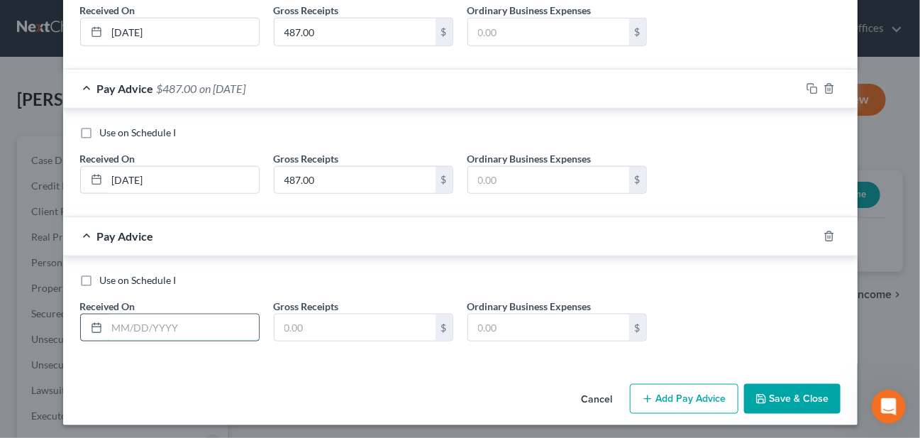
drag, startPoint x: 146, startPoint y: 325, endPoint x: 138, endPoint y: 326, distance: 8.5
click at [146, 325] on input "text" at bounding box center [183, 327] width 152 height 27
type input "[DATE]"
type input "487.00"
click at [706, 391] on button "Add Pay Advice" at bounding box center [684, 399] width 109 height 30
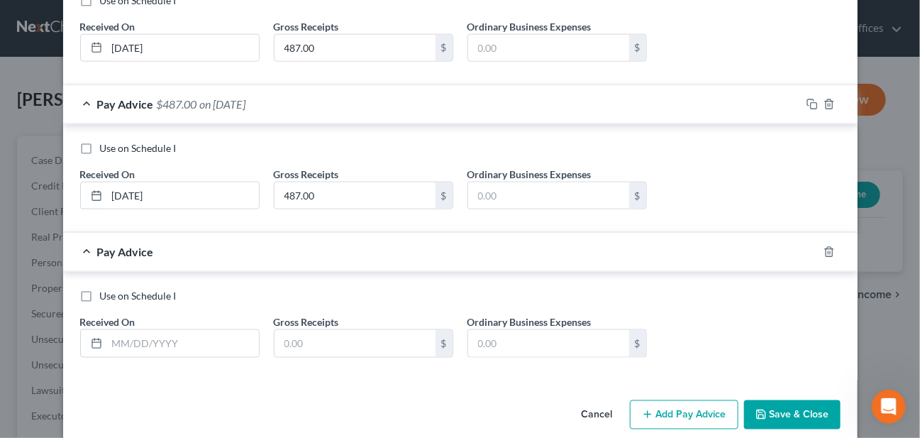
scroll to position [667, 0]
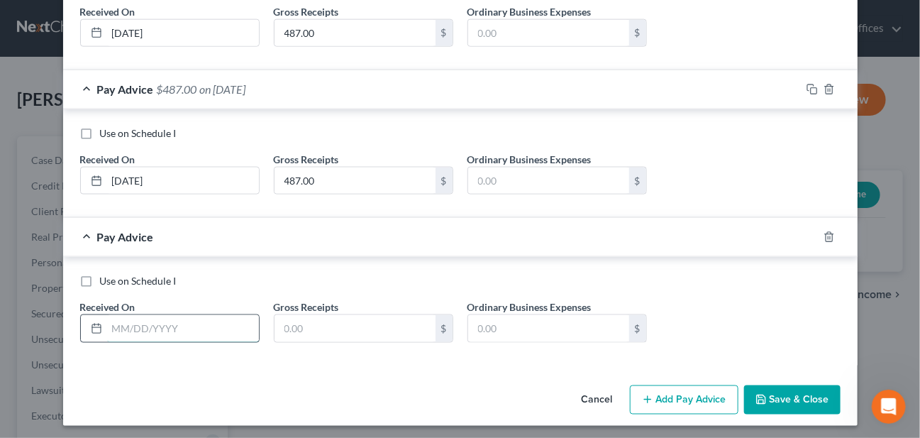
click at [153, 326] on input "text" at bounding box center [183, 328] width 152 height 27
type input "[DATE]"
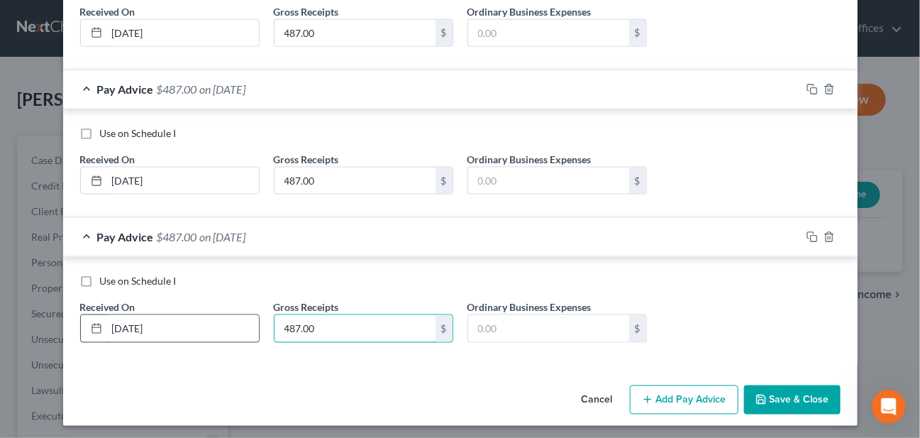
type input "487.00"
click at [672, 391] on button "Add Pay Advice" at bounding box center [684, 400] width 109 height 30
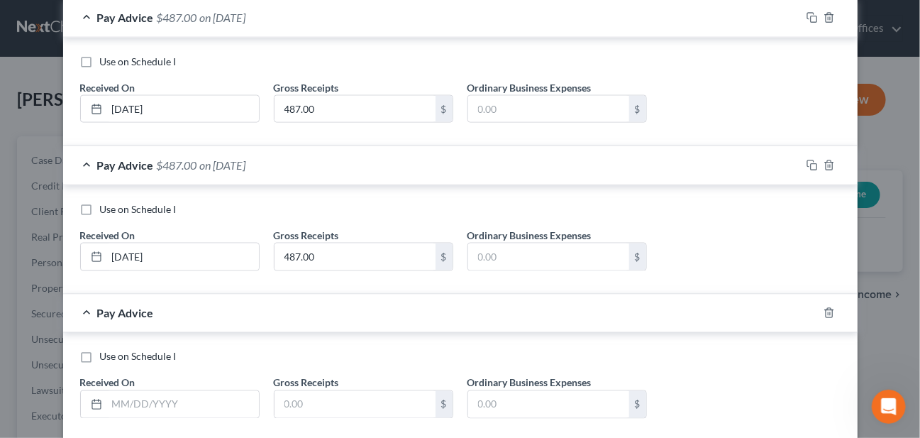
scroll to position [814, 0]
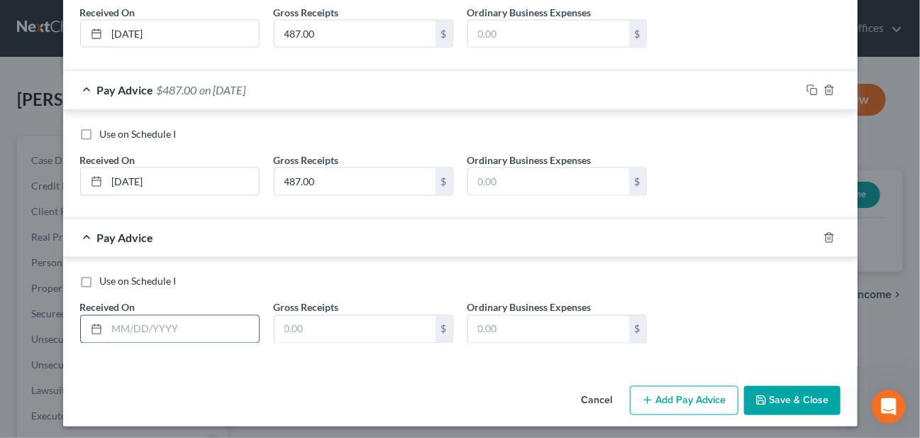
click at [143, 330] on input "text" at bounding box center [183, 329] width 152 height 27
type input "[DATE]"
type input "487.00"
click at [694, 399] on button "Add Pay Advice" at bounding box center [684, 401] width 109 height 30
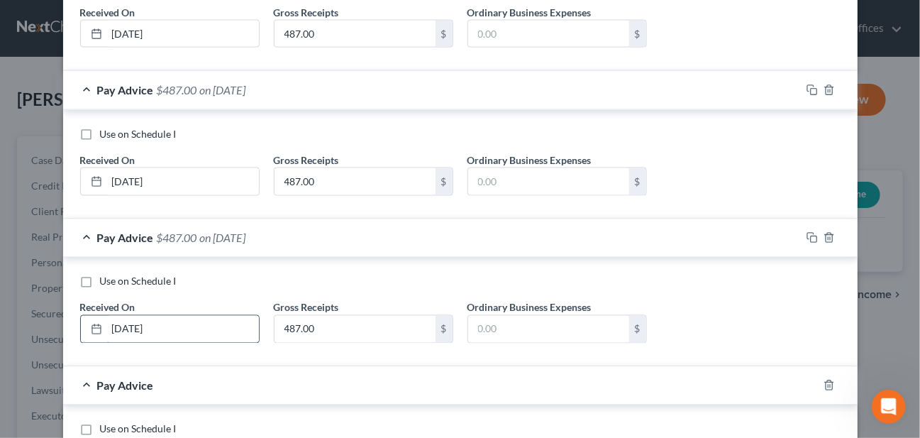
scroll to position [956, 0]
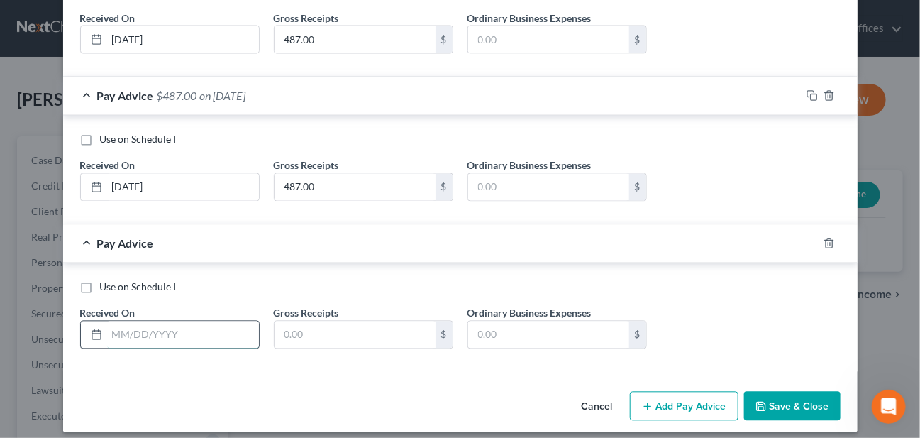
click at [137, 323] on input "text" at bounding box center [183, 334] width 152 height 27
type input "[DATE]"
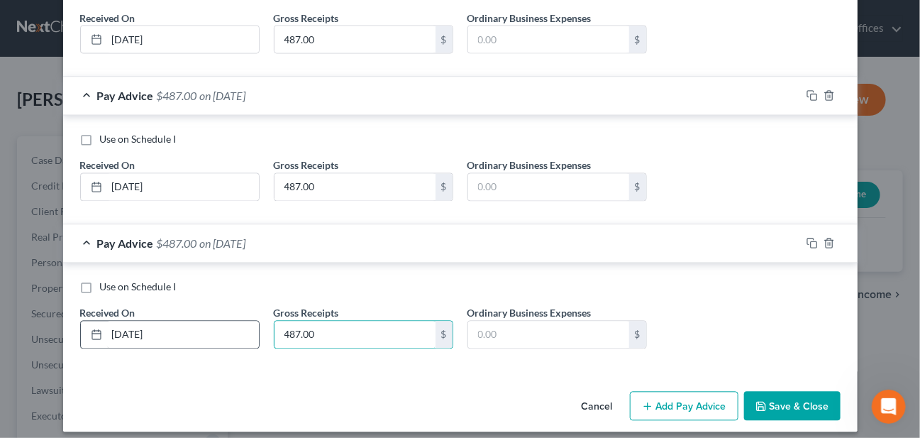
type input "487.00"
click at [654, 402] on button "Add Pay Advice" at bounding box center [684, 406] width 109 height 30
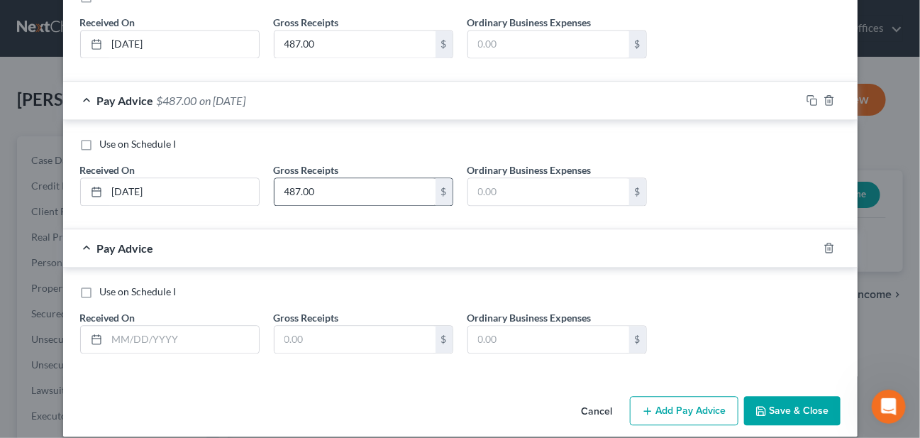
scroll to position [1108, 0]
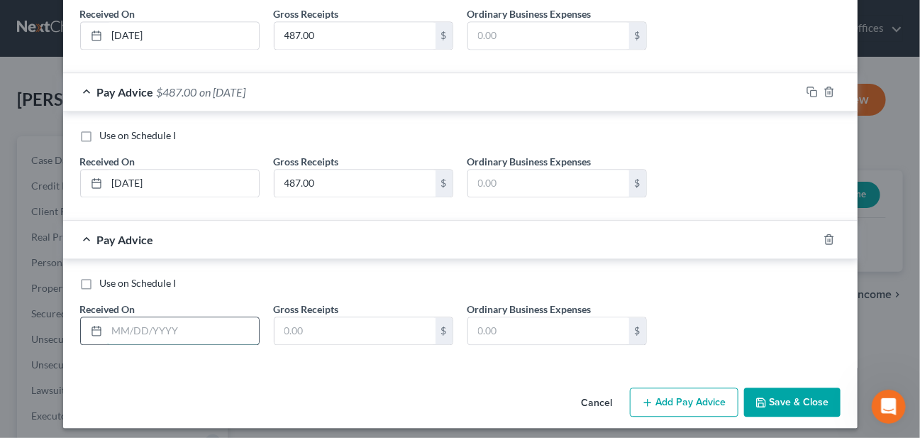
click at [184, 323] on input "text" at bounding box center [183, 330] width 152 height 27
type input "[DATE]"
type input "487.00"
click at [642, 396] on icon "button" at bounding box center [647, 401] width 11 height 11
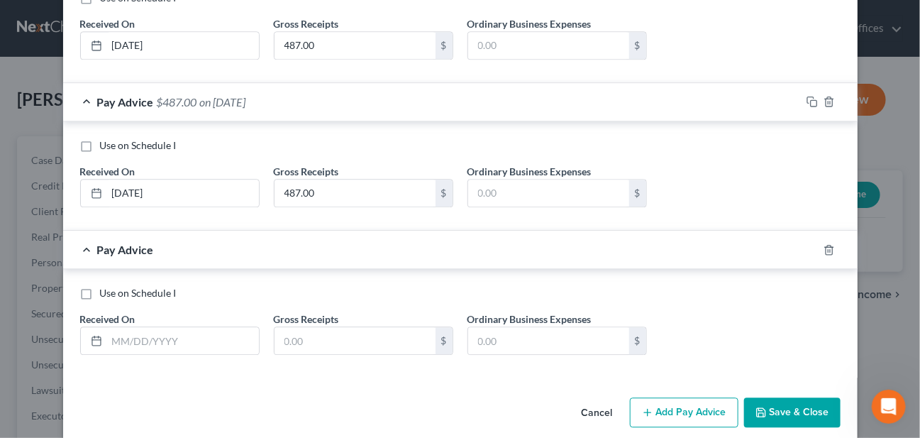
scroll to position [1255, 0]
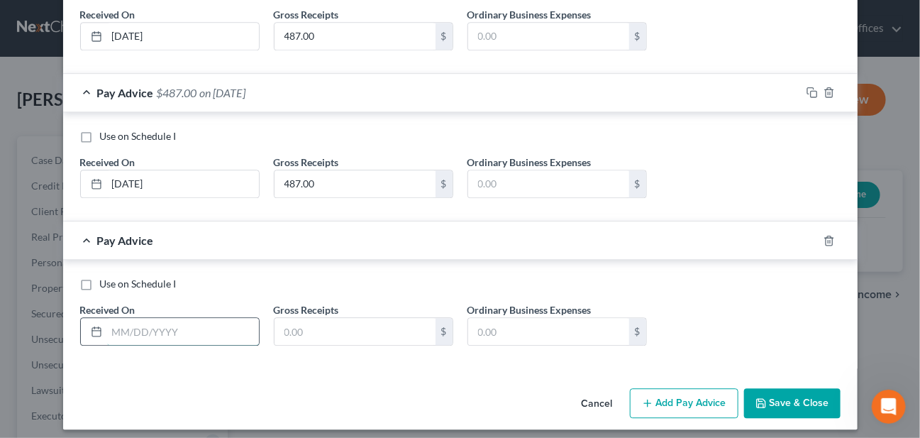
click at [165, 318] on input "text" at bounding box center [183, 331] width 152 height 27
type input "[DATE]"
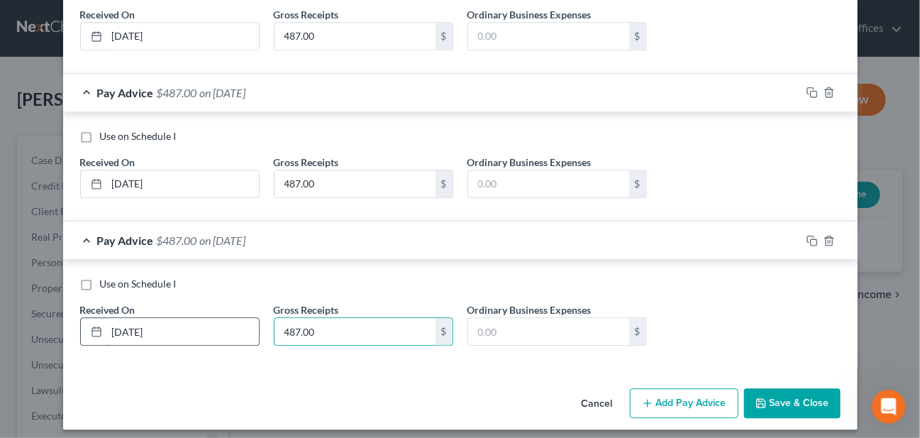
type input "487.00"
click at [698, 394] on button "Add Pay Advice" at bounding box center [684, 403] width 109 height 30
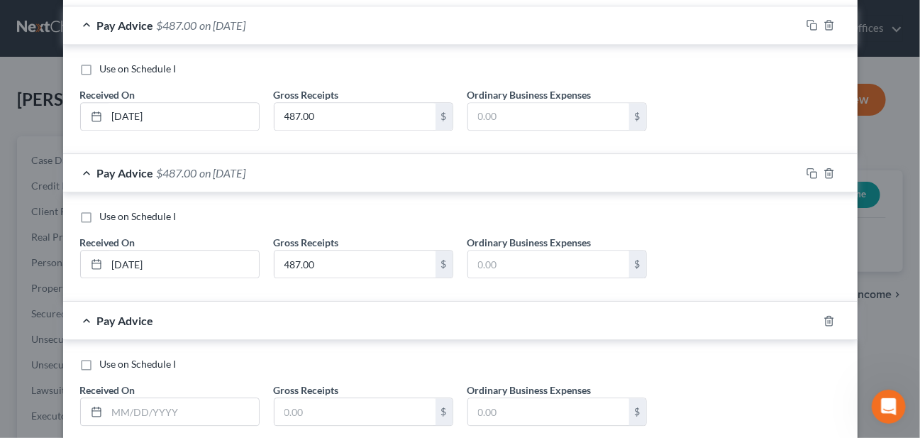
scroll to position [1401, 0]
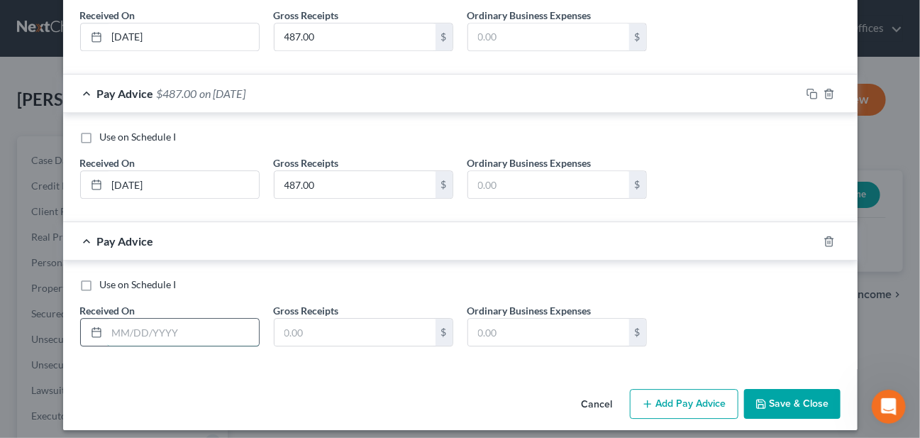
click at [179, 324] on input "text" at bounding box center [183, 331] width 152 height 27
type input "[DATE]"
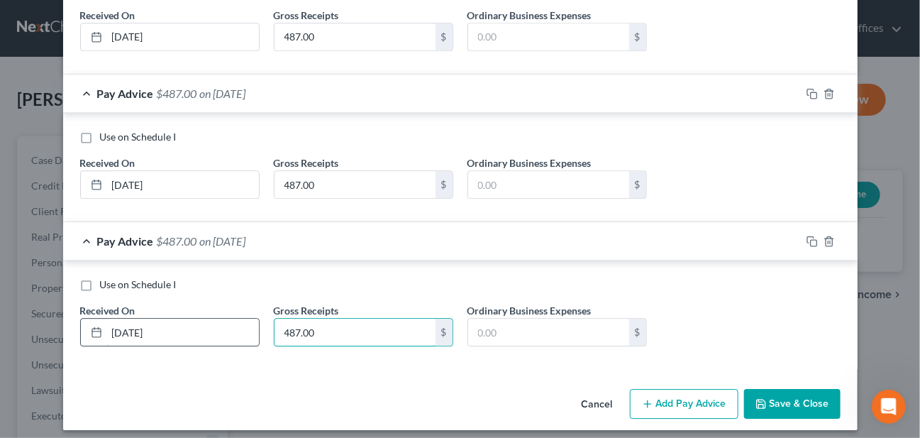
type input "487.00"
click at [703, 396] on button "Add Pay Advice" at bounding box center [684, 404] width 109 height 30
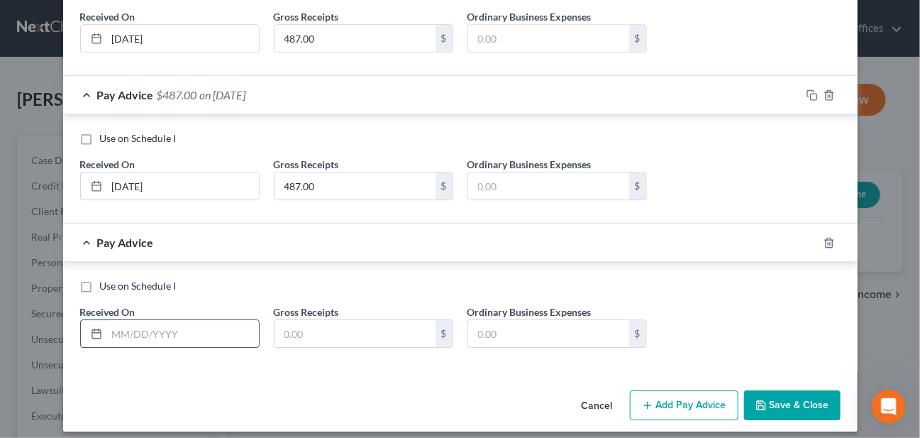
scroll to position [1549, 0]
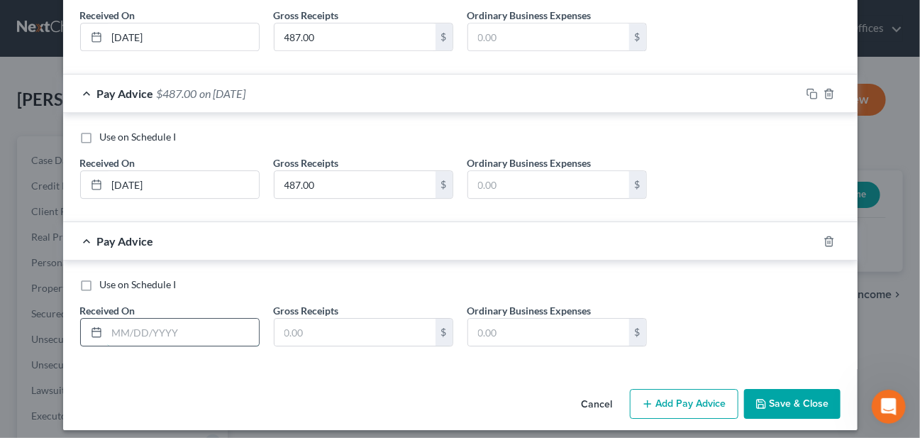
click at [212, 325] on input "text" at bounding box center [183, 331] width 152 height 27
type input "[DATE]"
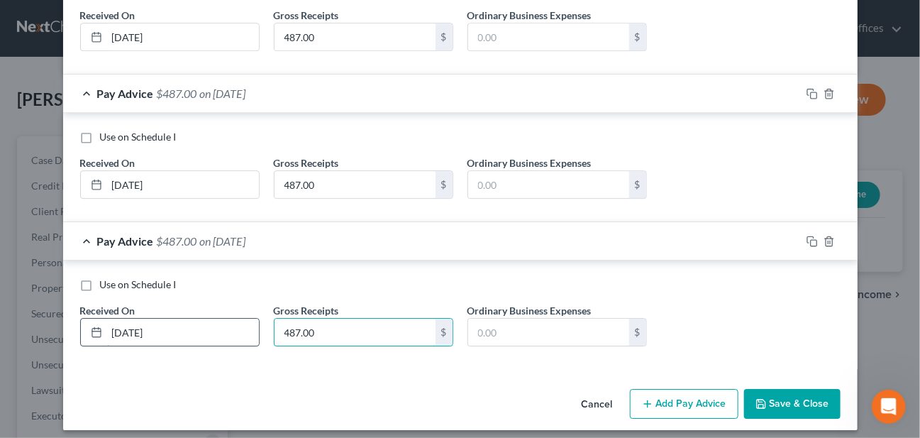
type input "487.00"
click at [683, 389] on button "Add Pay Advice" at bounding box center [684, 404] width 109 height 30
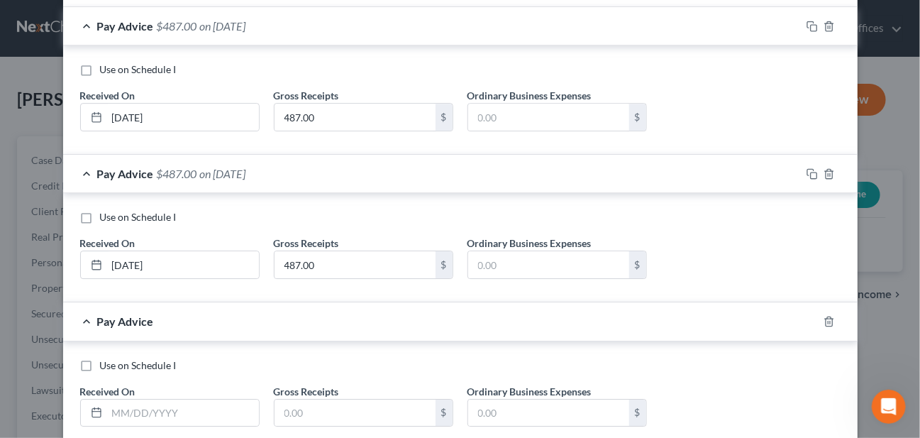
scroll to position [1695, 0]
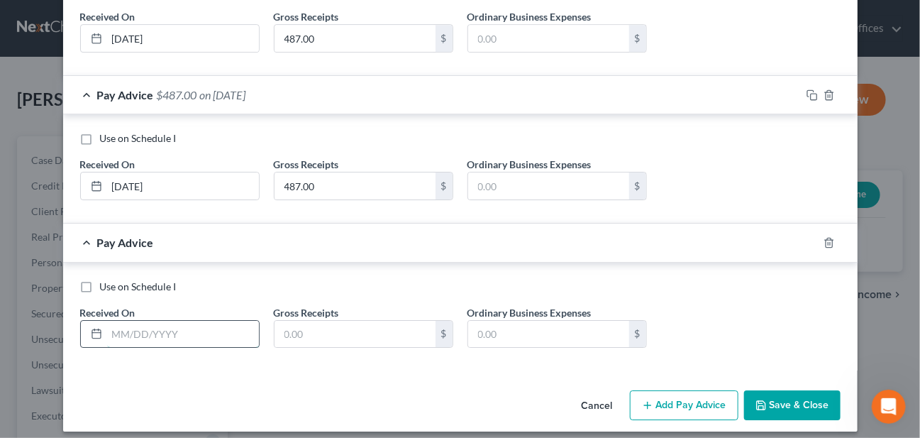
click at [210, 326] on input "text" at bounding box center [183, 334] width 152 height 27
type input "[DATE]"
type input "487.00"
click at [804, 390] on button "Save & Close" at bounding box center [792, 405] width 96 height 30
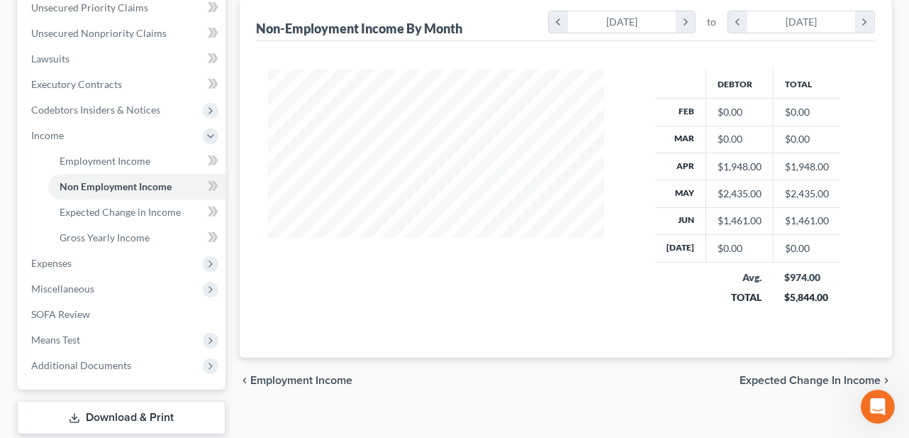
scroll to position [355, 0]
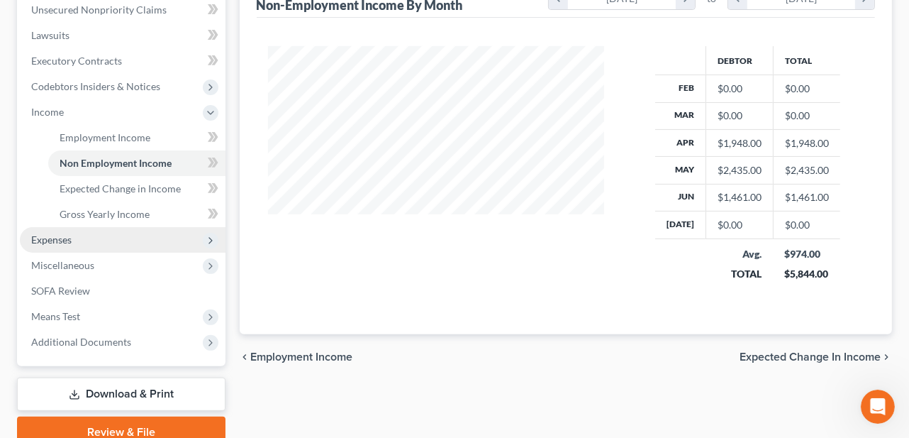
click at [72, 245] on span "Expenses" at bounding box center [123, 240] width 206 height 26
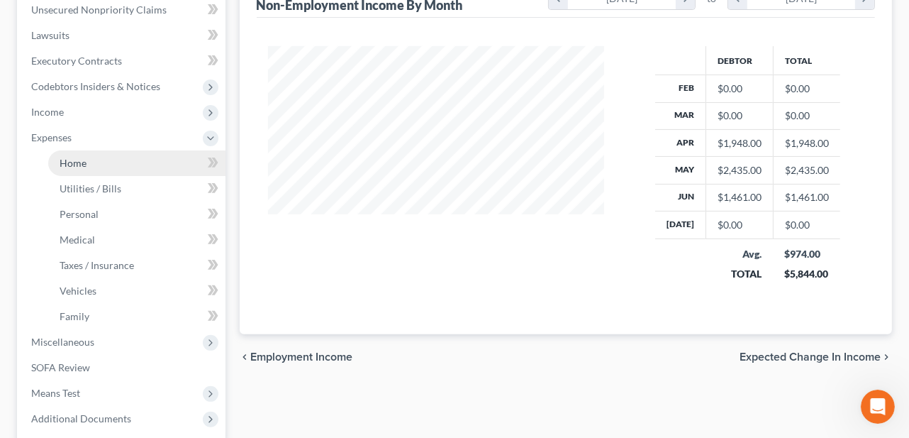
click at [112, 165] on link "Home" at bounding box center [136, 163] width 177 height 26
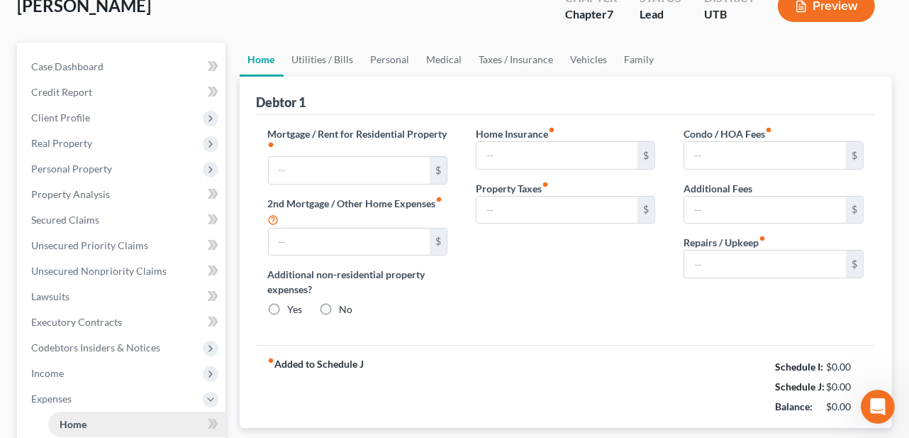
type input "1,240.00"
type input "0.00"
radio input "true"
type input "0.00"
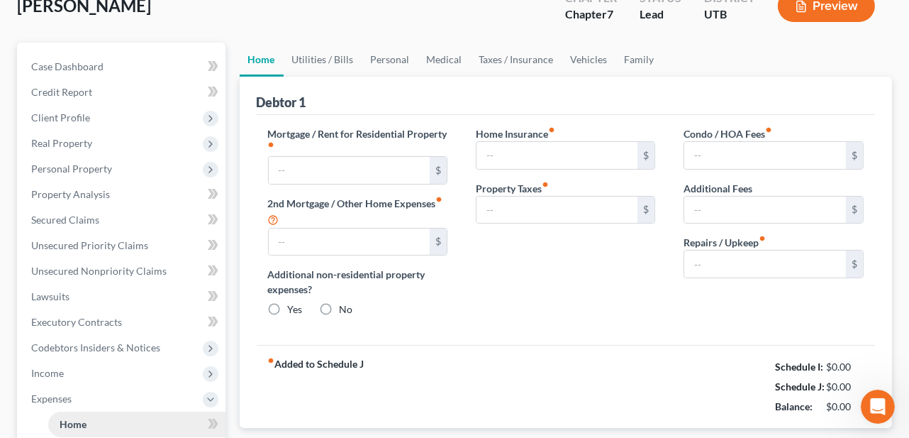
type input "0.00"
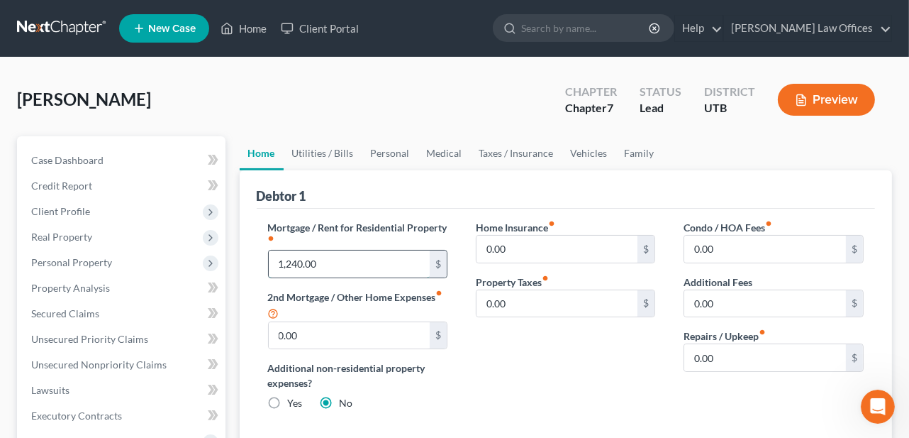
click at [355, 255] on input "1,240.00" at bounding box center [350, 263] width 162 height 27
type input "1,190.00"
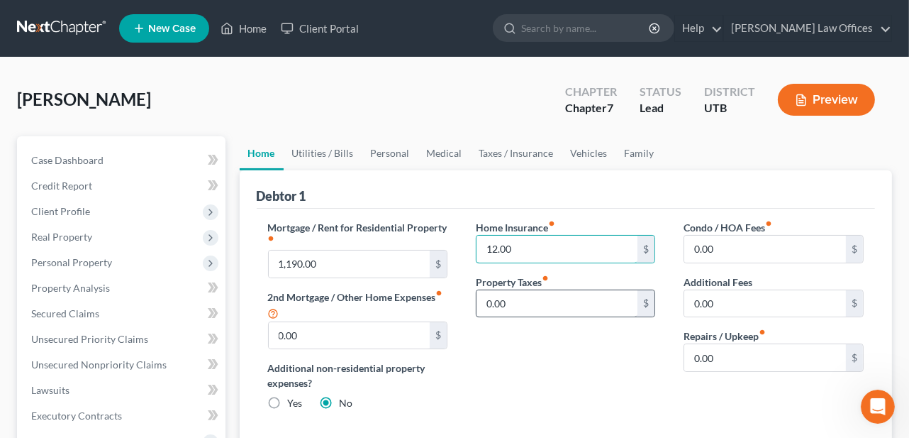
type input "12.00"
click at [541, 305] on input "0.00" at bounding box center [558, 303] width 162 height 27
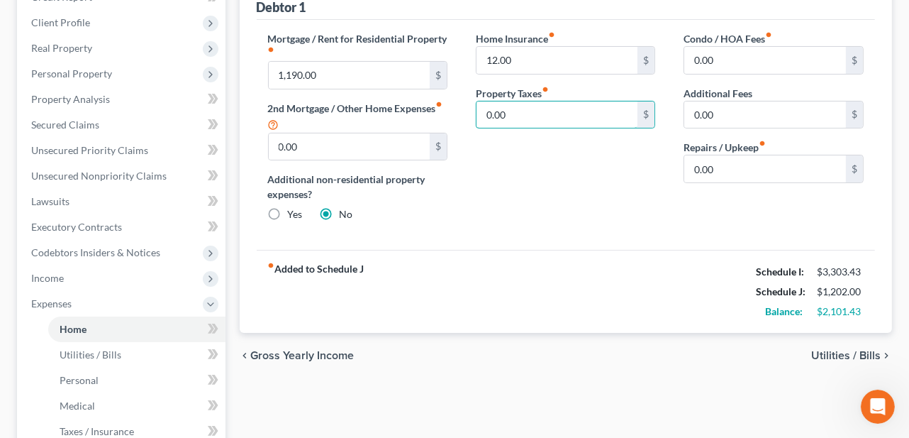
scroll to position [213, 0]
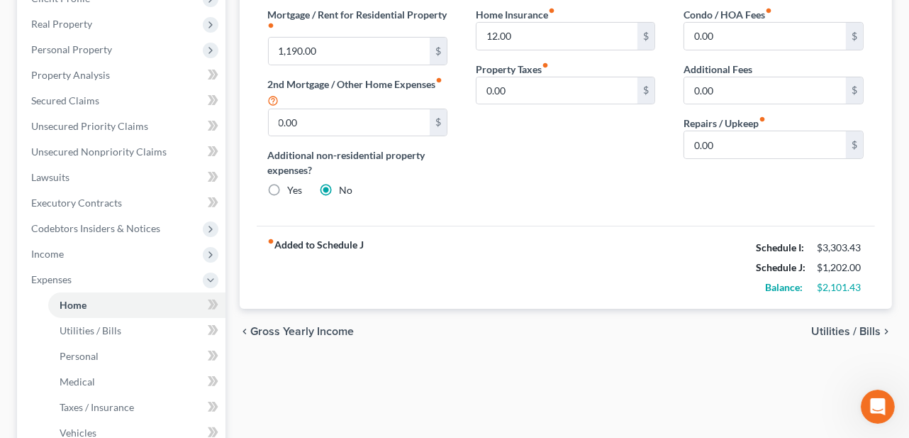
click at [864, 328] on span "Utilities / Bills" at bounding box center [845, 331] width 69 height 11
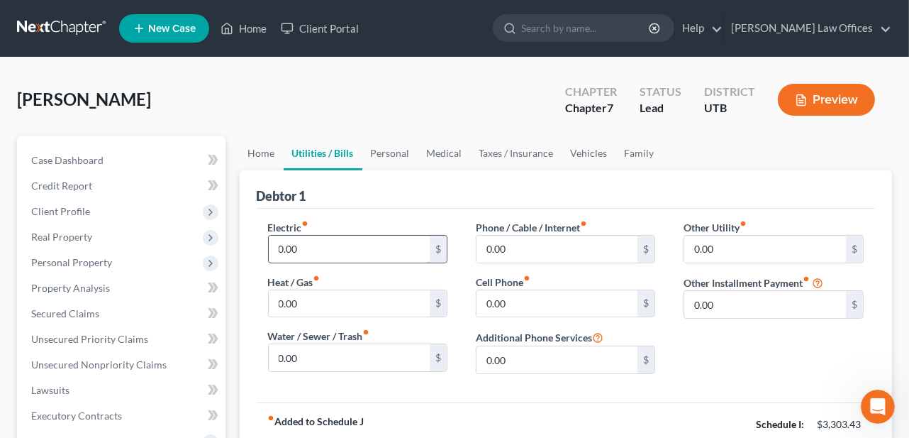
click at [321, 247] on input "0.00" at bounding box center [350, 248] width 162 height 27
type input "170.00"
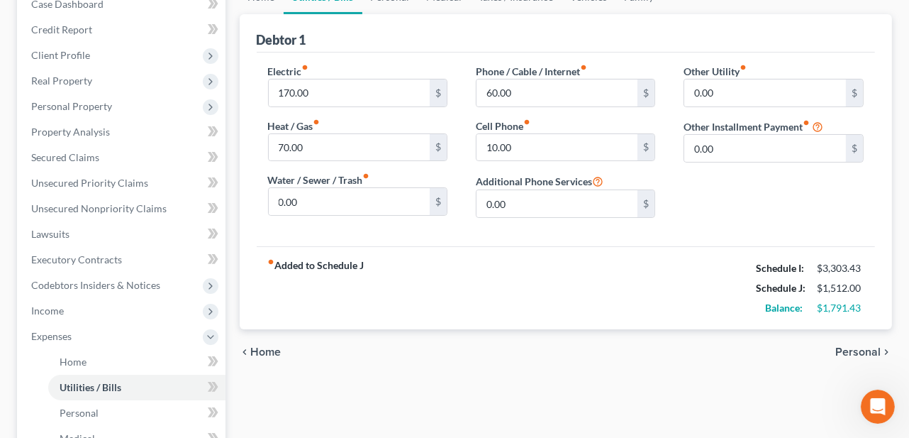
scroll to position [216, 0]
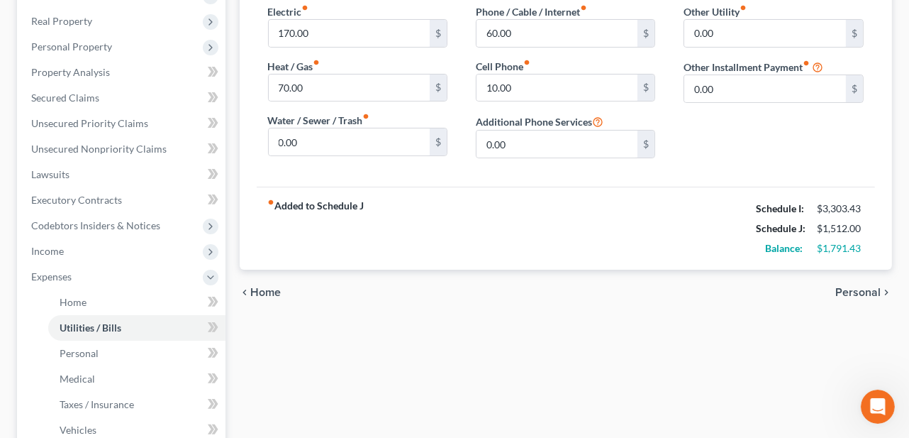
click at [867, 290] on span "Personal" at bounding box center [857, 292] width 45 height 11
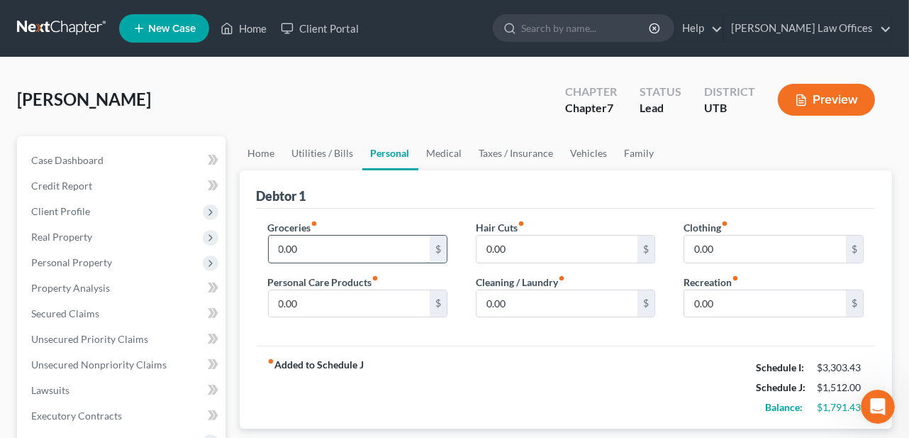
click at [389, 257] on input "0.00" at bounding box center [350, 248] width 162 height 27
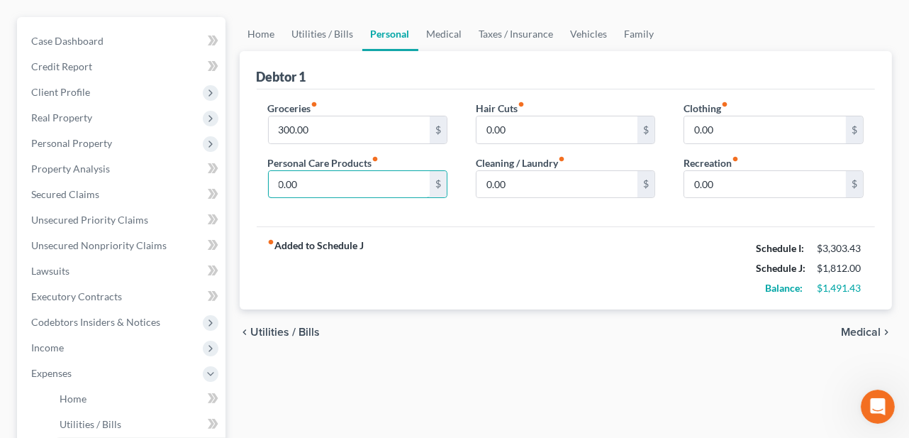
scroll to position [142, 0]
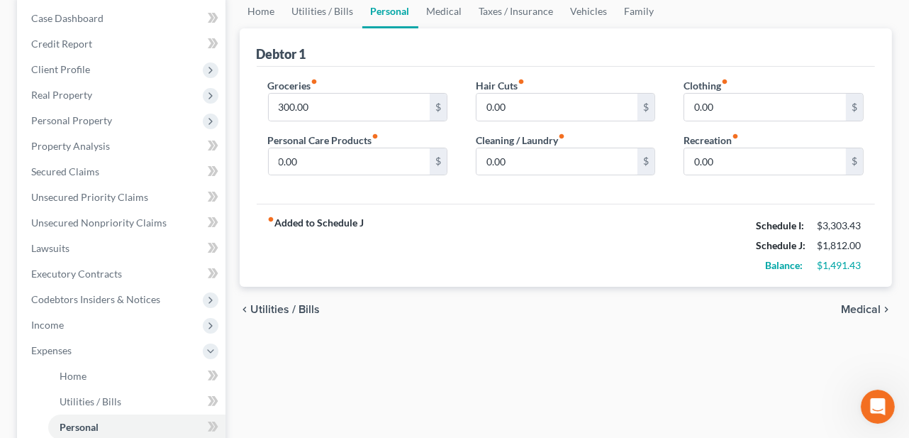
click at [867, 309] on span "Medical" at bounding box center [861, 309] width 40 height 11
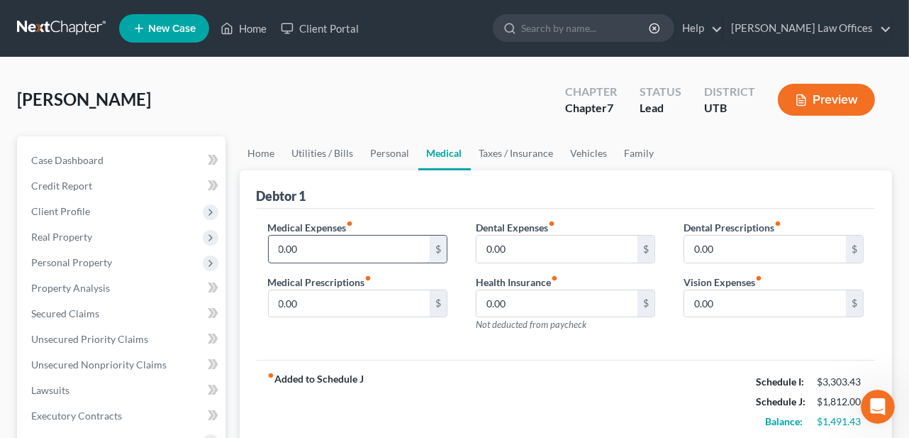
click at [340, 243] on input "0.00" at bounding box center [350, 248] width 162 height 27
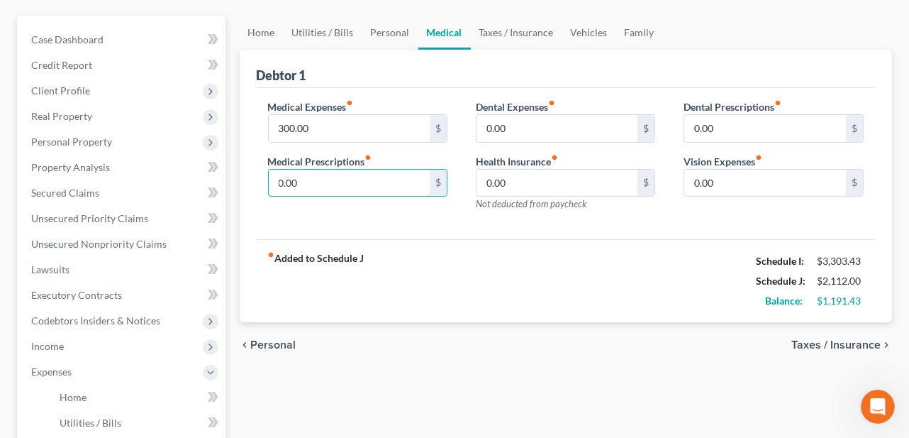
scroll to position [142, 0]
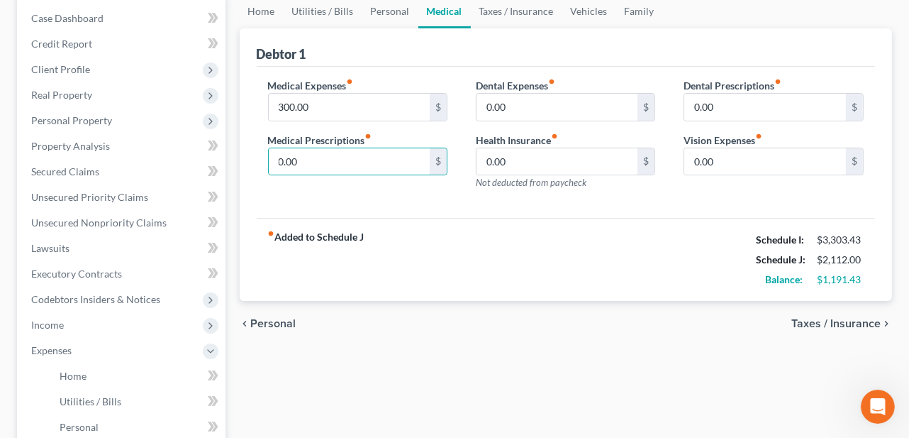
click at [813, 322] on span "Taxes / Insurance" at bounding box center [835, 323] width 89 height 11
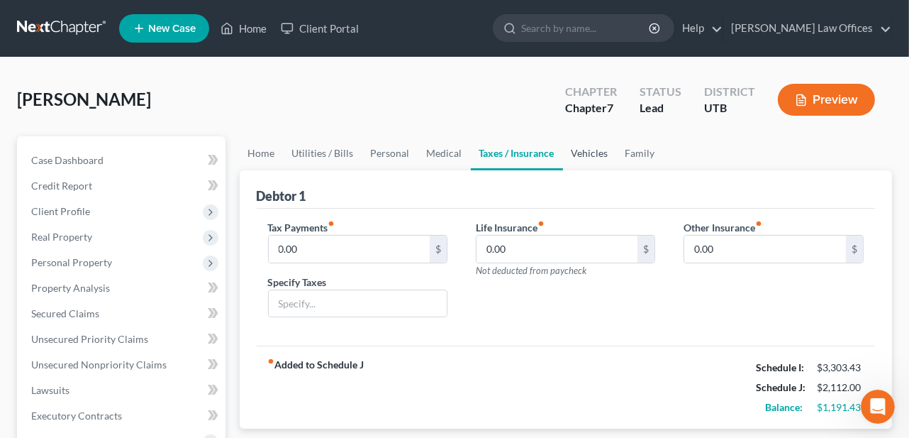
click at [594, 154] on link "Vehicles" at bounding box center [590, 153] width 54 height 34
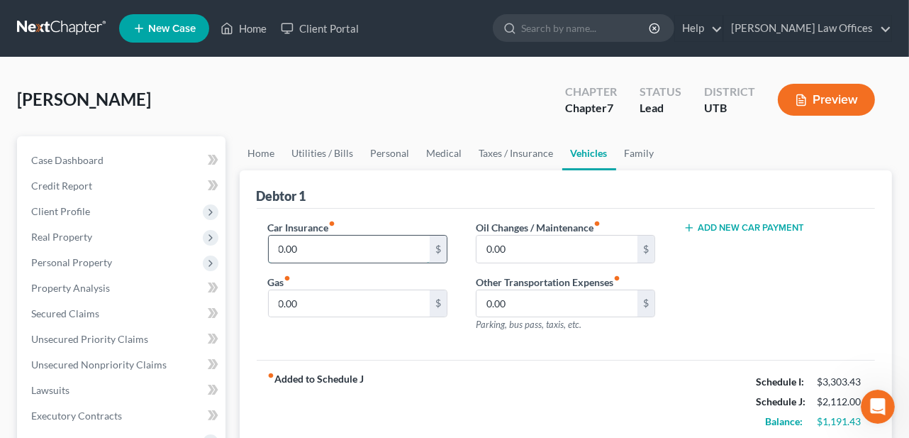
click at [327, 240] on input "0.00" at bounding box center [350, 248] width 162 height 27
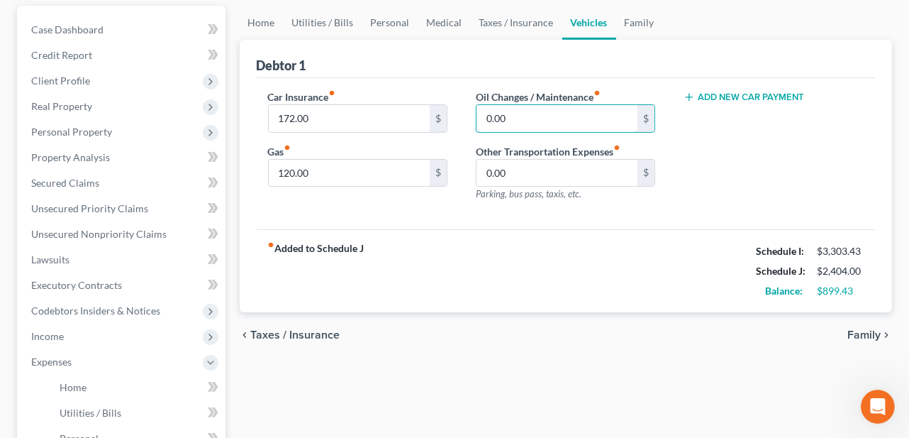
scroll to position [142, 0]
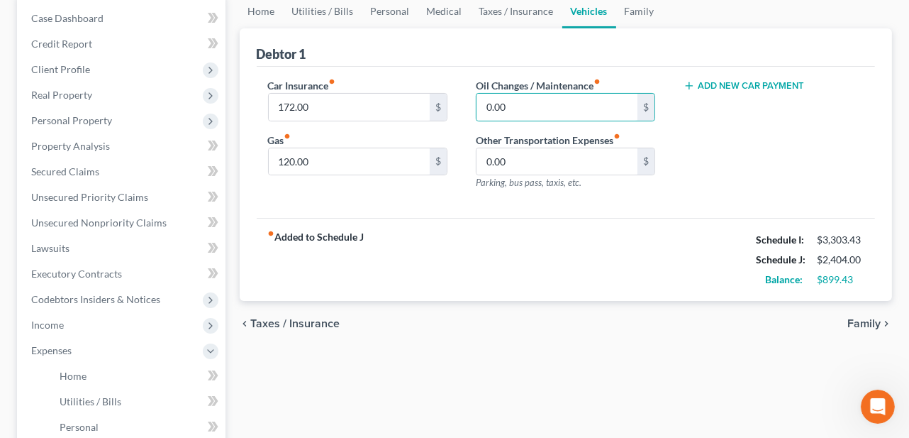
click at [872, 318] on span "Family" at bounding box center [863, 323] width 33 height 11
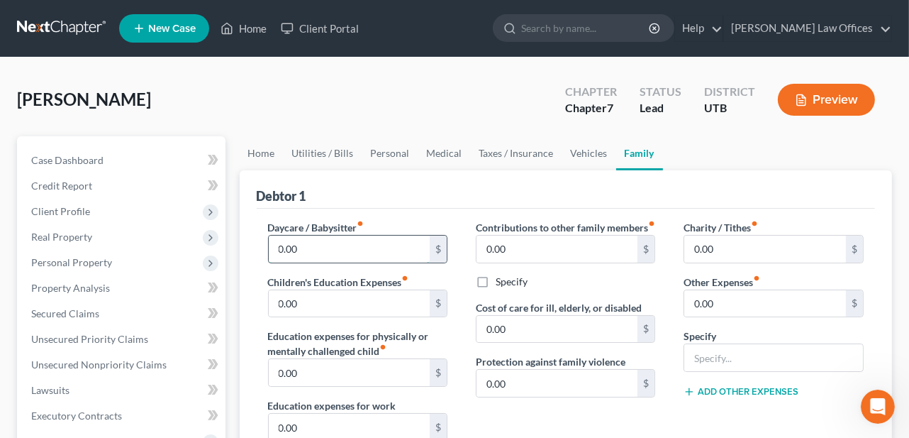
click at [321, 238] on input "0.00" at bounding box center [350, 248] width 162 height 27
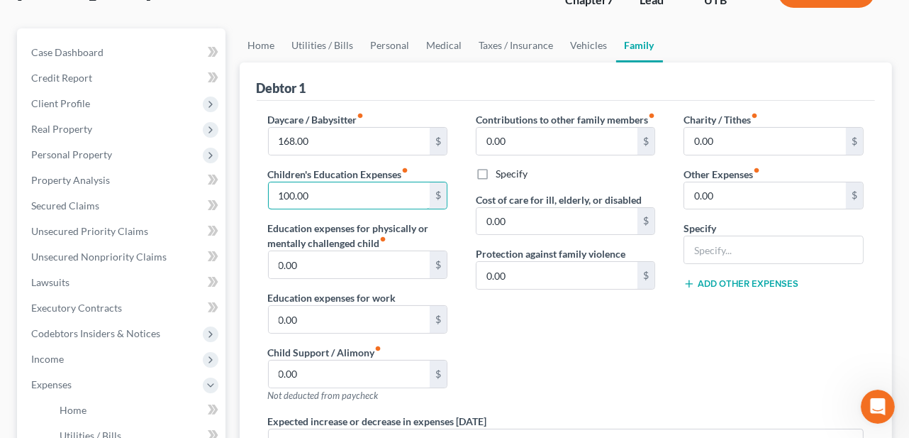
scroll to position [142, 0]
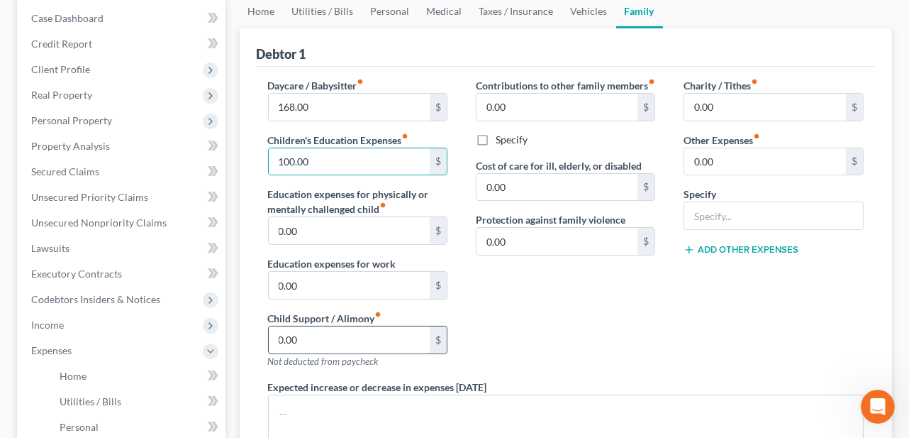
click at [336, 328] on input "0.00" at bounding box center [350, 339] width 162 height 27
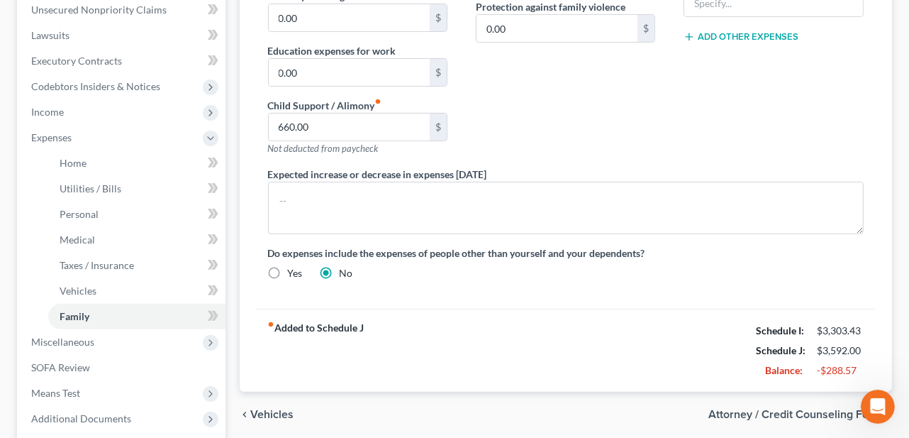
scroll to position [494, 0]
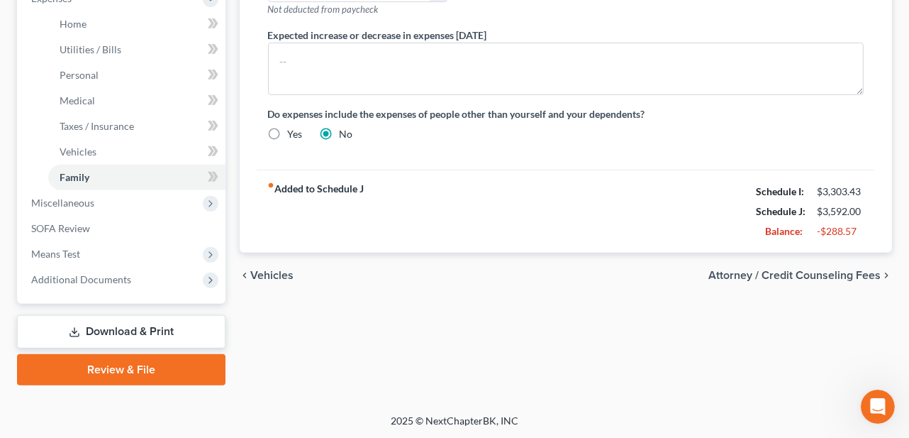
click at [830, 271] on span "Attorney / Credit Counseling Fees" at bounding box center [794, 274] width 172 height 11
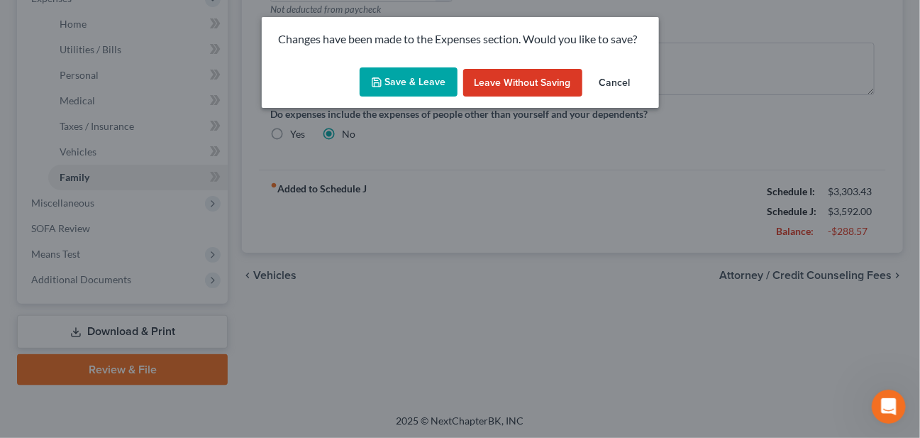
drag, startPoint x: 443, startPoint y: 80, endPoint x: 45, endPoint y: 140, distance: 402.3
click at [443, 80] on button "Save & Leave" at bounding box center [409, 82] width 98 height 30
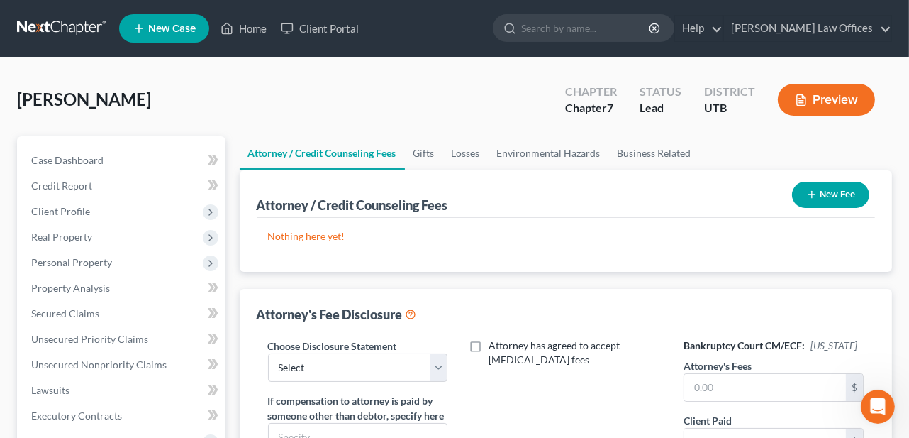
click at [835, 190] on button "New Fee" at bounding box center [830, 195] width 77 height 26
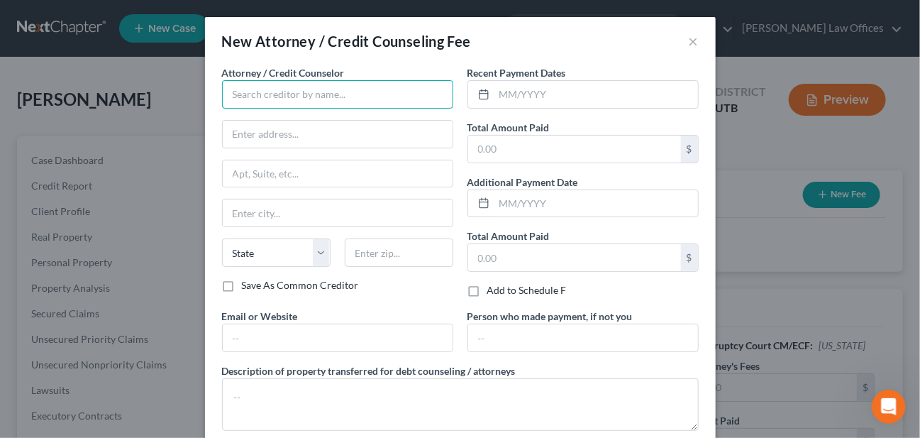
click at [284, 97] on input "text" at bounding box center [337, 94] width 231 height 28
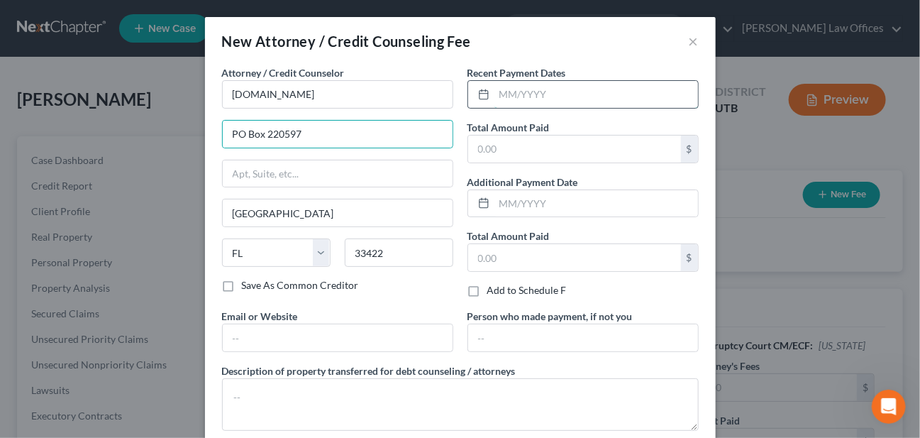
click at [538, 100] on input "text" at bounding box center [596, 94] width 204 height 27
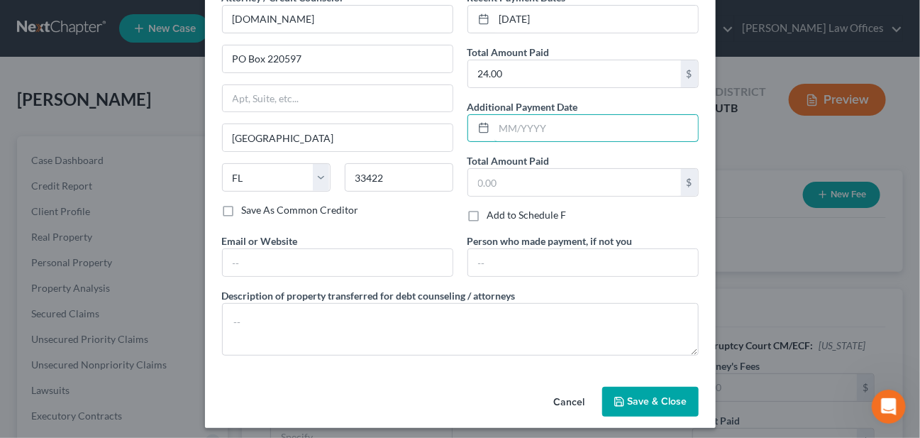
scroll to position [79, 0]
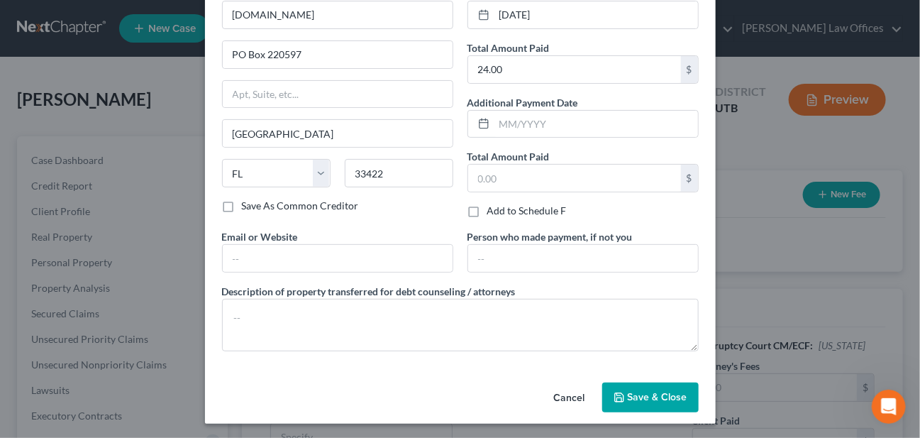
click at [657, 391] on span "Save & Close" at bounding box center [658, 397] width 60 height 12
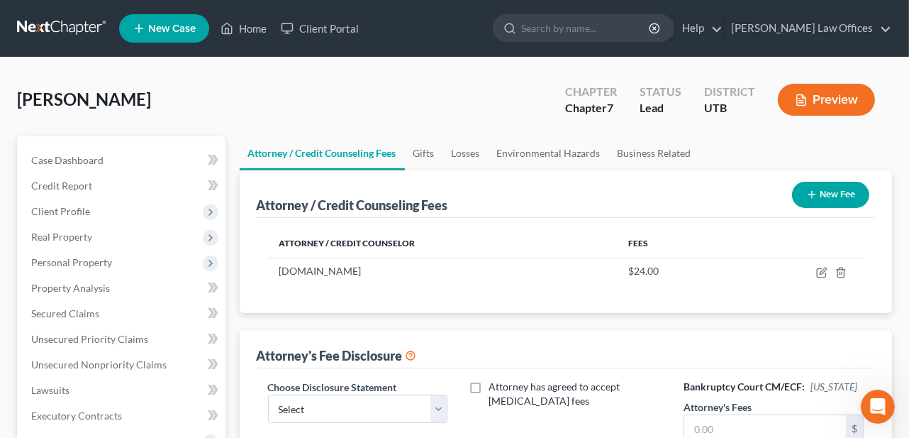
click at [813, 196] on icon "button" at bounding box center [811, 194] width 11 height 11
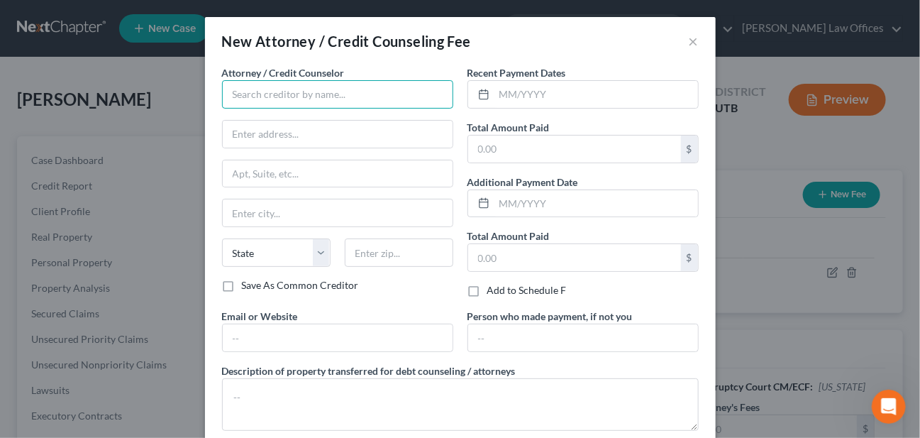
click at [335, 96] on input "text" at bounding box center [337, 94] width 231 height 28
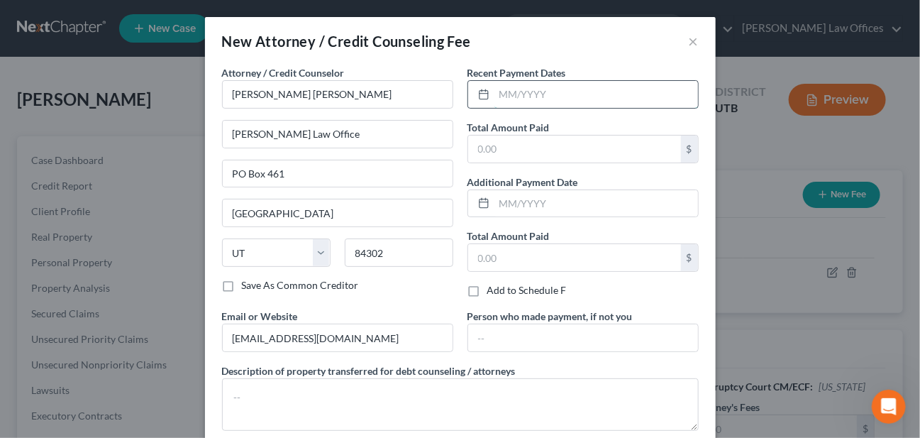
click at [525, 94] on input "text" at bounding box center [596, 94] width 204 height 27
click at [518, 337] on input "text" at bounding box center [583, 337] width 230 height 27
click at [517, 334] on input "text" at bounding box center [583, 337] width 230 height 27
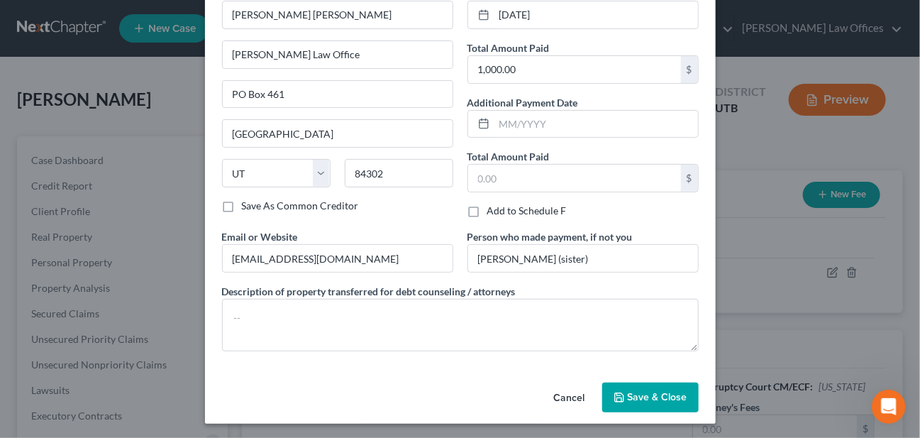
click at [623, 403] on button "Save & Close" at bounding box center [650, 397] width 96 height 30
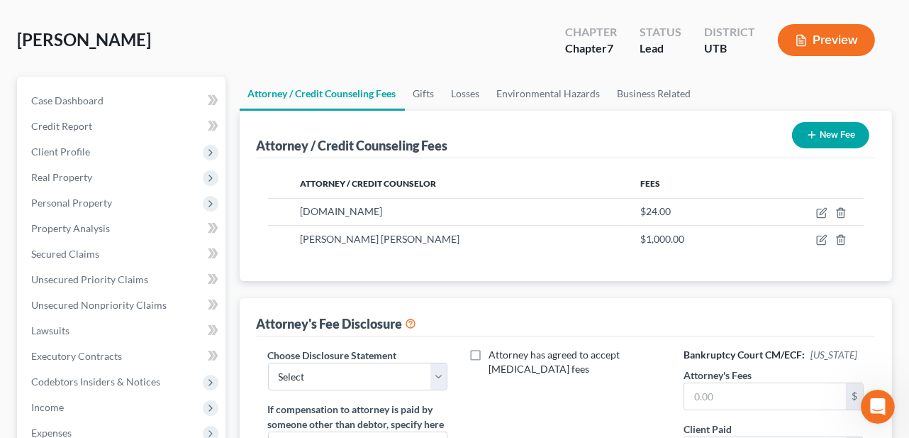
scroll to position [213, 0]
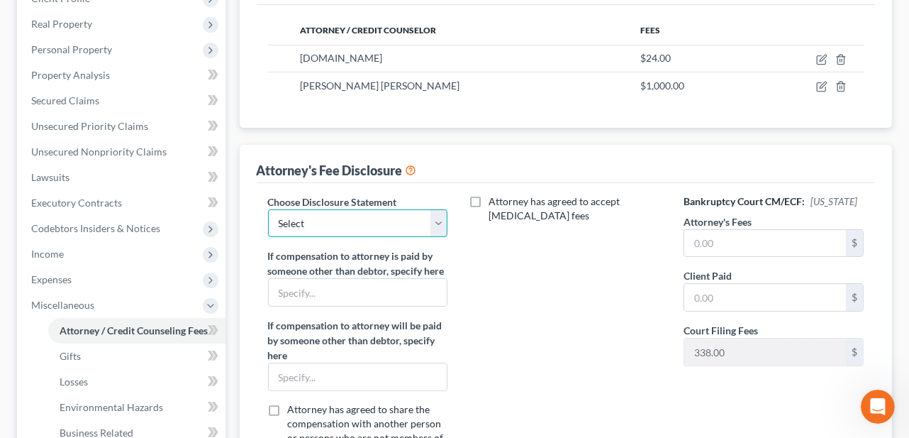
click at [357, 222] on select "Select Chapter 7 [PERSON_NAME] Law Fee Disclosure" at bounding box center [357, 223] width 179 height 28
click at [268, 209] on select "Select Chapter 7 [PERSON_NAME] Law Fee Disclosure" at bounding box center [357, 223] width 179 height 28
click at [775, 243] on input "text" at bounding box center [765, 243] width 162 height 27
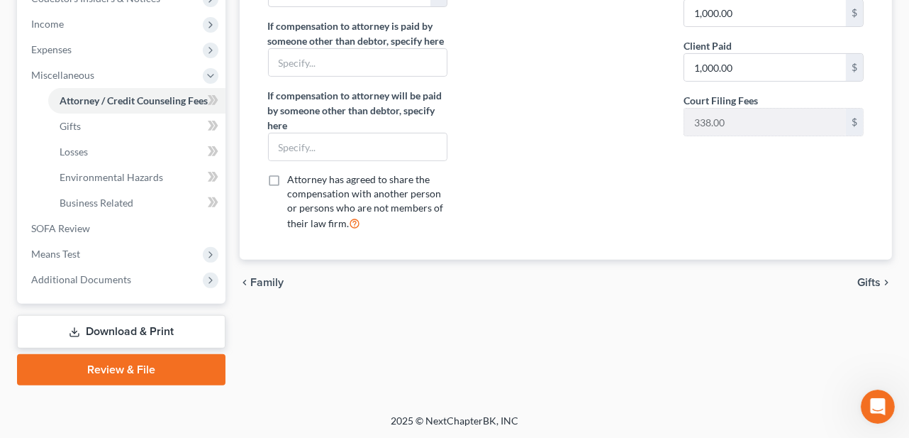
scroll to position [229, 0]
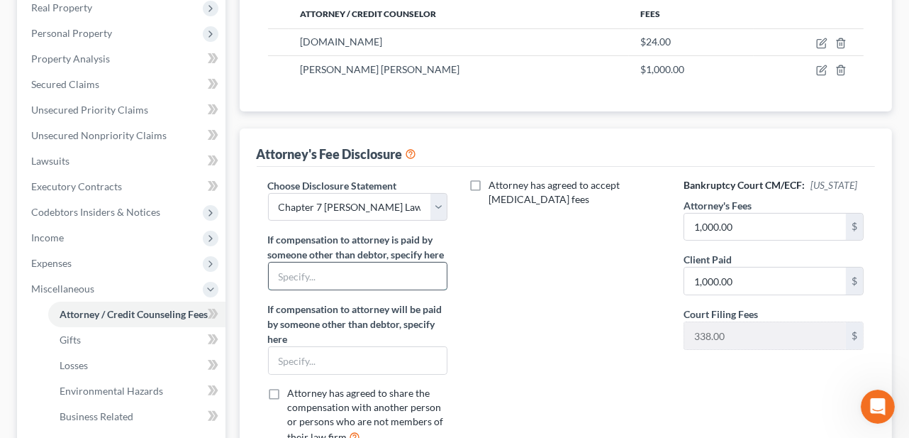
click at [316, 272] on input "text" at bounding box center [358, 275] width 178 height 27
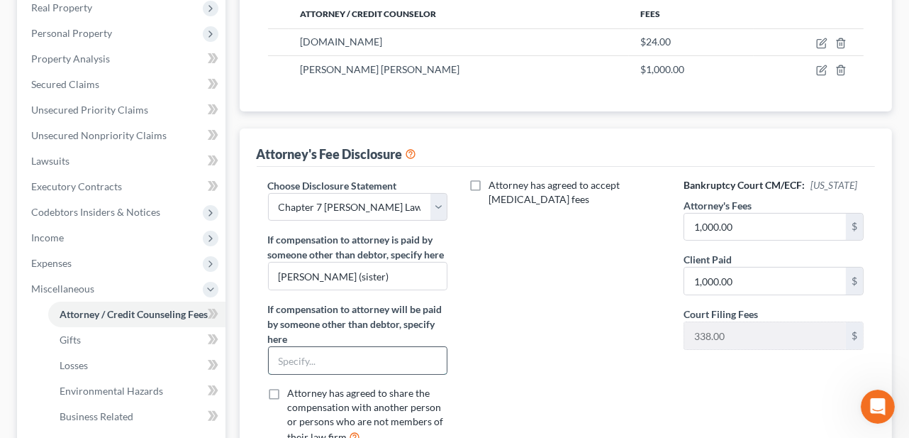
click at [426, 352] on input "text" at bounding box center [358, 360] width 178 height 27
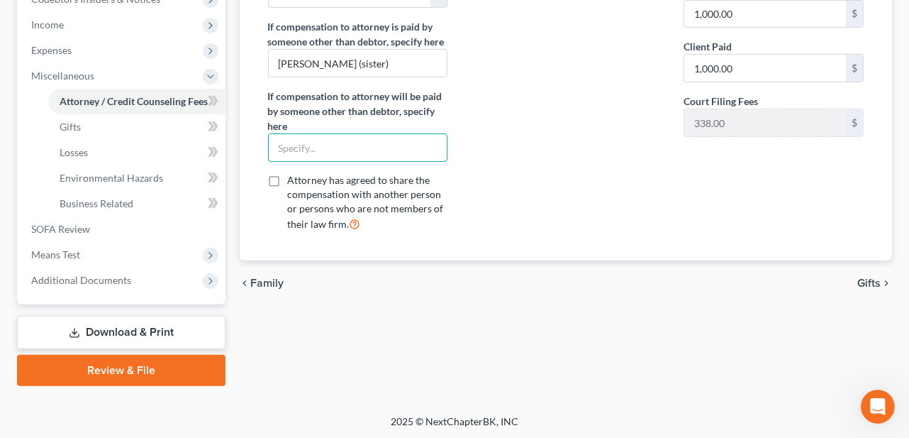
scroll to position [443, 0]
click at [875, 282] on span "Gifts" at bounding box center [868, 282] width 23 height 11
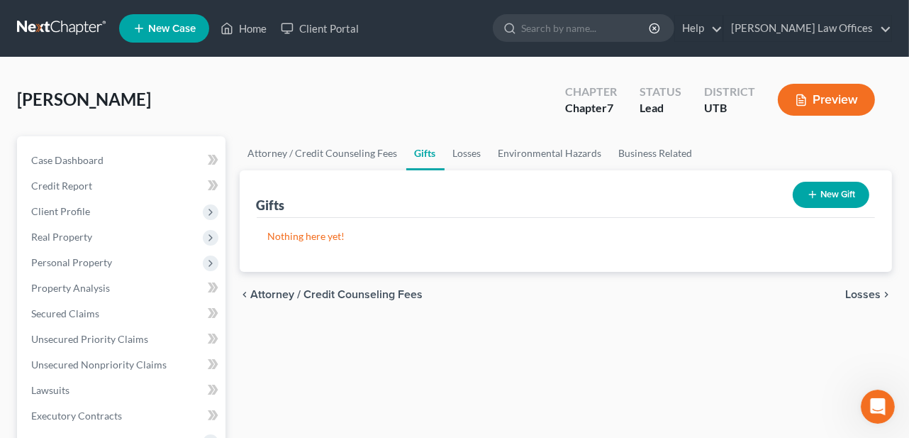
click at [876, 298] on span "Losses" at bounding box center [862, 294] width 35 height 11
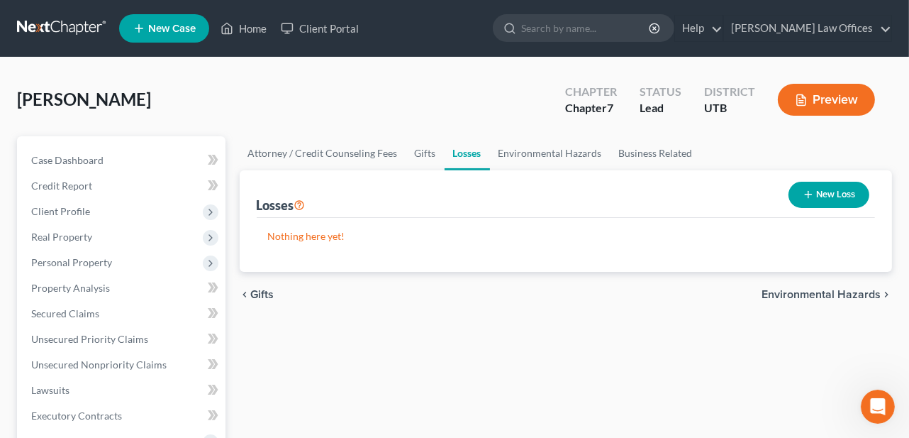
click at [872, 294] on span "Environmental Hazards" at bounding box center [821, 294] width 119 height 11
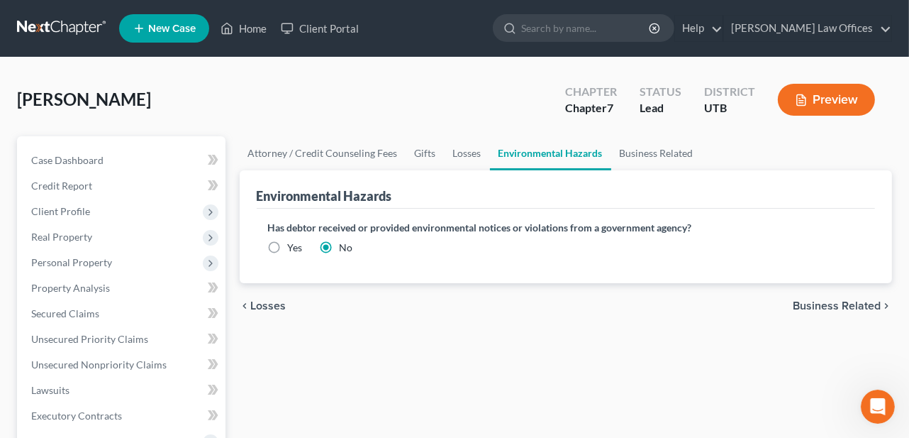
click at [856, 311] on span "Business Related" at bounding box center [837, 305] width 88 height 11
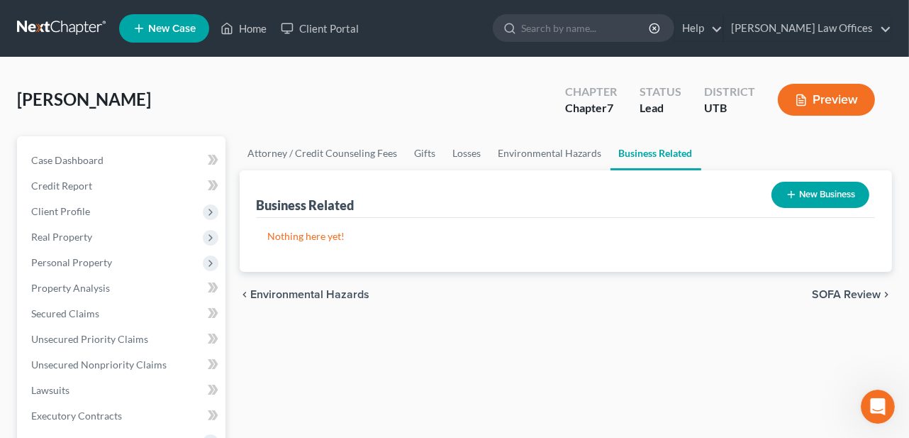
click at [869, 290] on span "SOFA Review" at bounding box center [846, 294] width 69 height 11
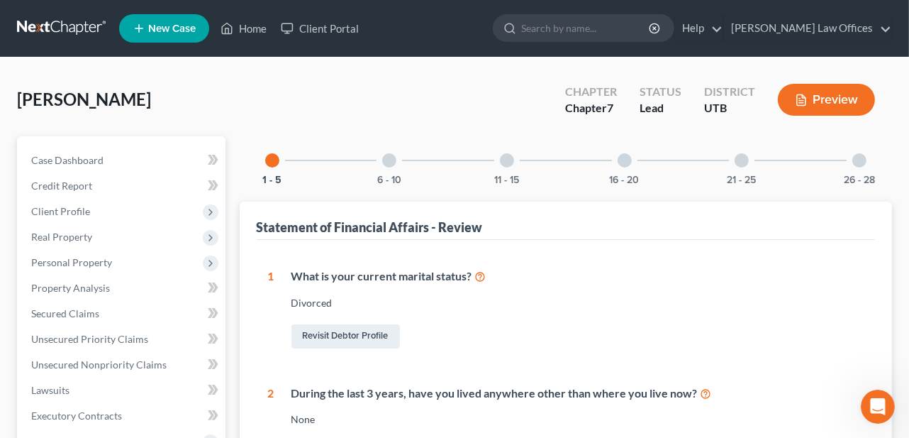
click at [391, 165] on div at bounding box center [389, 160] width 14 height 14
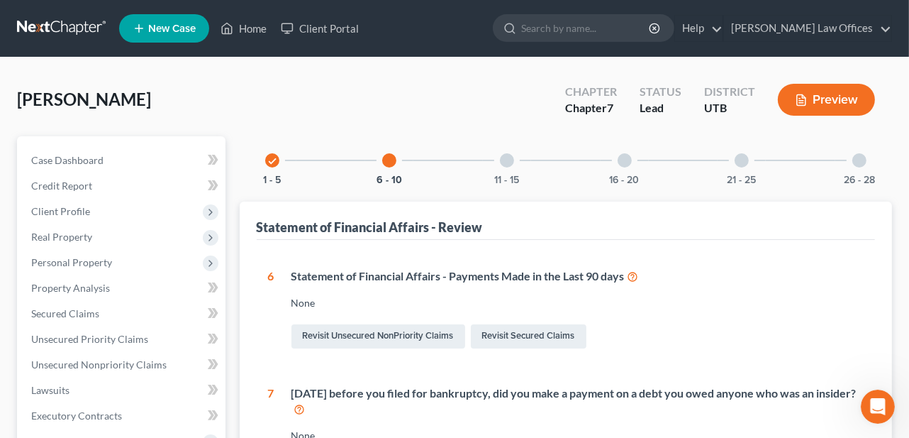
click at [508, 155] on div at bounding box center [507, 160] width 14 height 14
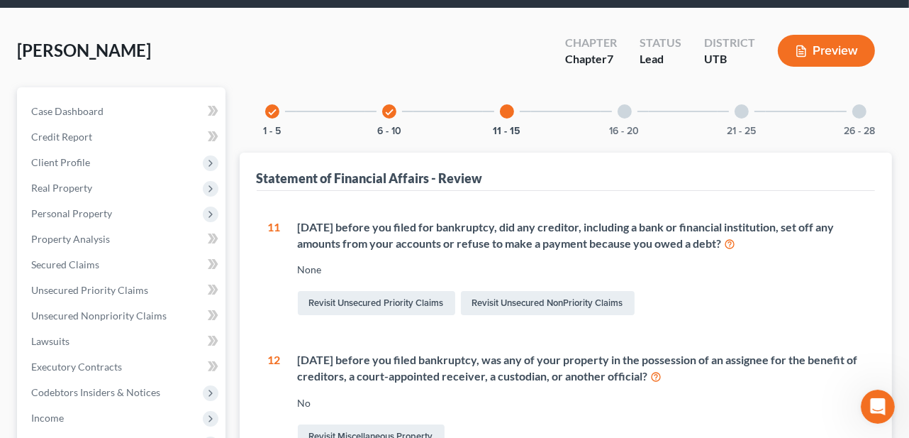
scroll to position [142, 0]
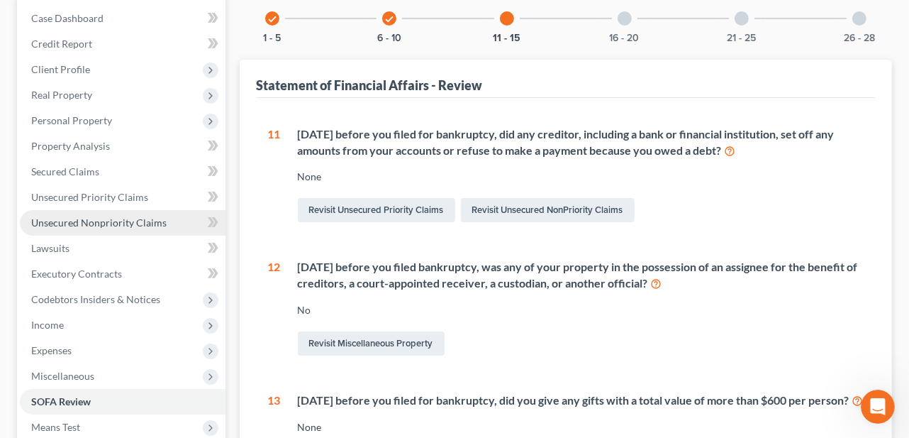
click at [92, 221] on span "Unsecured Nonpriority Claims" at bounding box center [98, 222] width 135 height 12
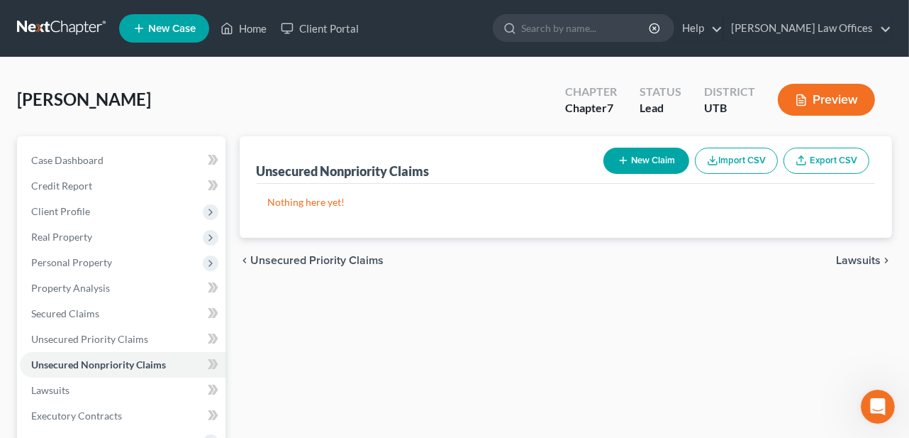
click at [639, 150] on button "New Claim" at bounding box center [647, 161] width 86 height 26
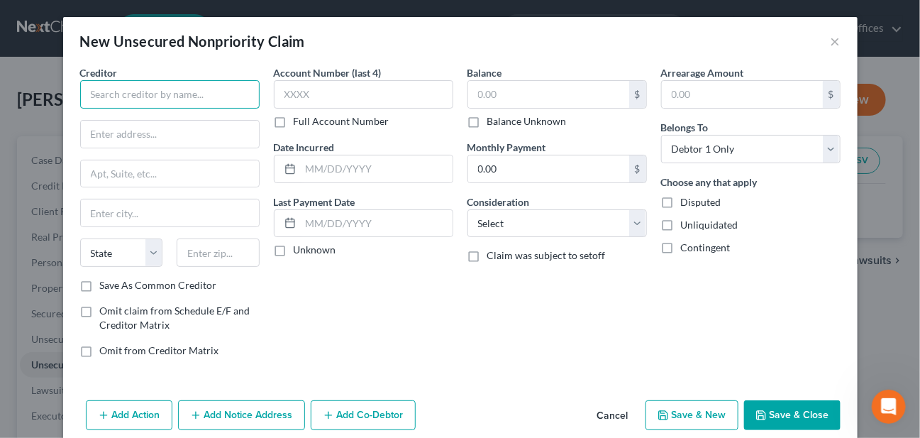
click at [218, 96] on input "text" at bounding box center [169, 94] width 179 height 28
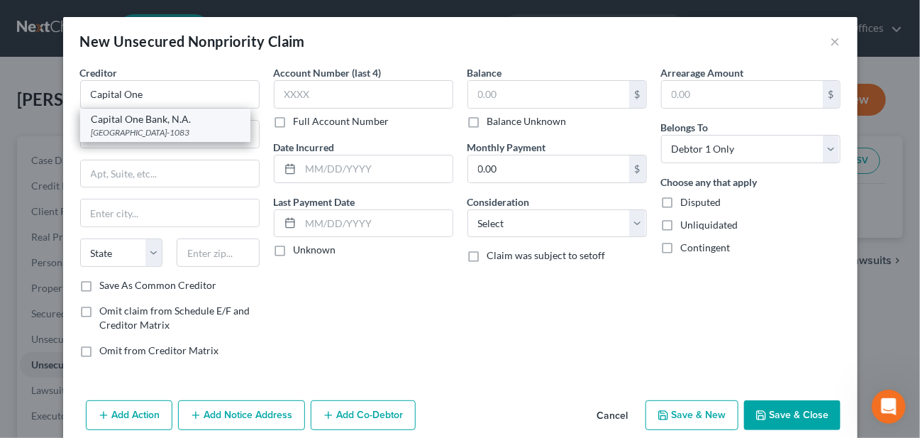
click at [213, 135] on div "[GEOGRAPHIC_DATA]-1083" at bounding box center [165, 132] width 148 height 12
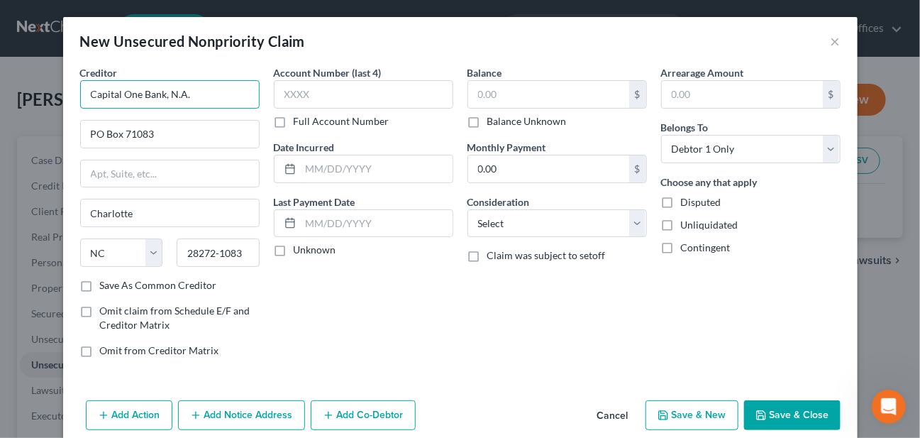
click at [223, 92] on input "Capital One Bank, N.A." at bounding box center [169, 94] width 179 height 28
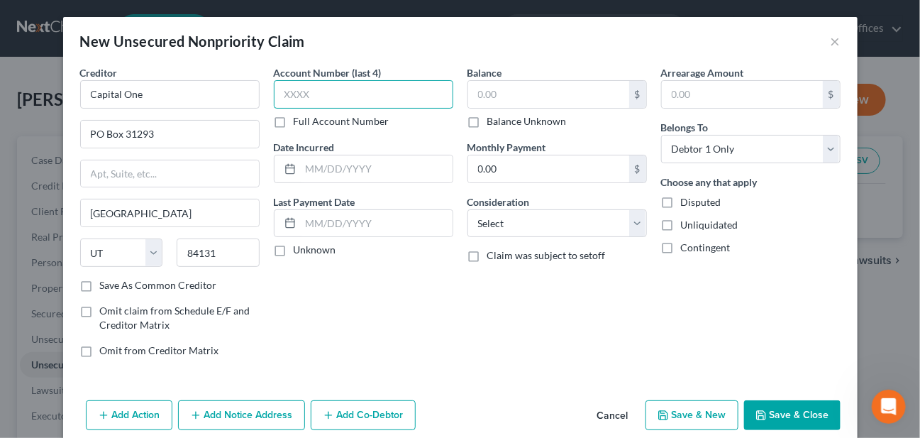
click at [299, 91] on input "text" at bounding box center [363, 94] width 179 height 28
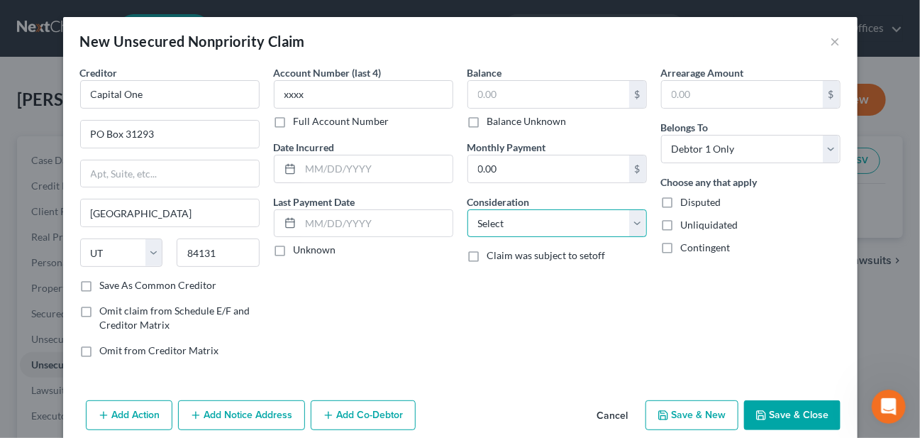
click at [481, 225] on select "Select Cable / Satellite Services Collection Agency Credit Card Debt Debt Couns…" at bounding box center [556, 223] width 179 height 28
click at [467, 209] on select "Select Cable / Satellite Services Collection Agency Credit Card Debt Debt Couns…" at bounding box center [556, 223] width 179 height 28
drag, startPoint x: 302, startPoint y: 167, endPoint x: 743, endPoint y: 190, distance: 441.7
click at [302, 167] on input "text" at bounding box center [377, 168] width 152 height 27
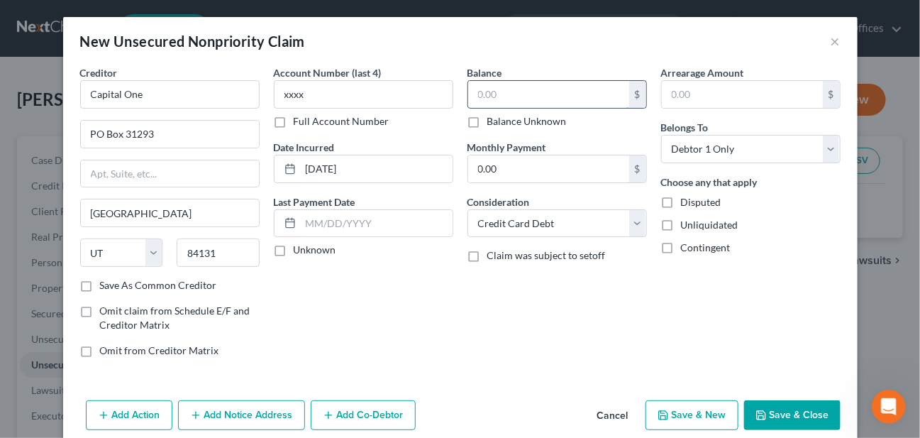
click at [547, 87] on input "text" at bounding box center [548, 94] width 161 height 27
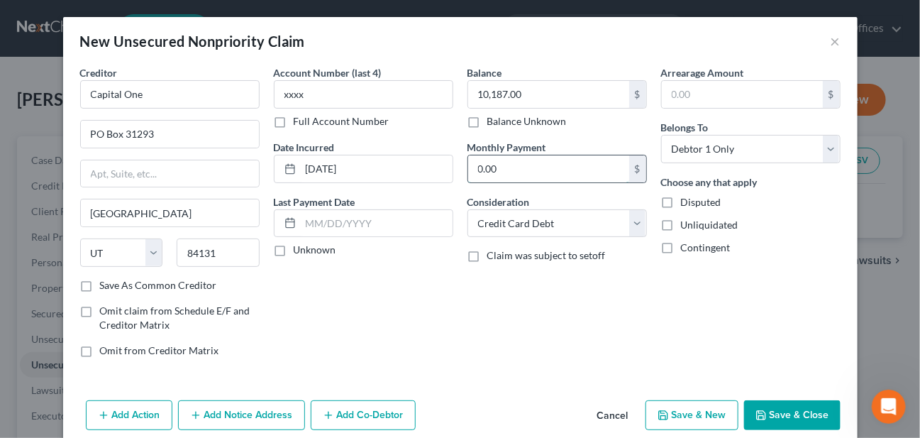
click at [516, 172] on input "0.00" at bounding box center [548, 168] width 161 height 27
click at [684, 411] on button "Save & New" at bounding box center [691, 415] width 93 height 30
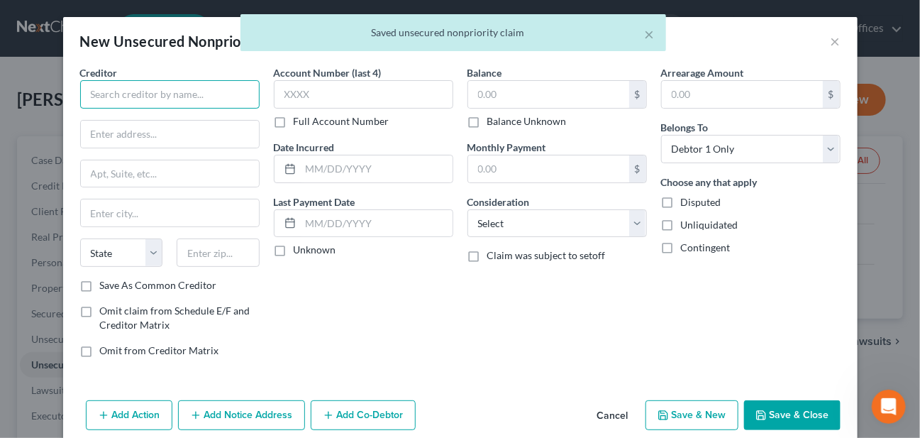
click at [161, 94] on input "text" at bounding box center [169, 94] width 179 height 28
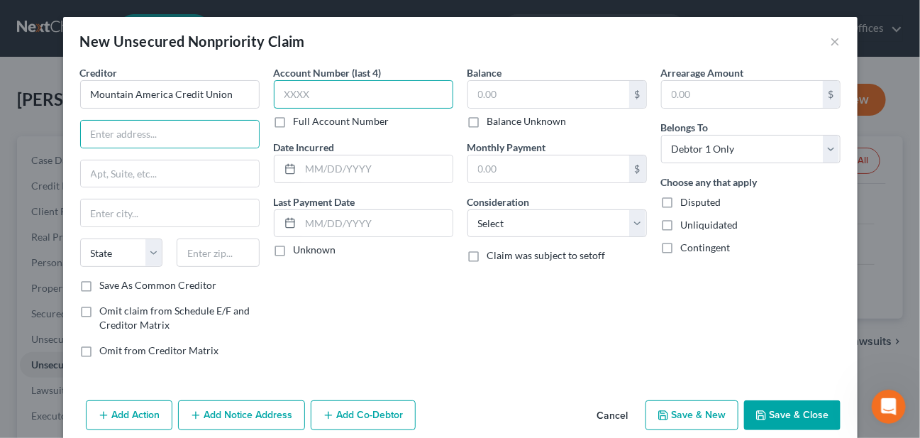
click at [335, 88] on input "text" at bounding box center [363, 94] width 179 height 28
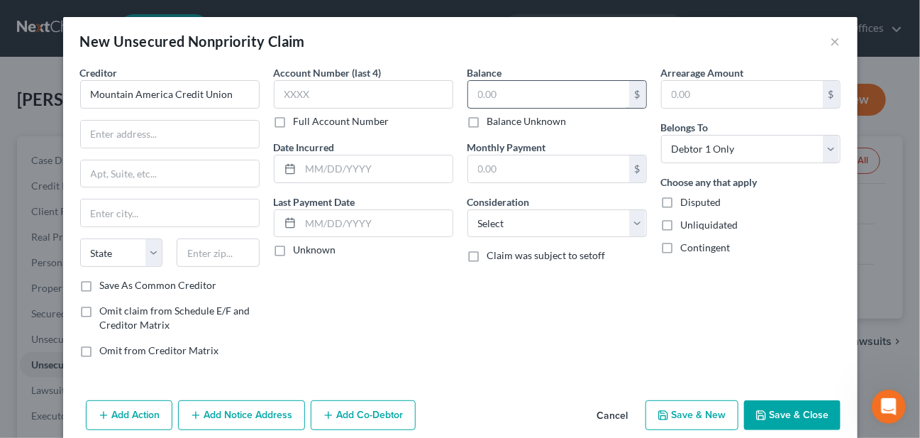
click at [480, 97] on input "text" at bounding box center [548, 94] width 161 height 27
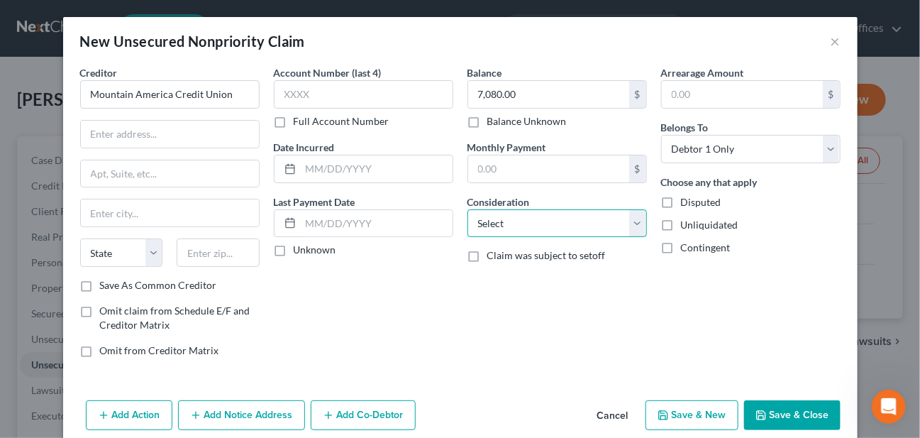
drag, startPoint x: 517, startPoint y: 222, endPoint x: 512, endPoint y: 211, distance: 12.4
click at [517, 222] on select "Select Cable / Satellite Services Collection Agency Credit Card Debt Debt Couns…" at bounding box center [556, 223] width 179 height 28
click at [467, 209] on select "Select Cable / Satellite Services Collection Agency Credit Card Debt Debt Couns…" at bounding box center [556, 223] width 179 height 28
click at [658, 290] on div "Arrearage Amount $ Belongs To * Select Debtor 1 Only Debtor 2 Only Debtor 1 And…" at bounding box center [751, 217] width 194 height 304
click at [321, 172] on input "text" at bounding box center [377, 168] width 152 height 27
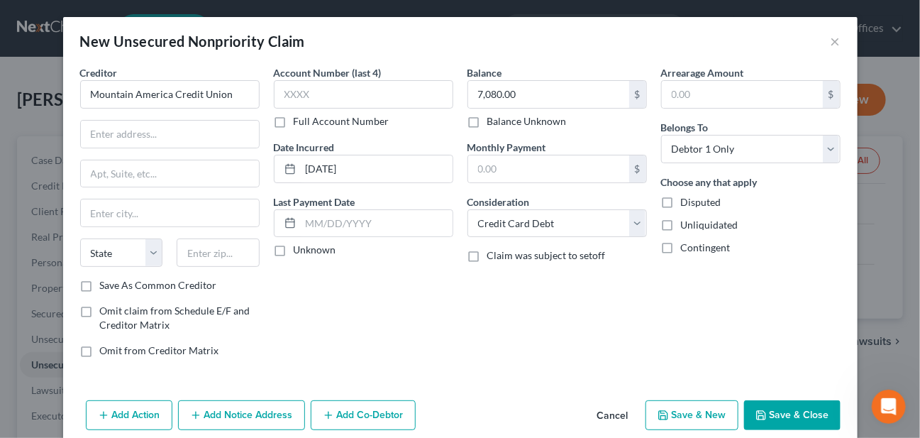
click at [567, 153] on div "Monthly Payment $" at bounding box center [556, 161] width 179 height 43
click at [566, 162] on input "text" at bounding box center [548, 168] width 161 height 27
click at [325, 225] on input "text" at bounding box center [377, 223] width 152 height 27
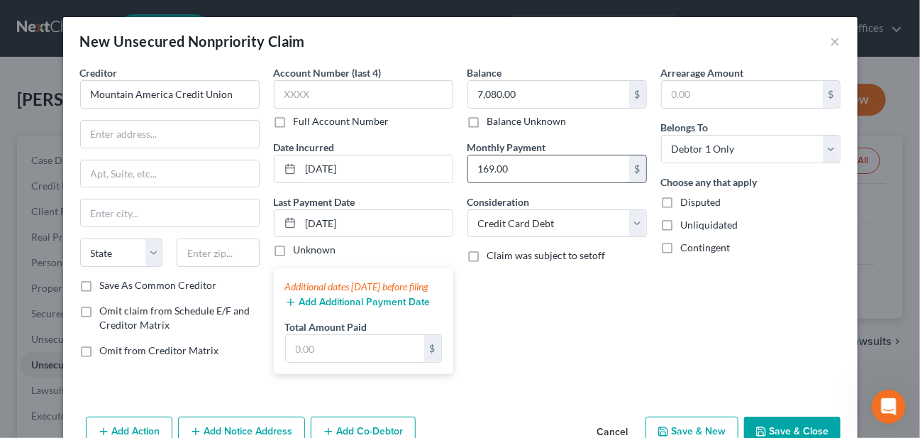
click at [503, 169] on input "169.00" at bounding box center [548, 168] width 161 height 27
click at [329, 294] on div "Additional dates [DATE] before filing" at bounding box center [363, 286] width 157 height 14
click at [330, 308] on button "Add Additional Payment Date" at bounding box center [357, 301] width 145 height 11
click at [318, 360] on input "text" at bounding box center [355, 348] width 138 height 27
click at [336, 308] on button "Add Additional Payment Date" at bounding box center [357, 301] width 145 height 11
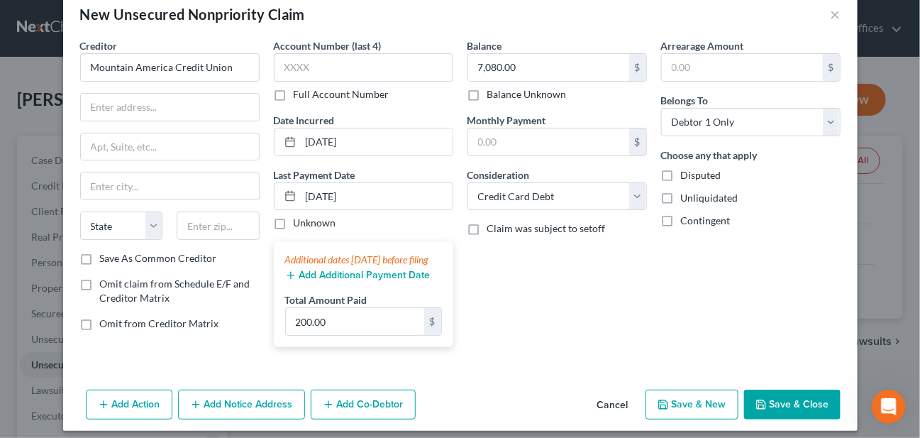
scroll to position [49, 0]
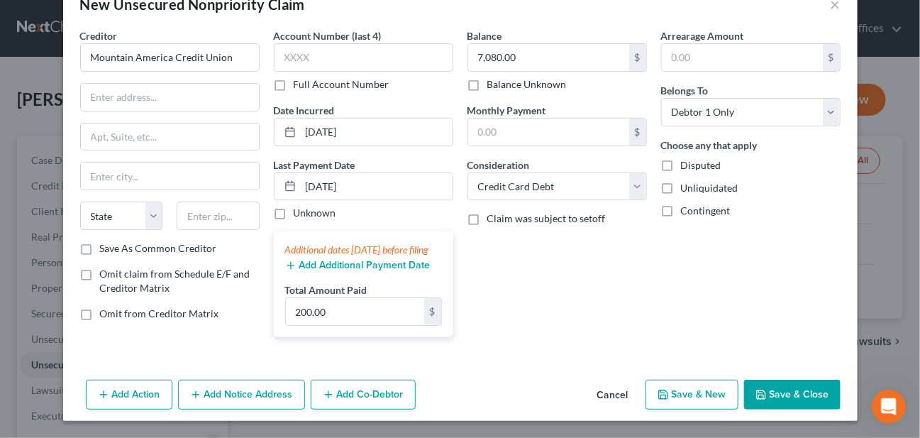
click at [310, 268] on button "Add Additional Payment Date" at bounding box center [357, 265] width 145 height 11
click at [362, 318] on input "200.00" at bounding box center [355, 311] width 138 height 27
click at [577, 286] on div "Balance 7,080.00 $ Balance Unknown Balance Undetermined 7,080.00 $ Balance Unkn…" at bounding box center [557, 188] width 194 height 320
click at [328, 313] on input "200.00" at bounding box center [355, 311] width 138 height 27
click at [585, 307] on div "Balance 7,080.00 $ Balance Unknown Balance Undetermined 7,080.00 $ Balance Unkn…" at bounding box center [557, 188] width 194 height 320
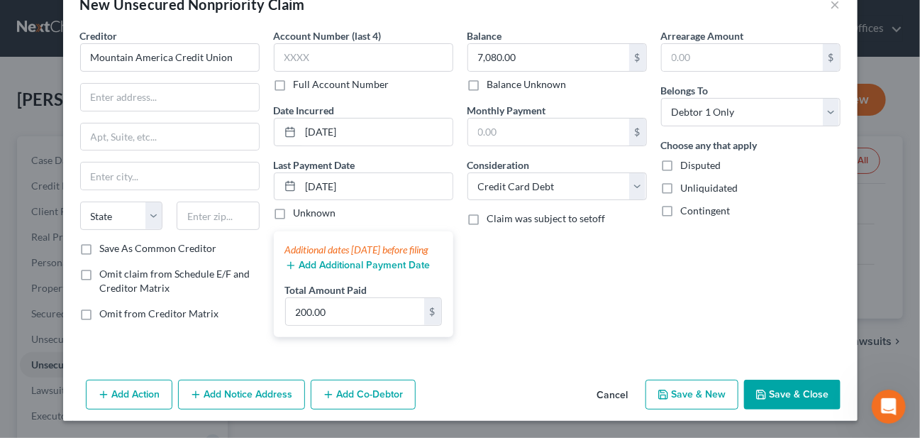
click at [287, 265] on line "button" at bounding box center [290, 265] width 6 height 0
click at [365, 317] on input "200.00" at bounding box center [355, 311] width 138 height 27
click at [542, 274] on div "Balance 7,080.00 $ Balance Unknown Balance Undetermined 7,080.00 $ Balance Unkn…" at bounding box center [557, 188] width 194 height 320
click at [349, 313] on input "text" at bounding box center [355, 311] width 138 height 27
click at [577, 333] on div "Balance 7,080.00 $ Balance Unknown Balance Undetermined 7,080.00 $ Balance Unkn…" at bounding box center [557, 188] width 194 height 320
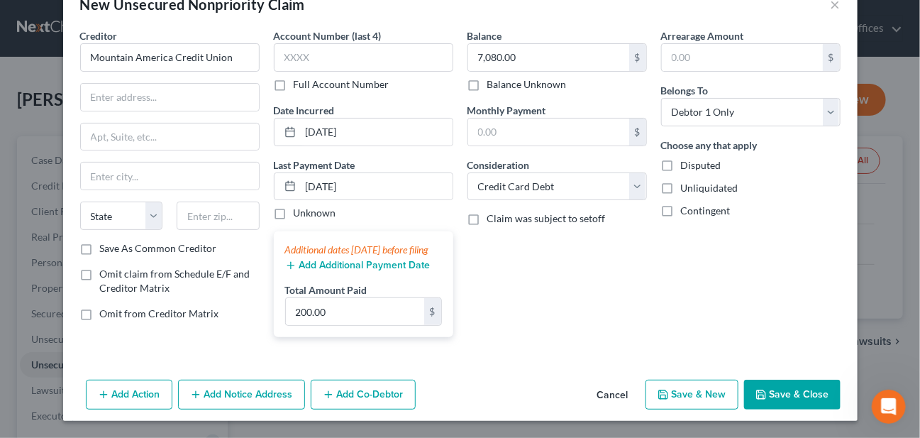
click at [618, 307] on div "Balance 7,080.00 $ Balance Unknown Balance Undetermined 7,080.00 $ Balance Unkn…" at bounding box center [557, 188] width 194 height 320
click at [764, 394] on button "Save & Close" at bounding box center [792, 394] width 96 height 30
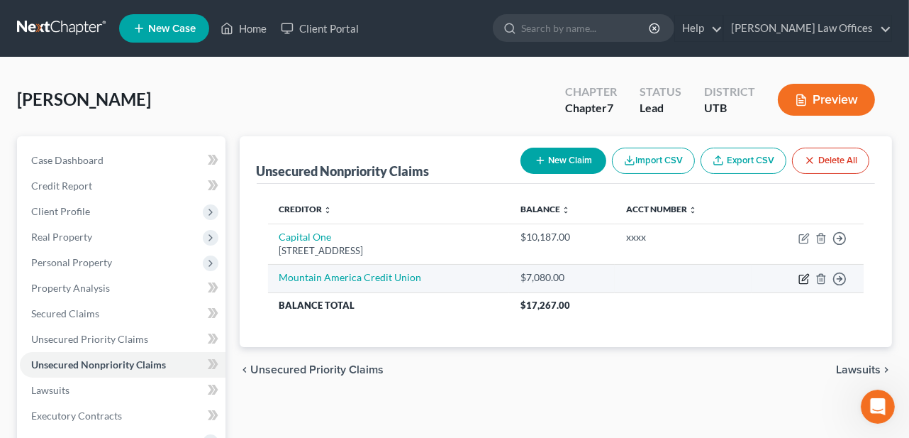
click at [806, 279] on icon "button" at bounding box center [804, 278] width 11 height 11
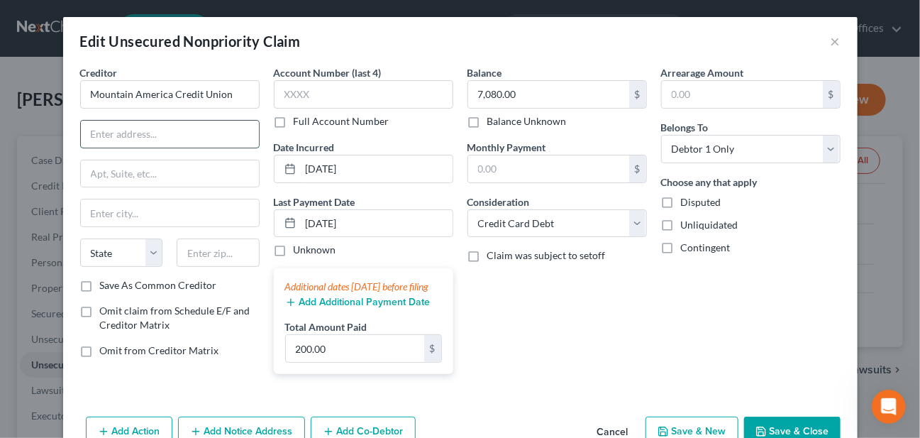
click at [135, 130] on input "text" at bounding box center [170, 134] width 178 height 27
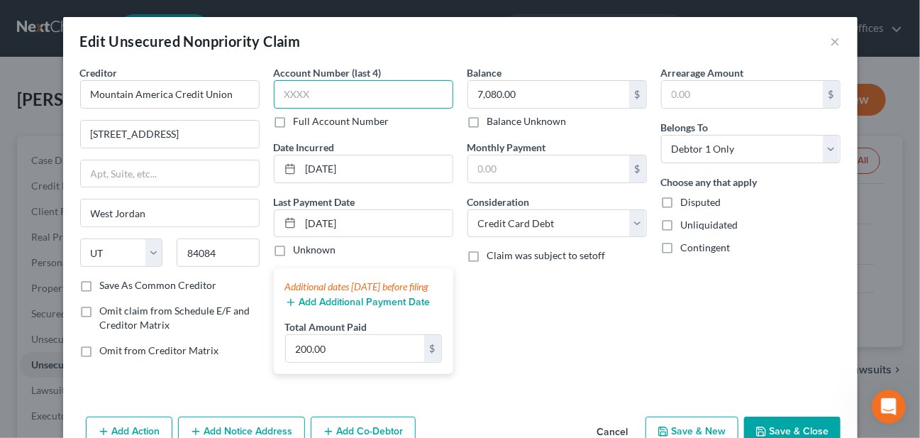
click at [361, 88] on input "text" at bounding box center [363, 94] width 179 height 28
click at [606, 351] on div "Balance 7,080.00 $ Balance Unknown Balance Undetermined 7,080.00 $ Balance Unkn…" at bounding box center [557, 225] width 194 height 320
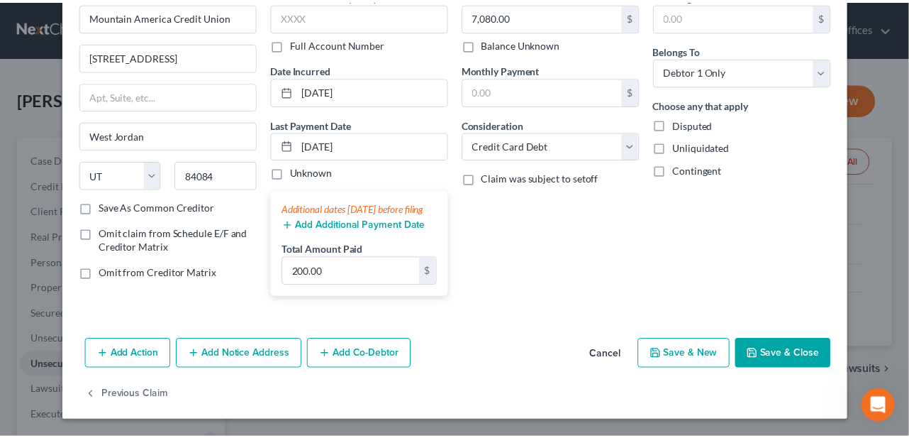
scroll to position [89, 0]
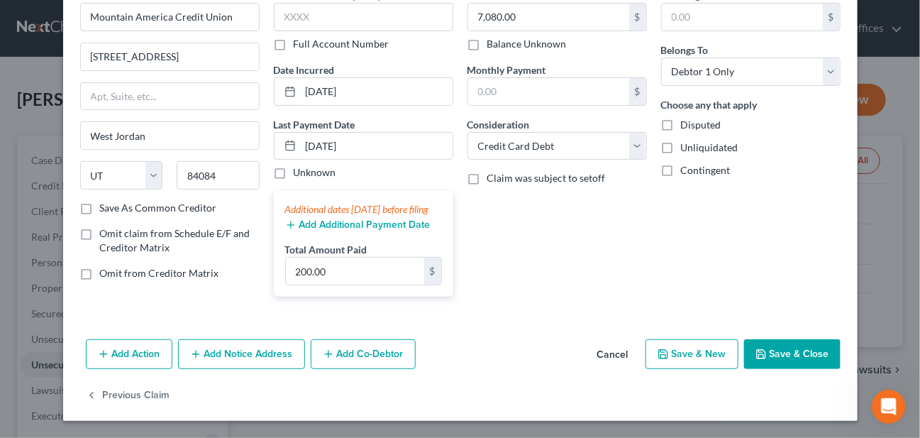
click at [791, 356] on button "Save & Close" at bounding box center [792, 354] width 96 height 30
